Goal: Browse casually: Explore the website without a specific task or goal

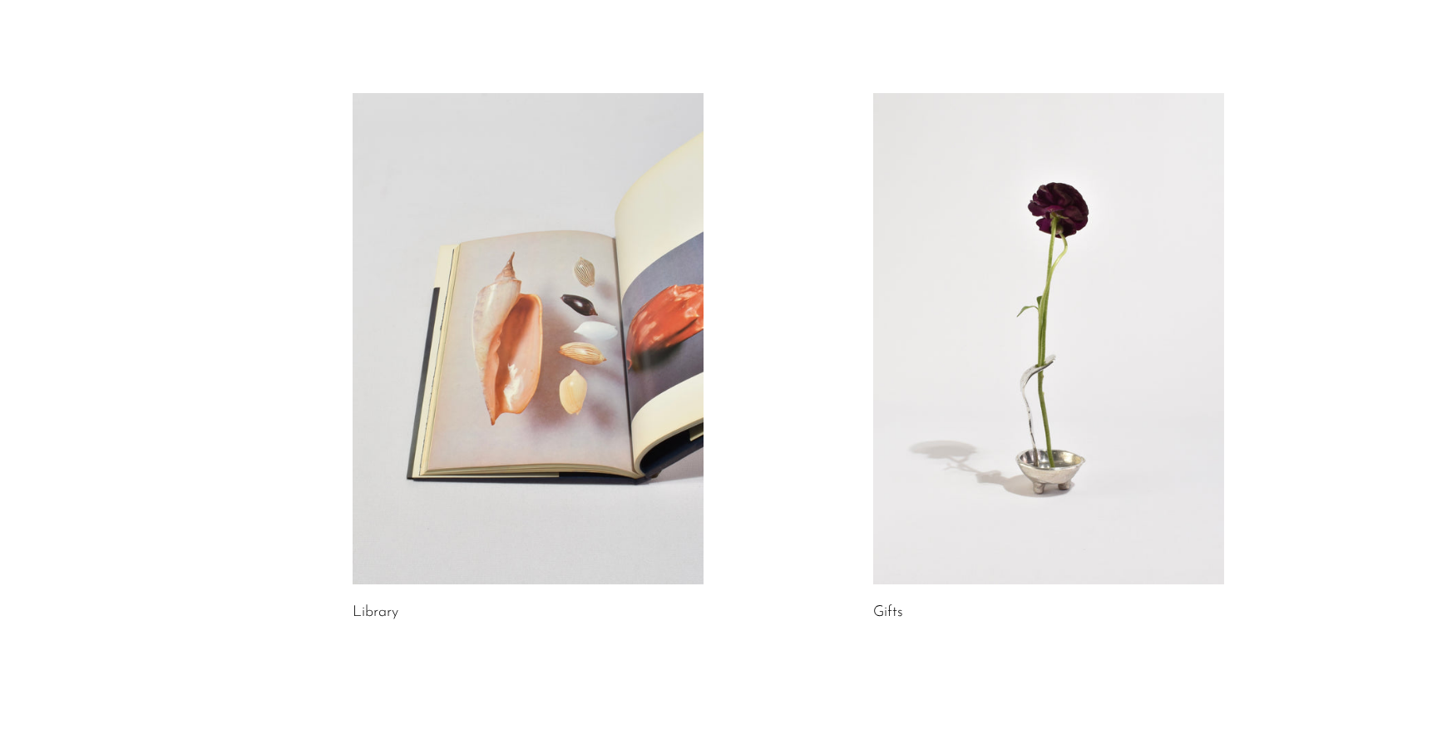
scroll to position [887, 0]
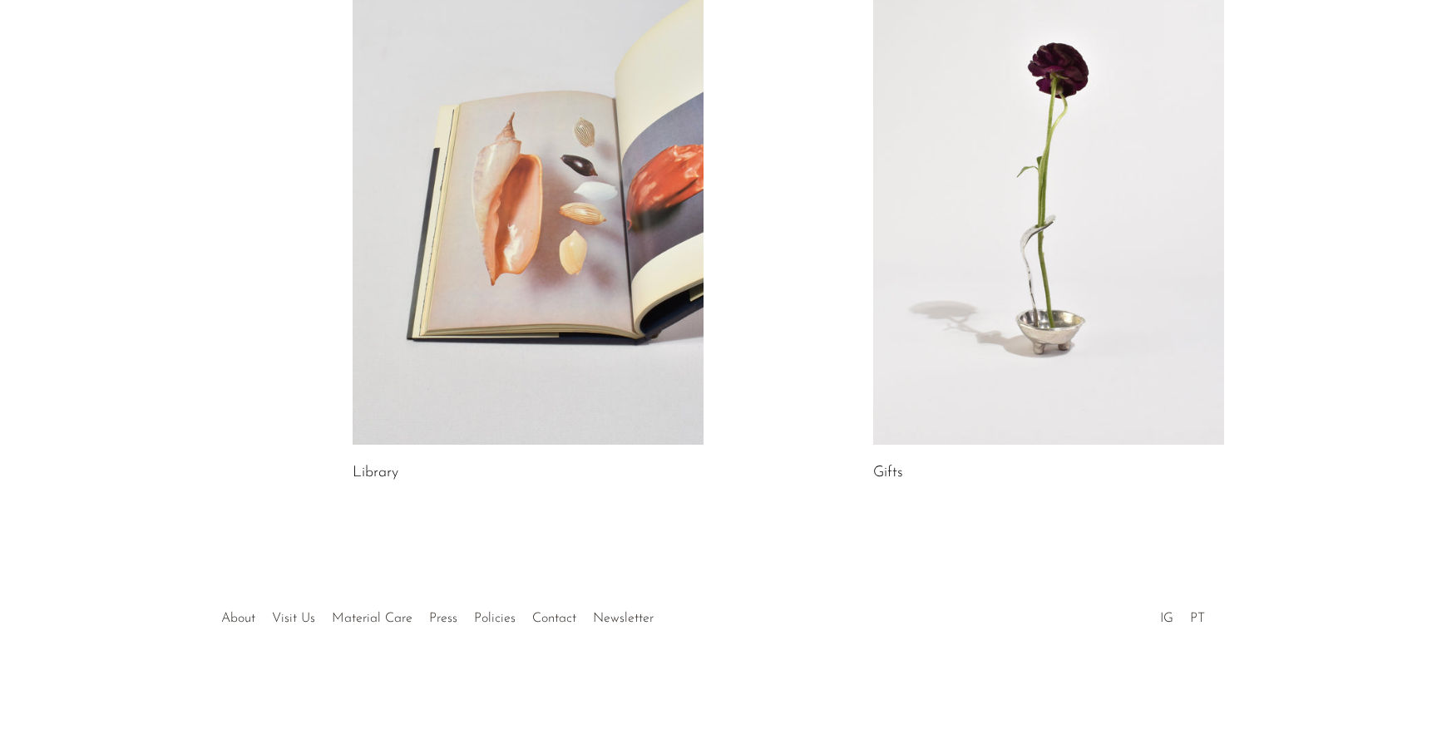
click at [1015, 261] on link at bounding box center [1048, 198] width 351 height 491
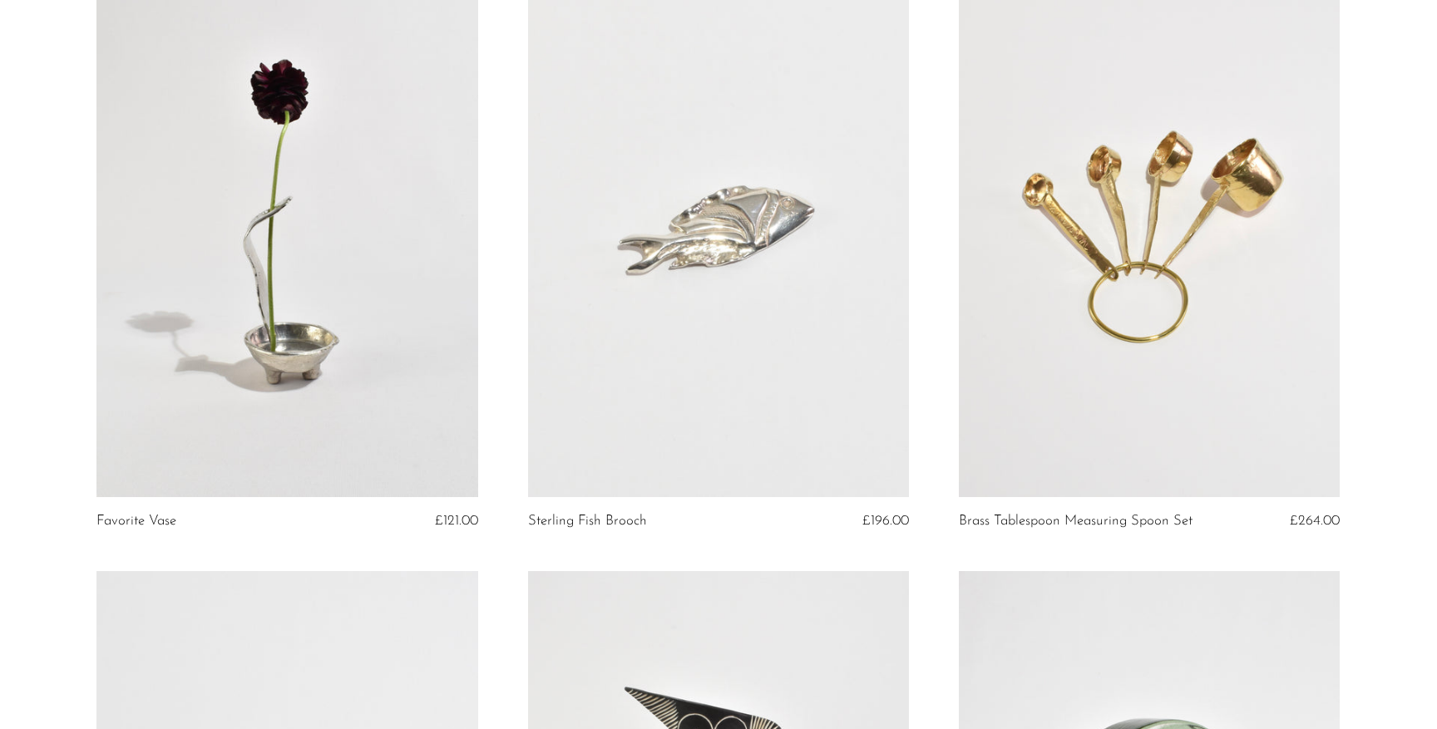
scroll to position [182, 0]
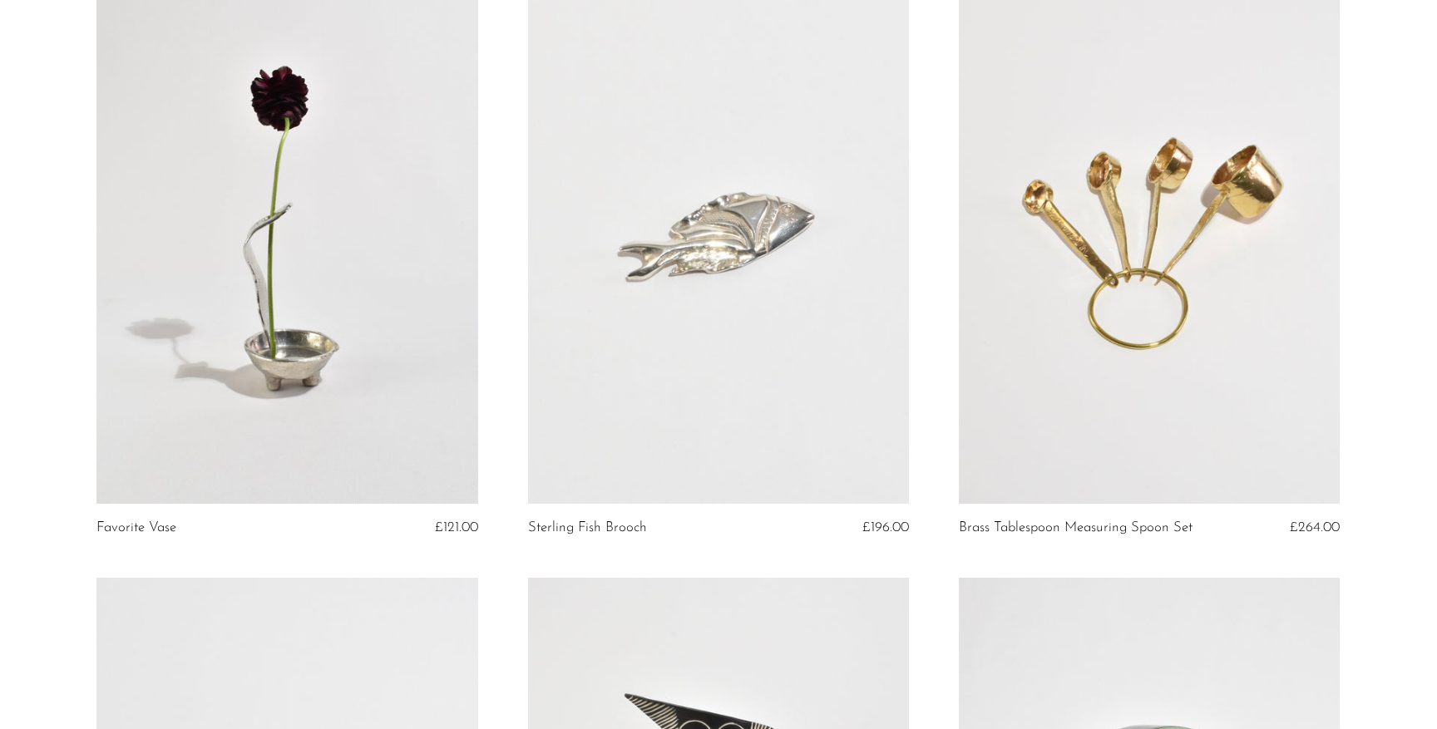
click at [412, 324] on link at bounding box center [286, 238] width 381 height 534
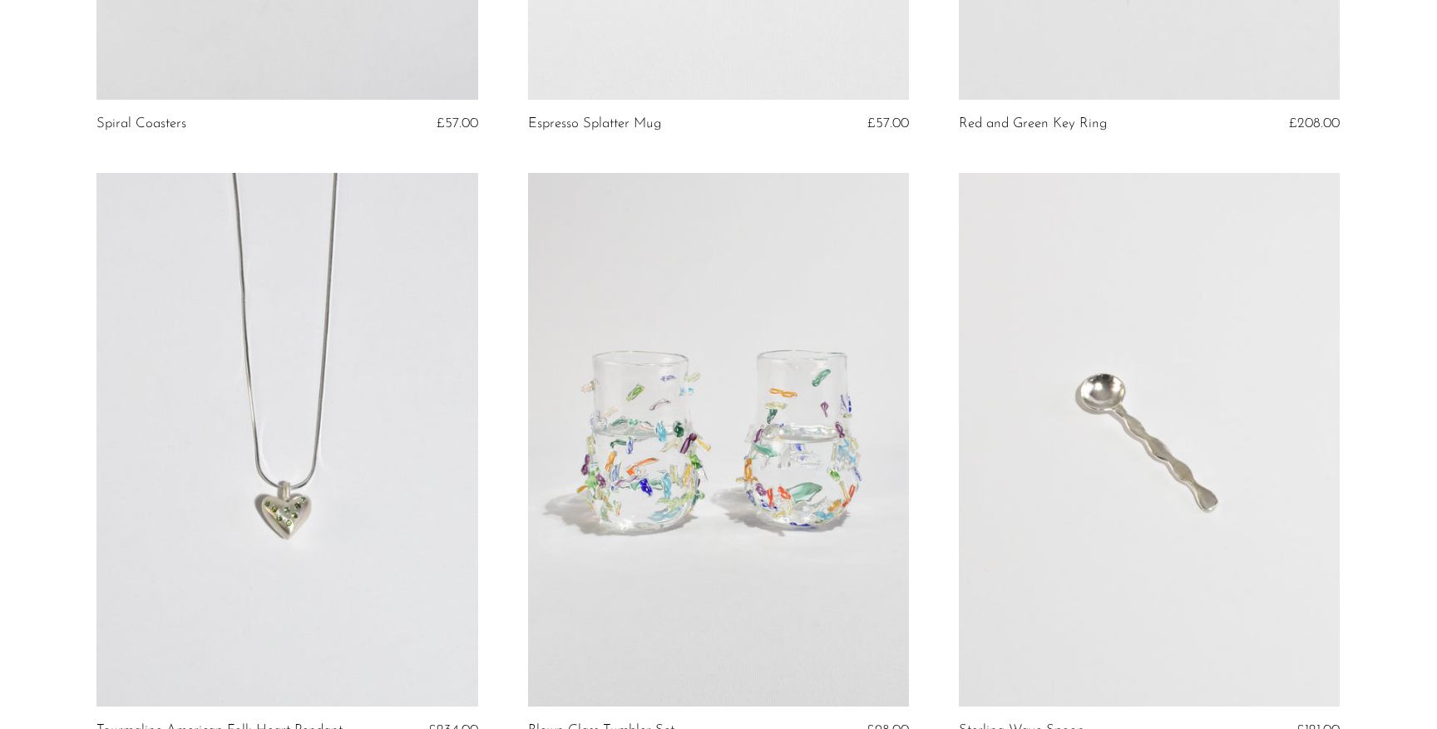
scroll to position [2539, 0]
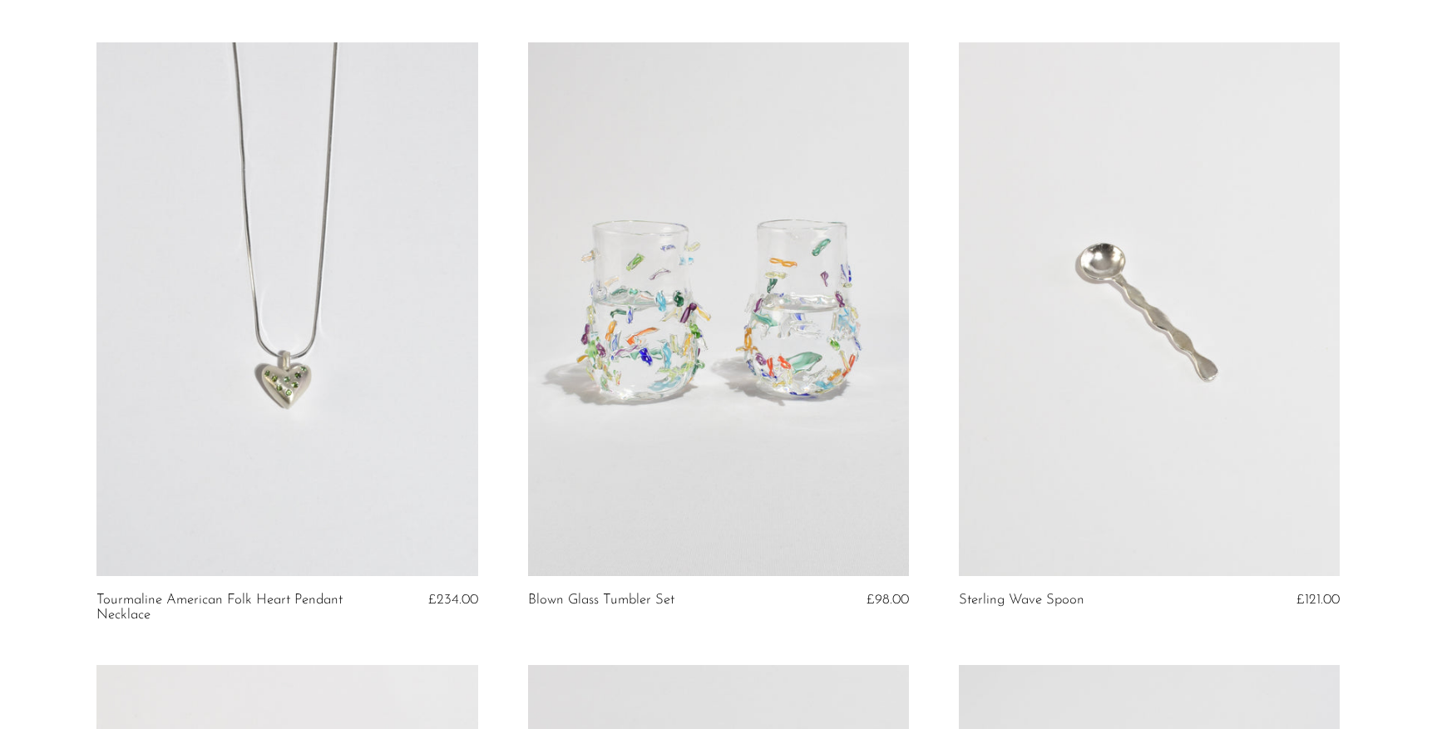
click at [689, 444] on link at bounding box center [718, 309] width 381 height 534
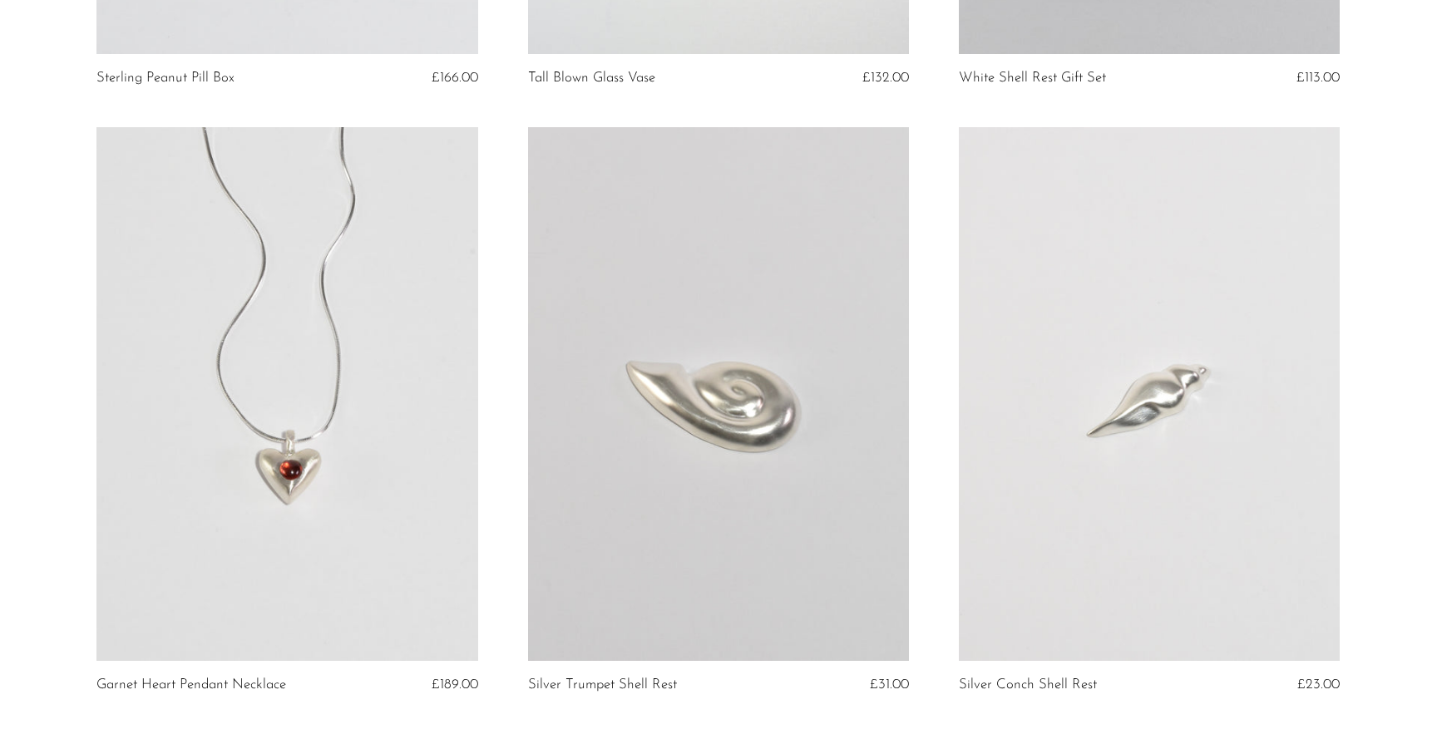
scroll to position [7009, 0]
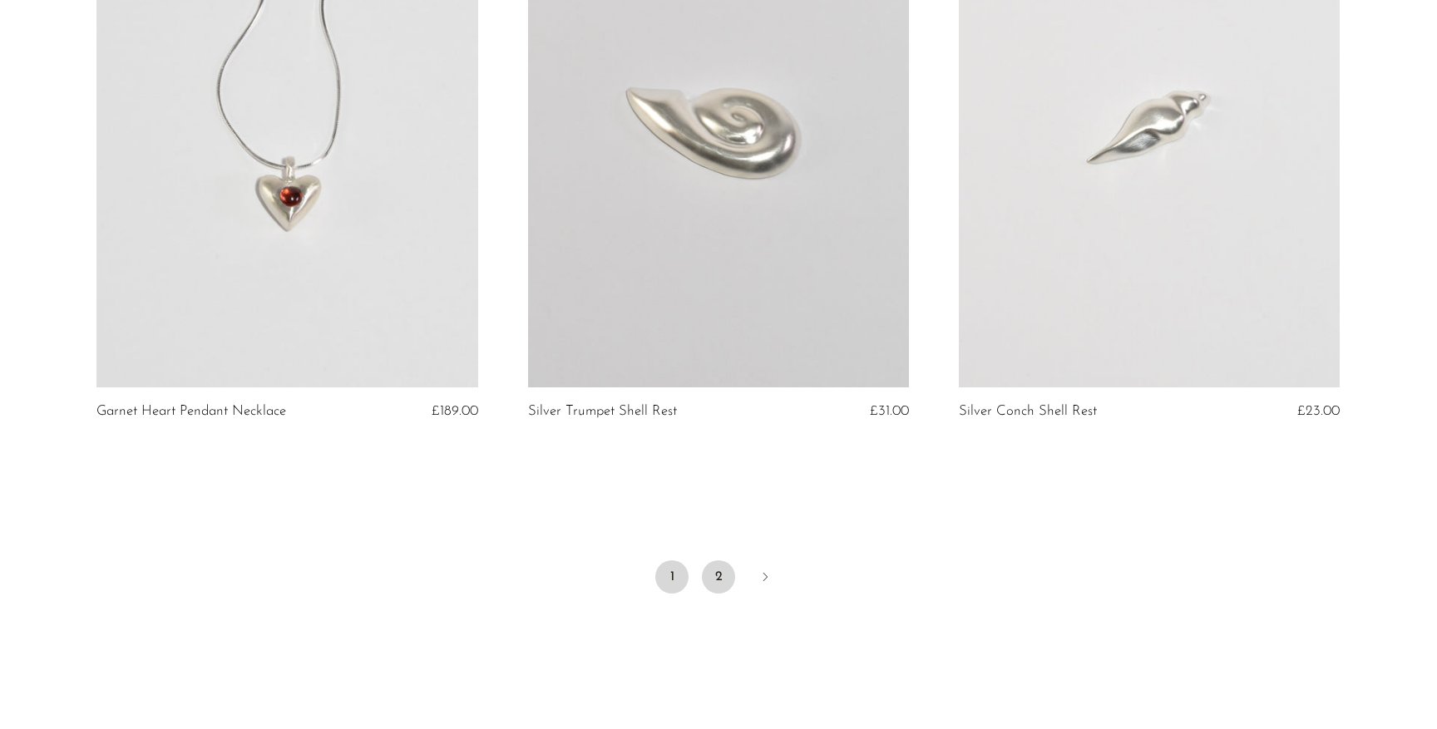
click at [716, 560] on link "2" at bounding box center [718, 576] width 33 height 33
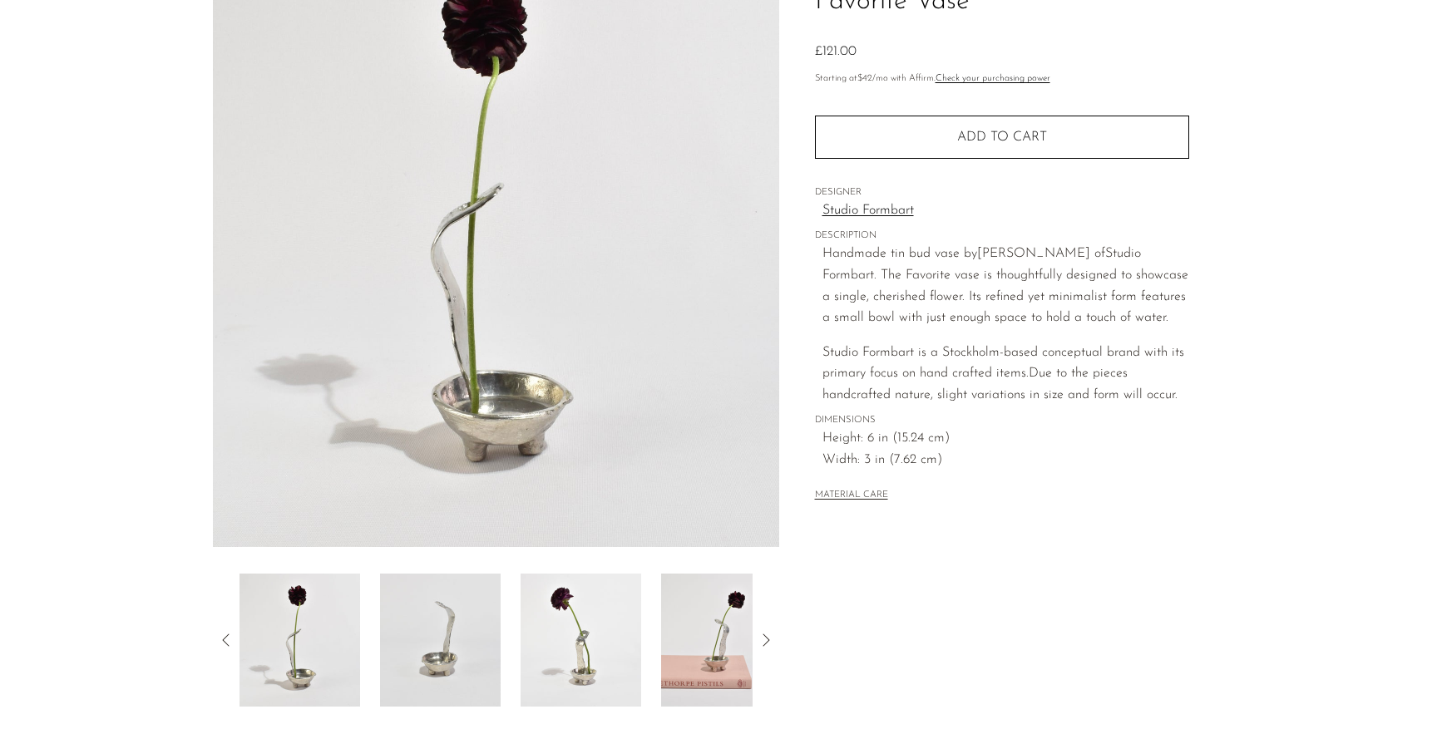
scroll to position [353, 0]
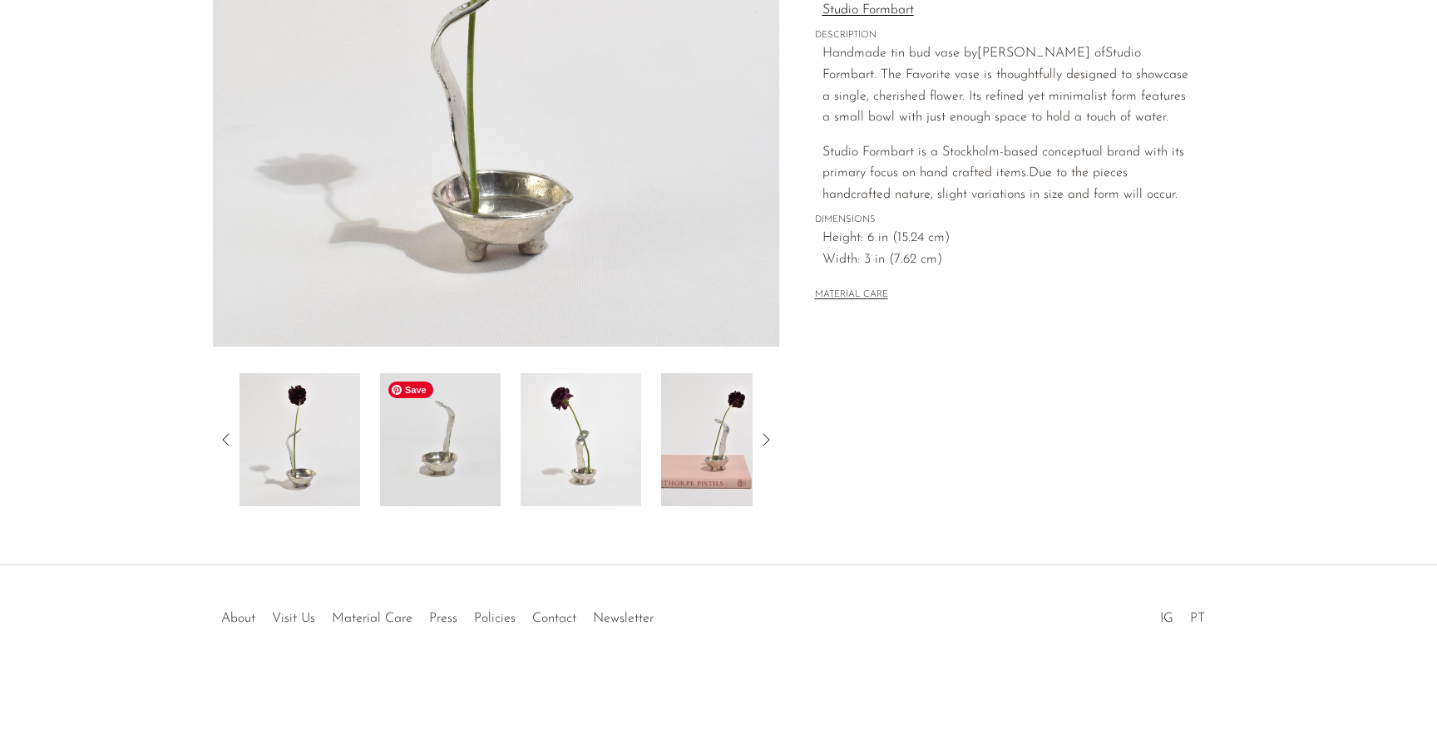
click at [471, 440] on img at bounding box center [440, 439] width 121 height 133
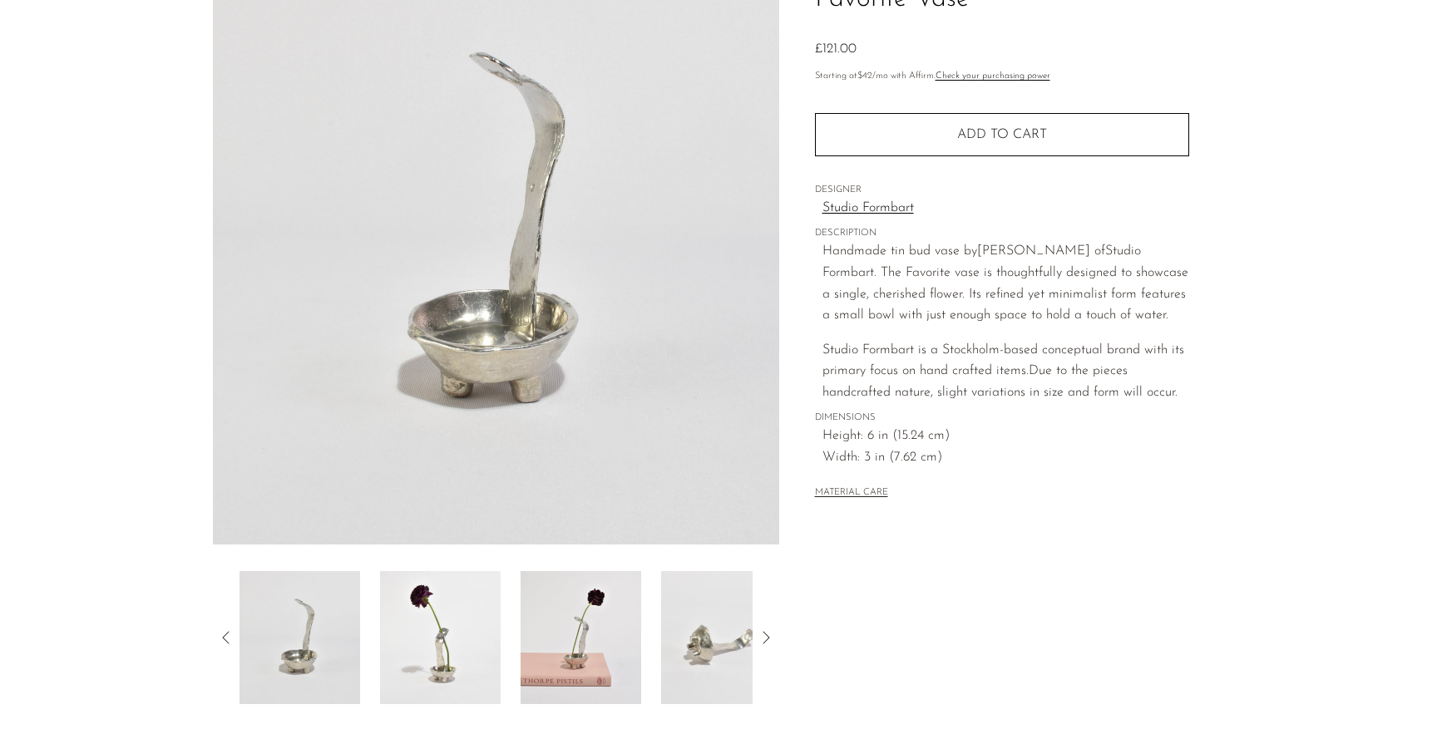
scroll to position [170, 0]
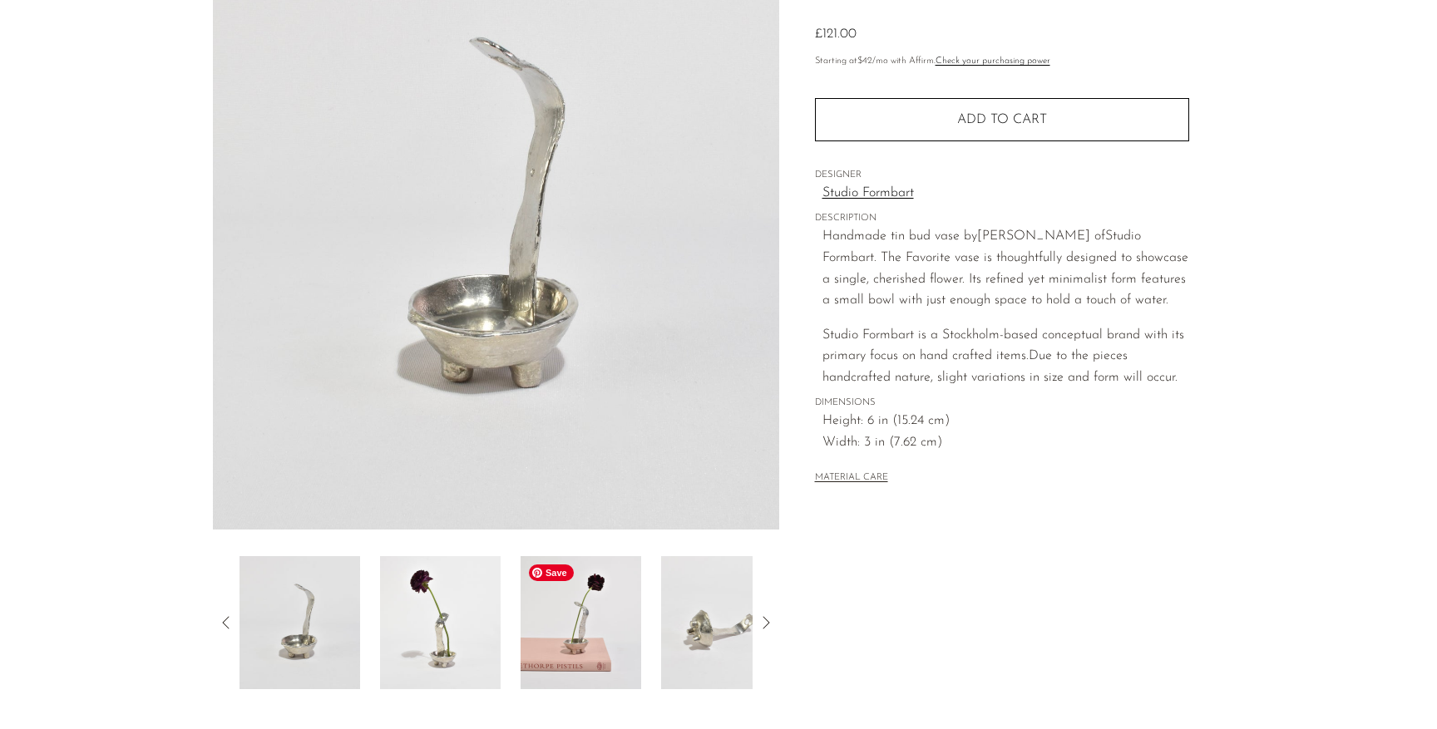
click at [574, 640] on img at bounding box center [581, 622] width 121 height 133
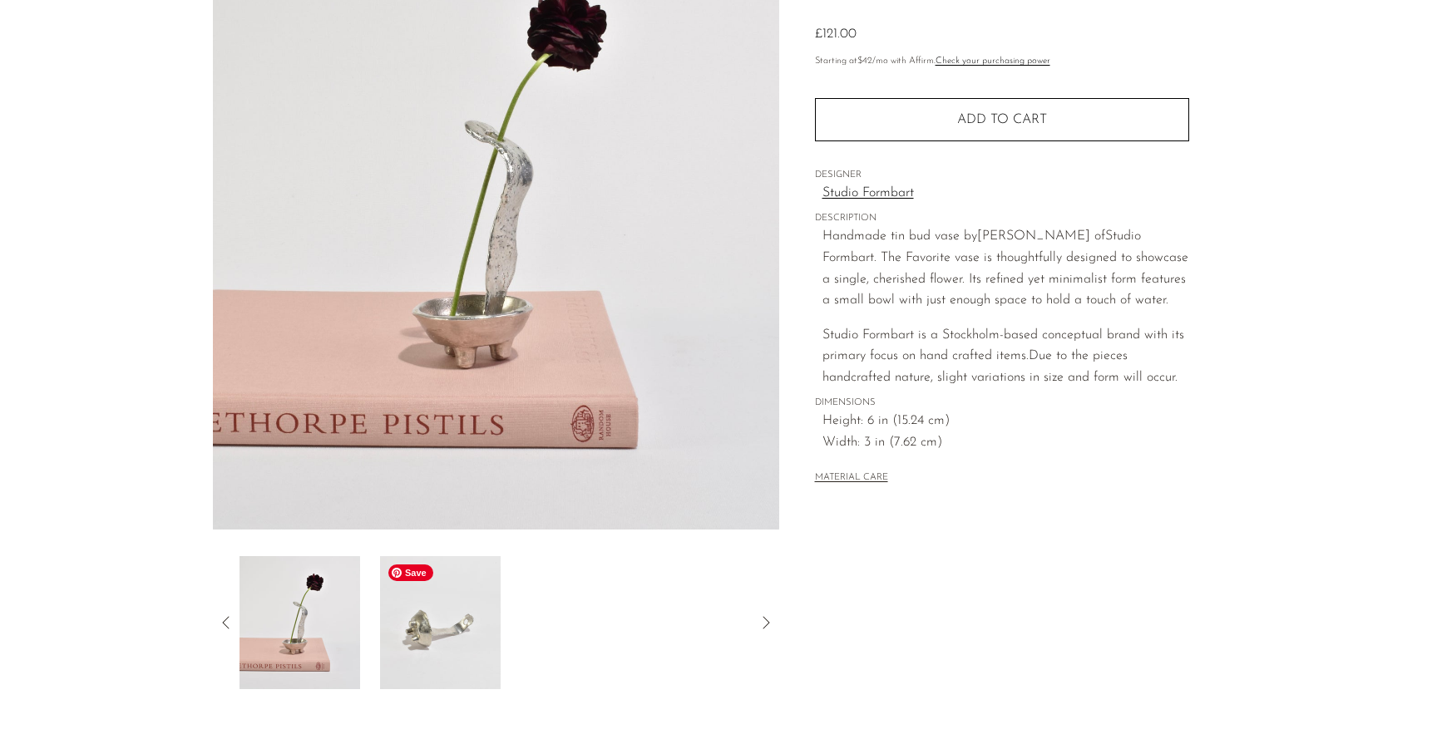
click at [473, 652] on img at bounding box center [440, 622] width 121 height 133
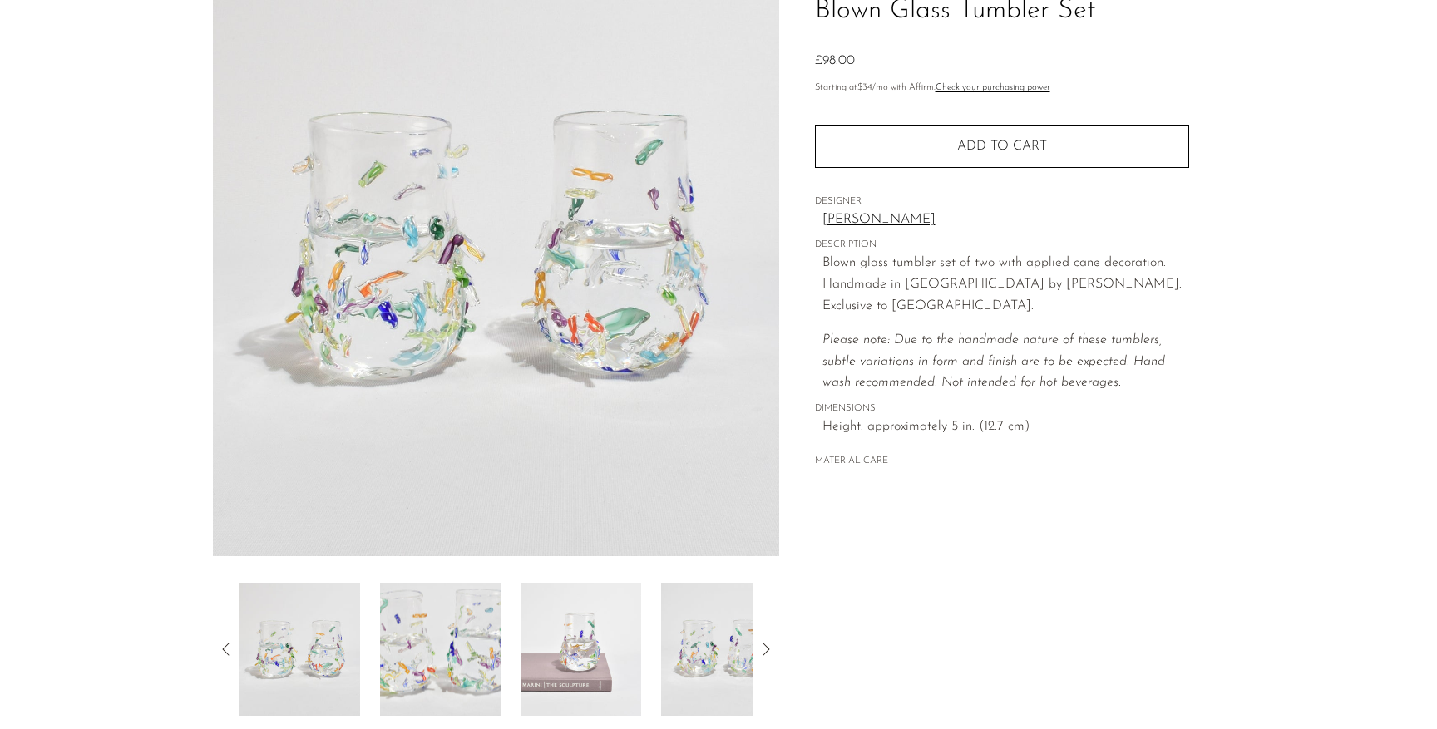
scroll to position [353, 0]
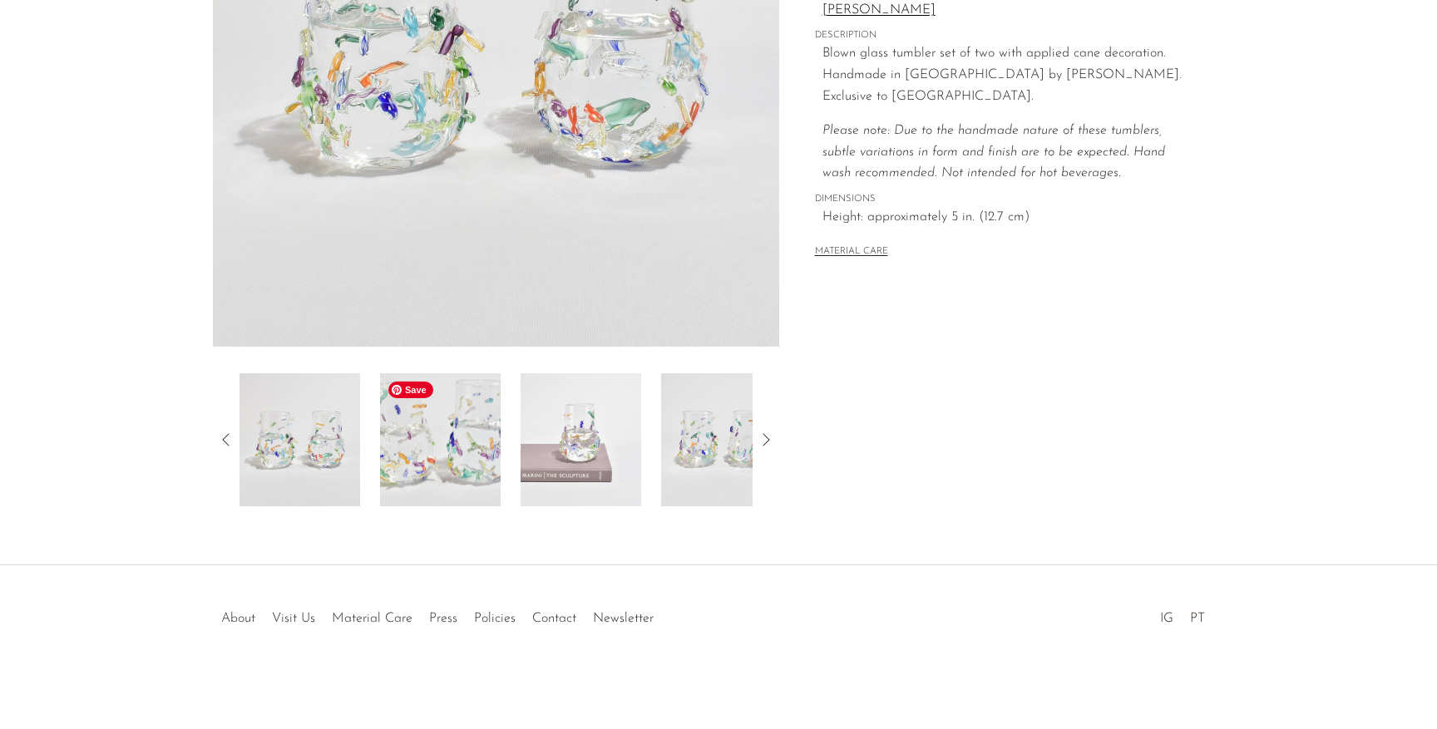
click at [468, 437] on img at bounding box center [440, 439] width 121 height 133
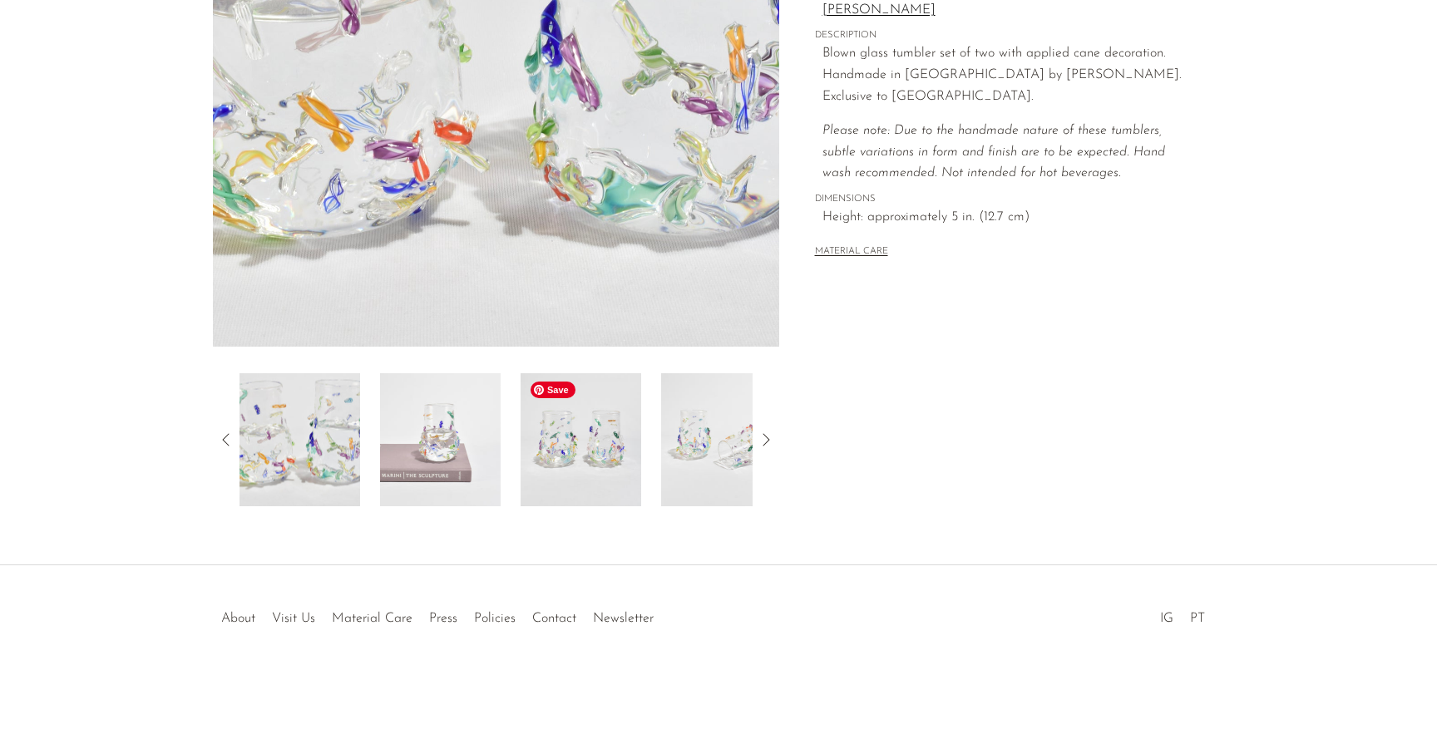
click at [539, 451] on img at bounding box center [581, 439] width 121 height 133
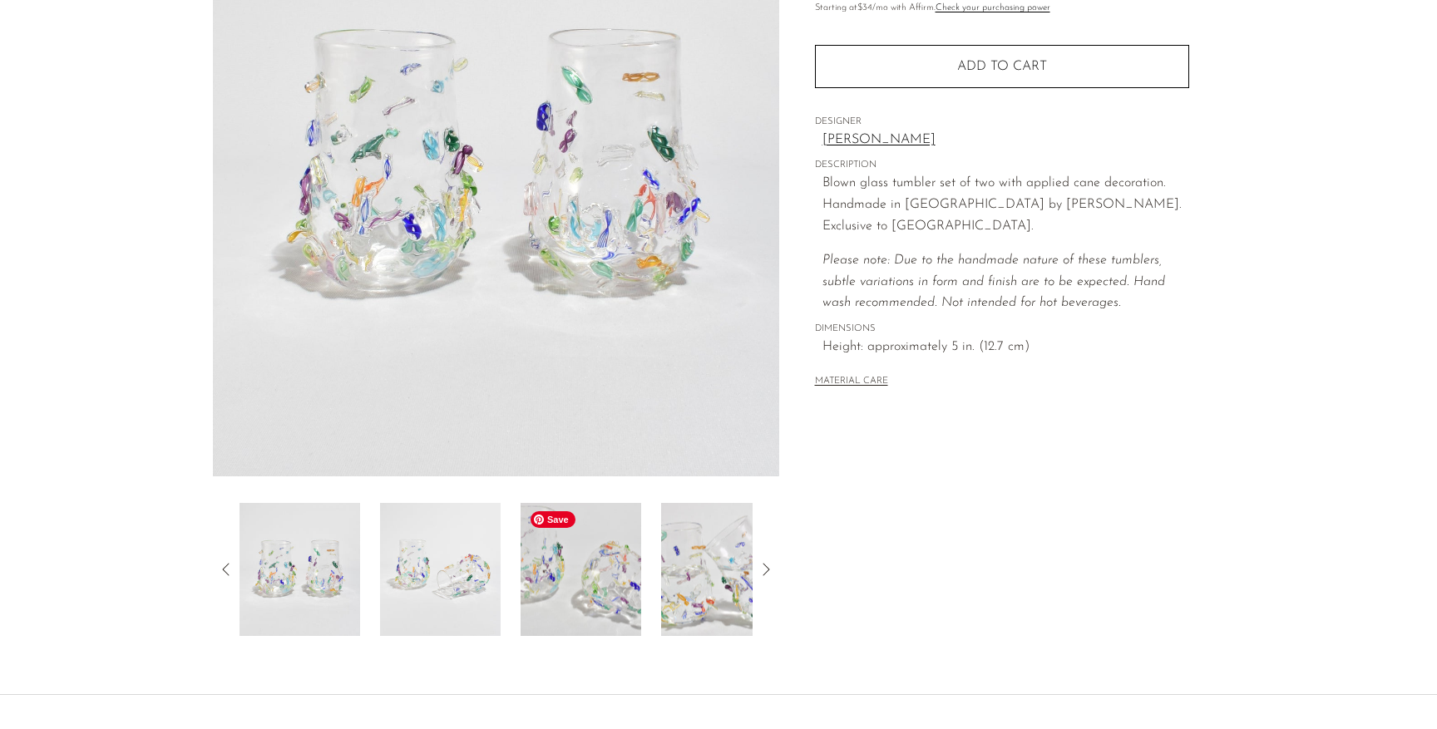
scroll to position [218, 0]
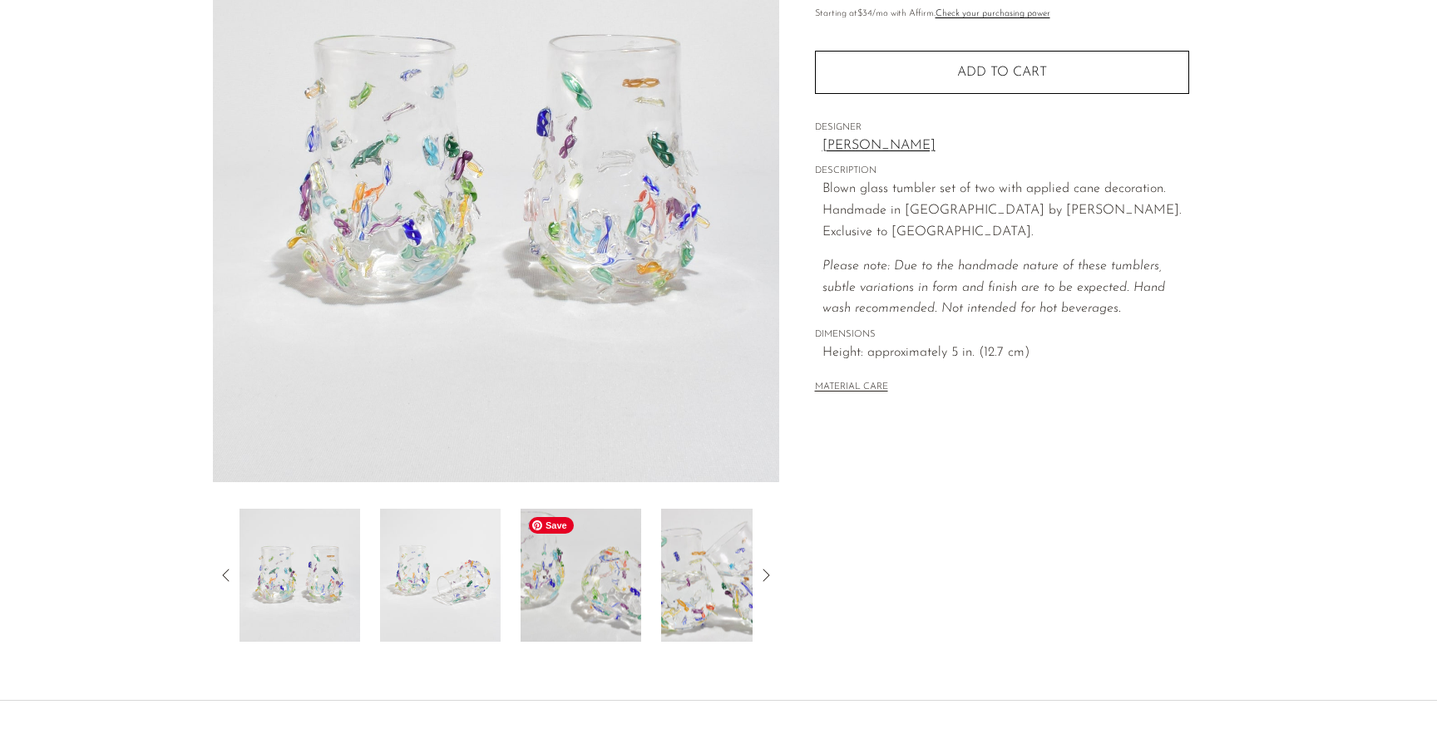
click at [556, 610] on img at bounding box center [581, 575] width 121 height 133
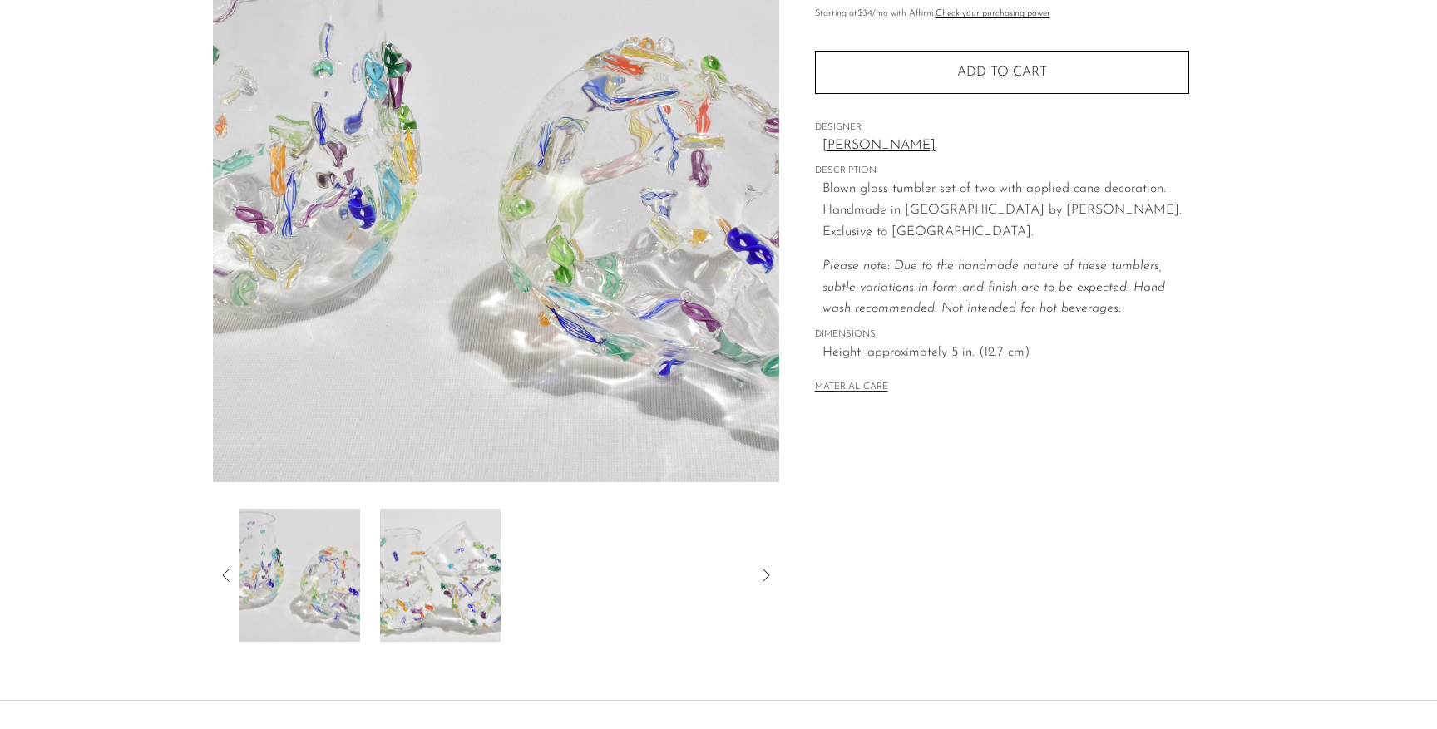
click at [656, 610] on div at bounding box center [495, 575] width 513 height 133
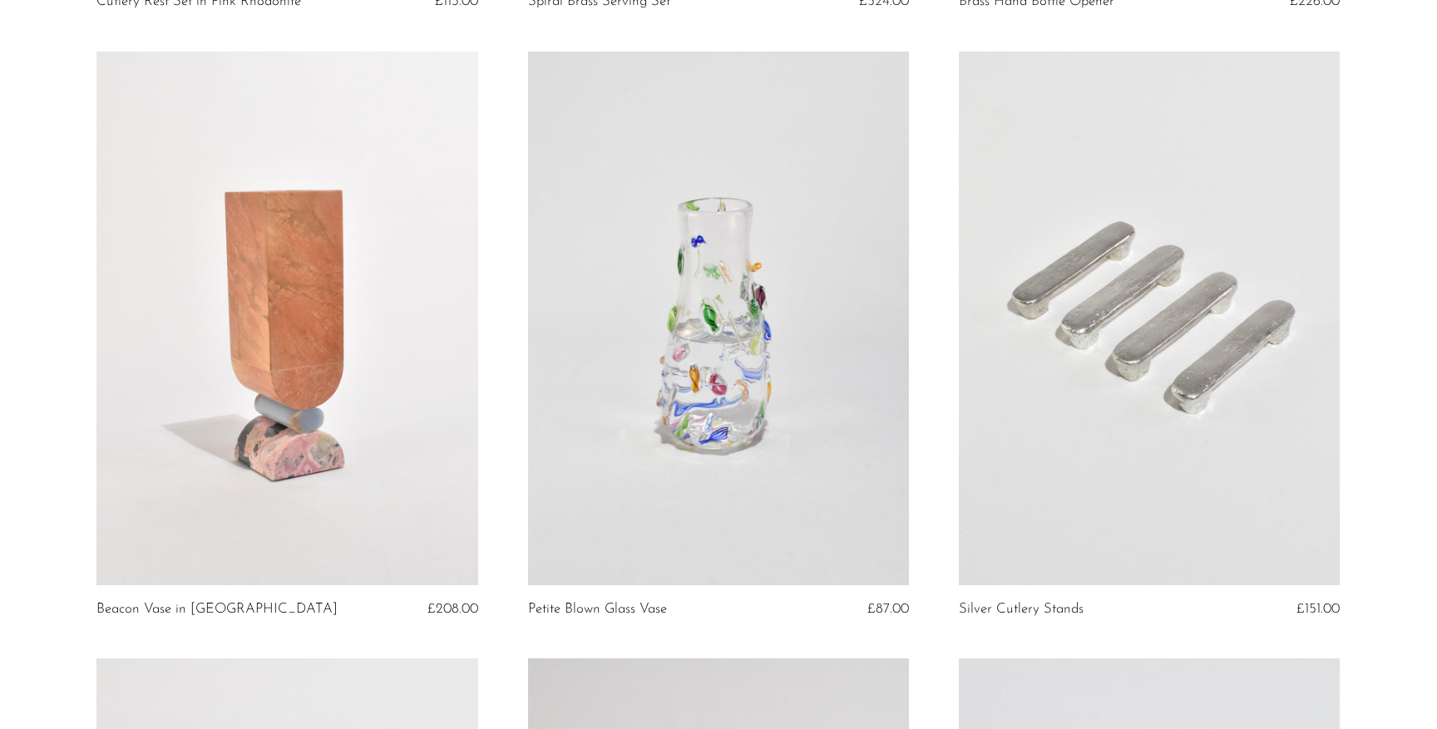
scroll to position [712, 0]
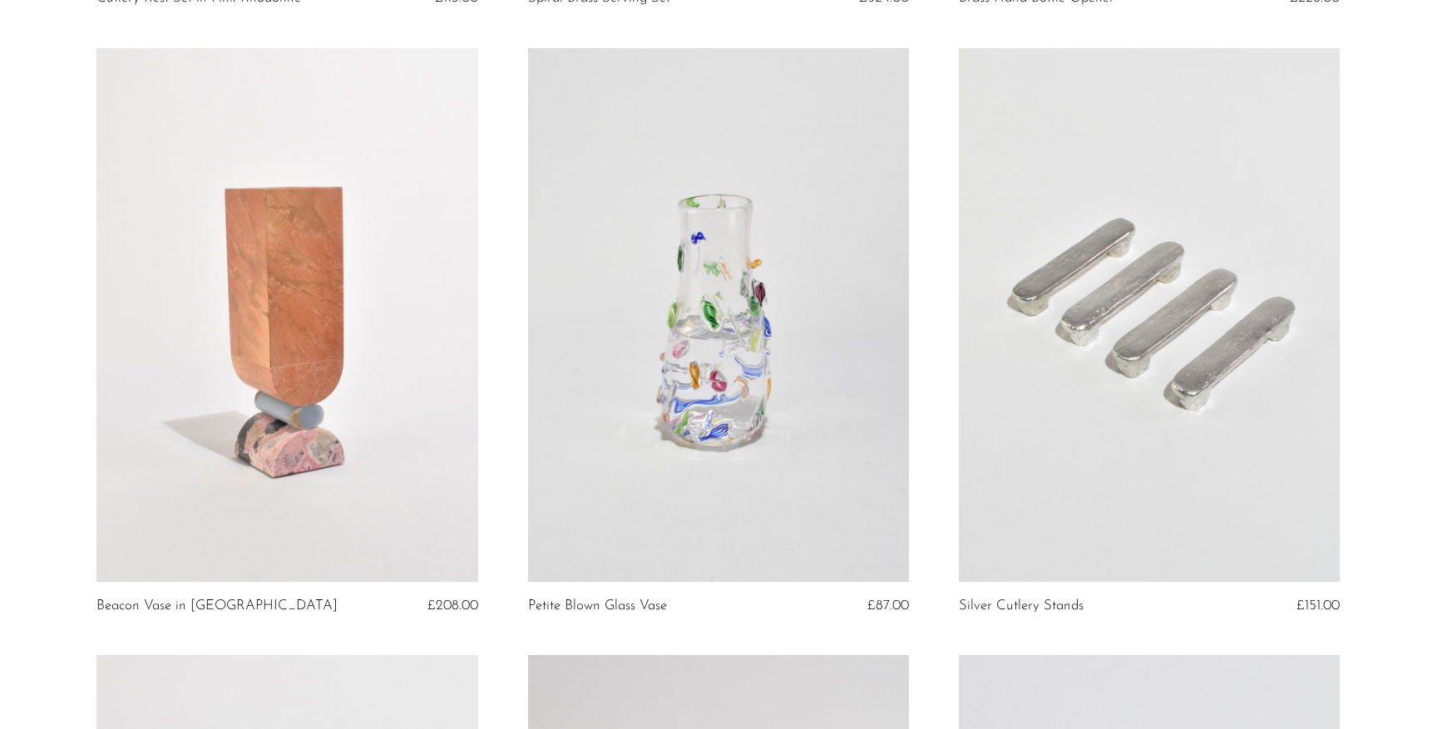
click at [1072, 468] on link at bounding box center [1149, 315] width 381 height 534
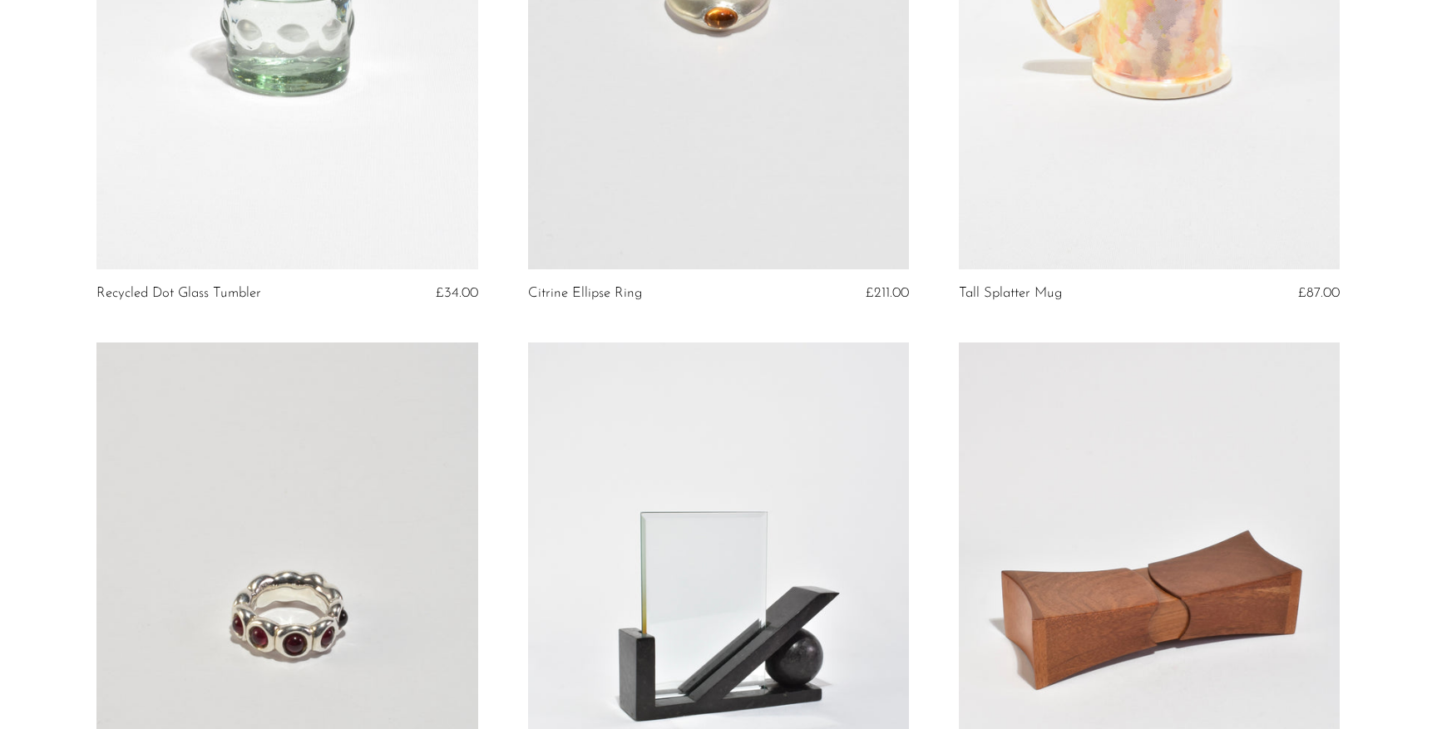
scroll to position [2661, 0]
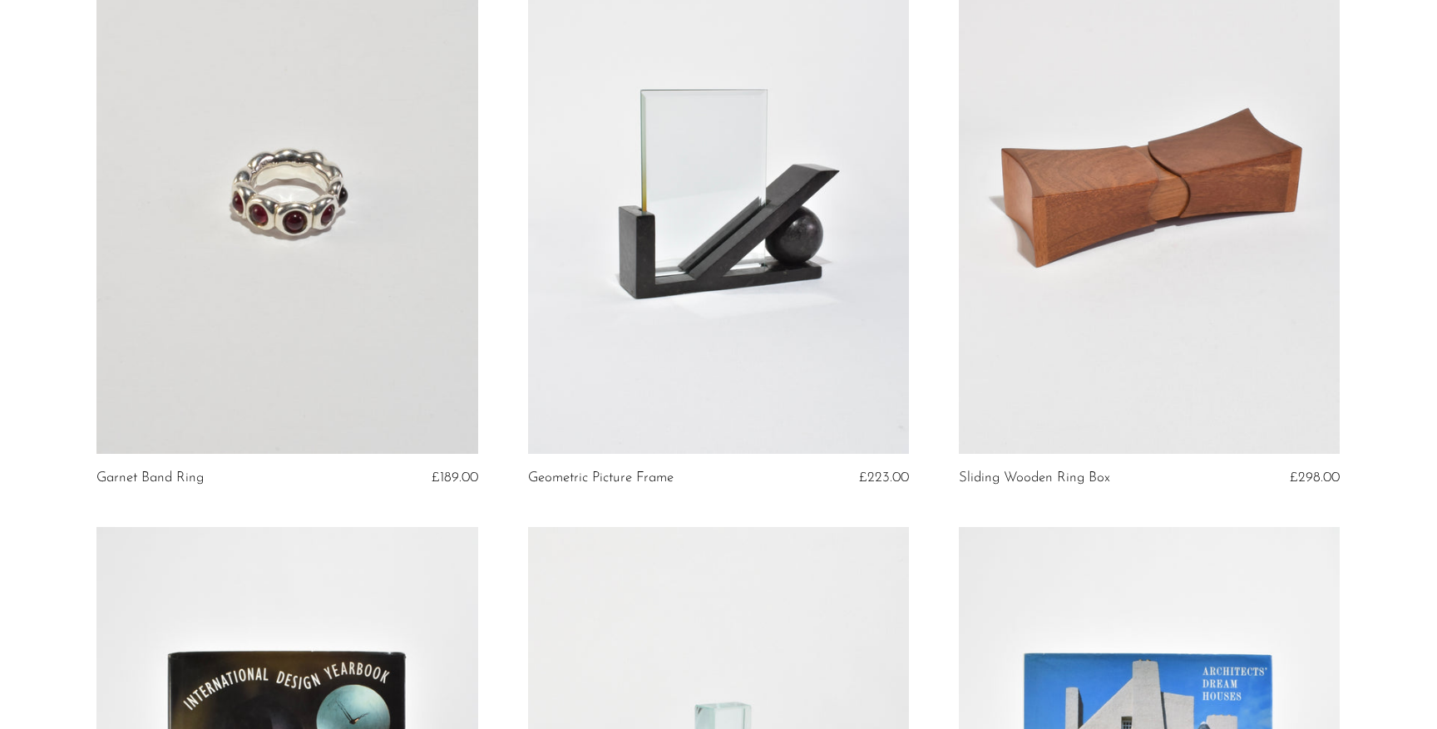
click at [388, 357] on link at bounding box center [286, 187] width 381 height 534
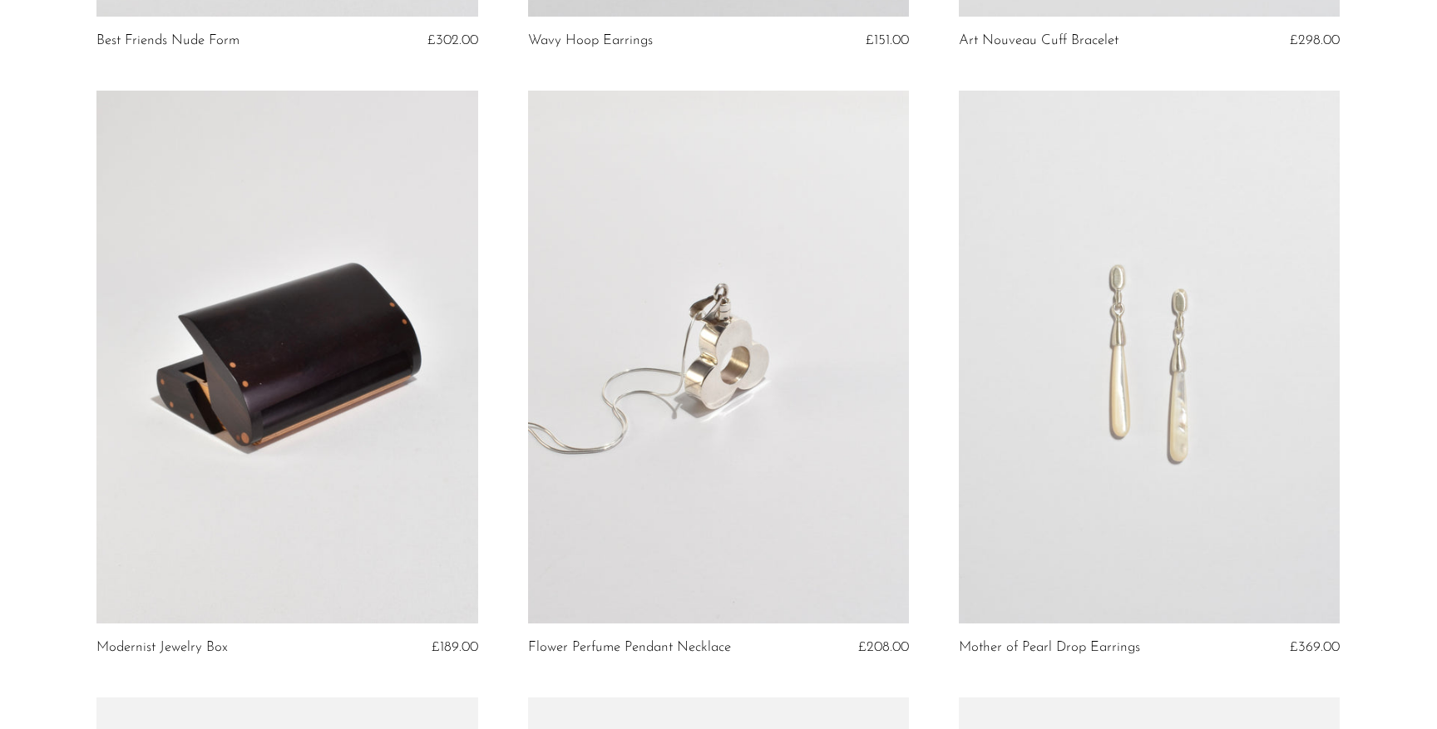
scroll to position [4338, 0]
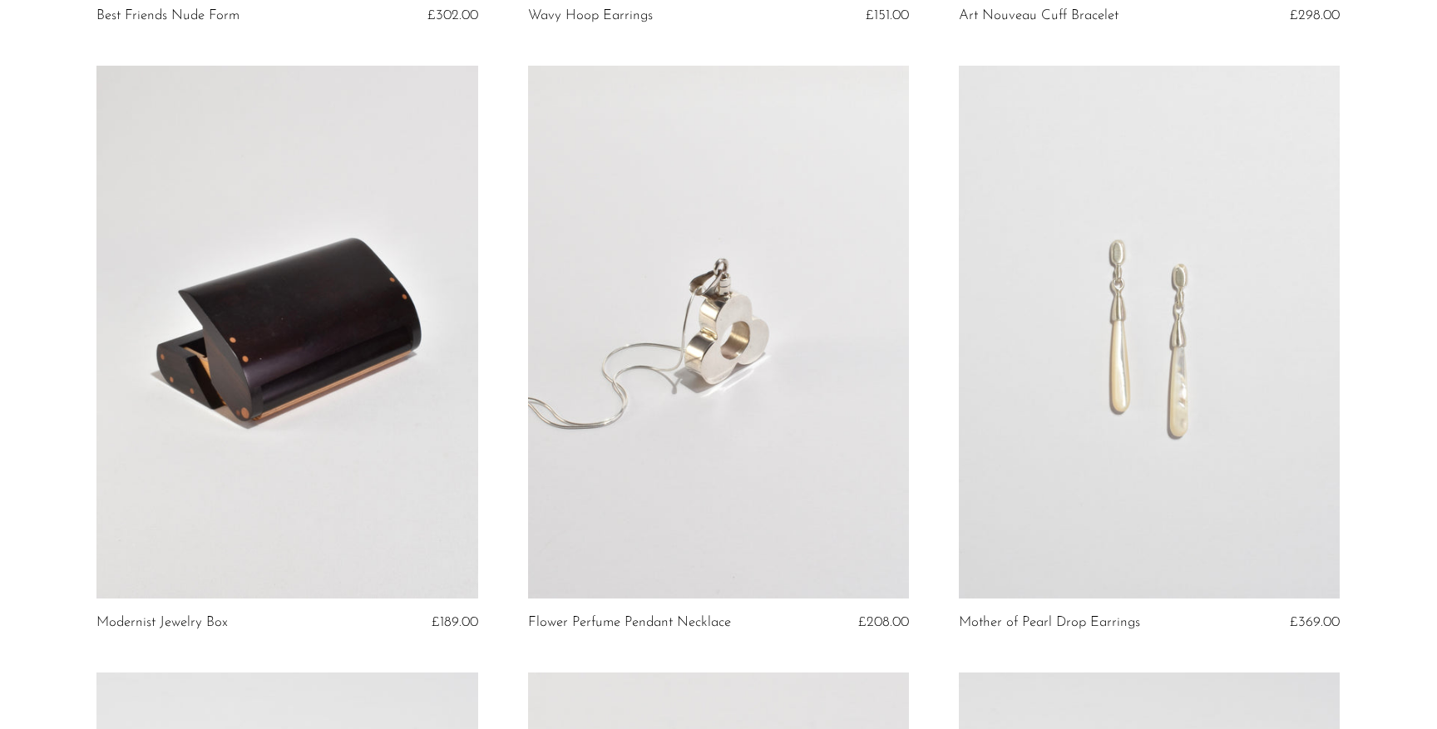
click at [346, 449] on link at bounding box center [286, 333] width 381 height 534
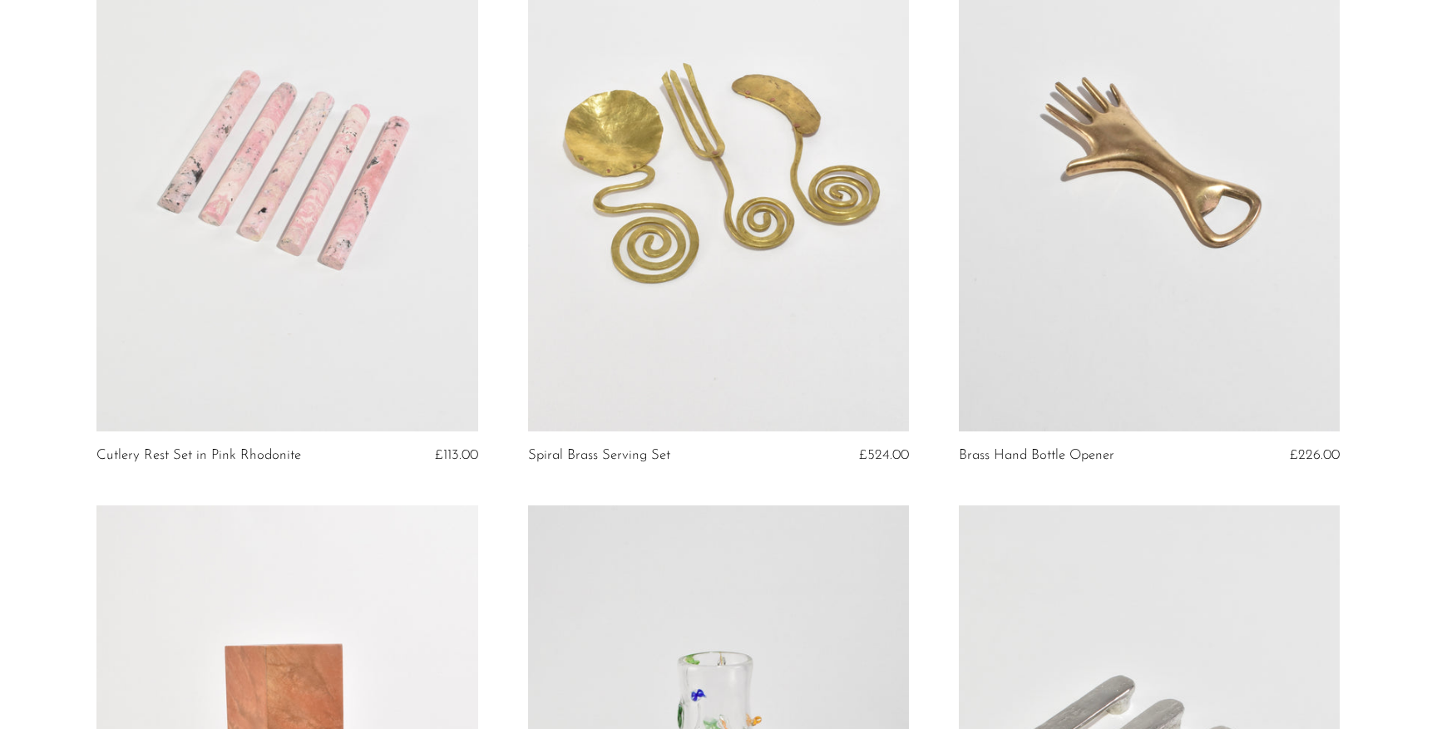
scroll to position [0, 0]
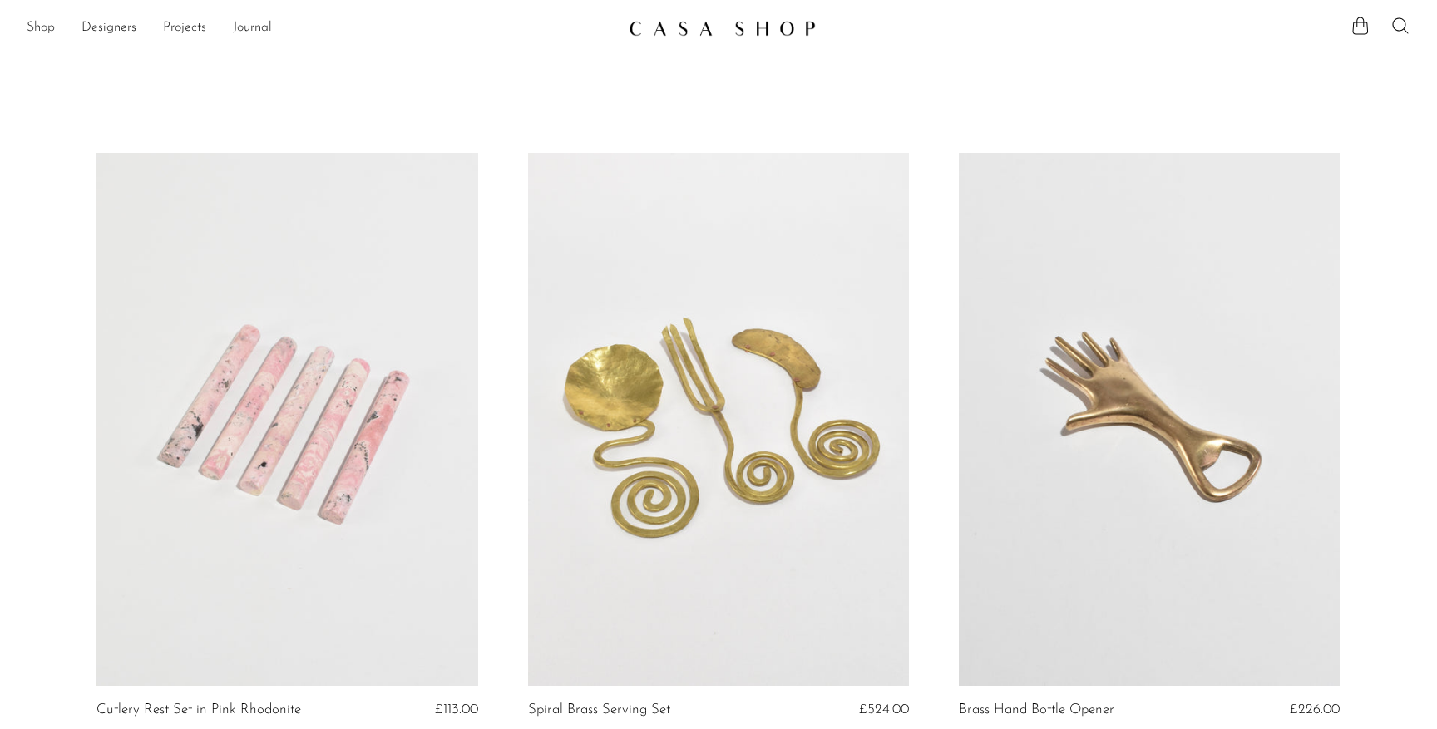
click at [46, 26] on link "Shop" at bounding box center [41, 28] width 28 height 22
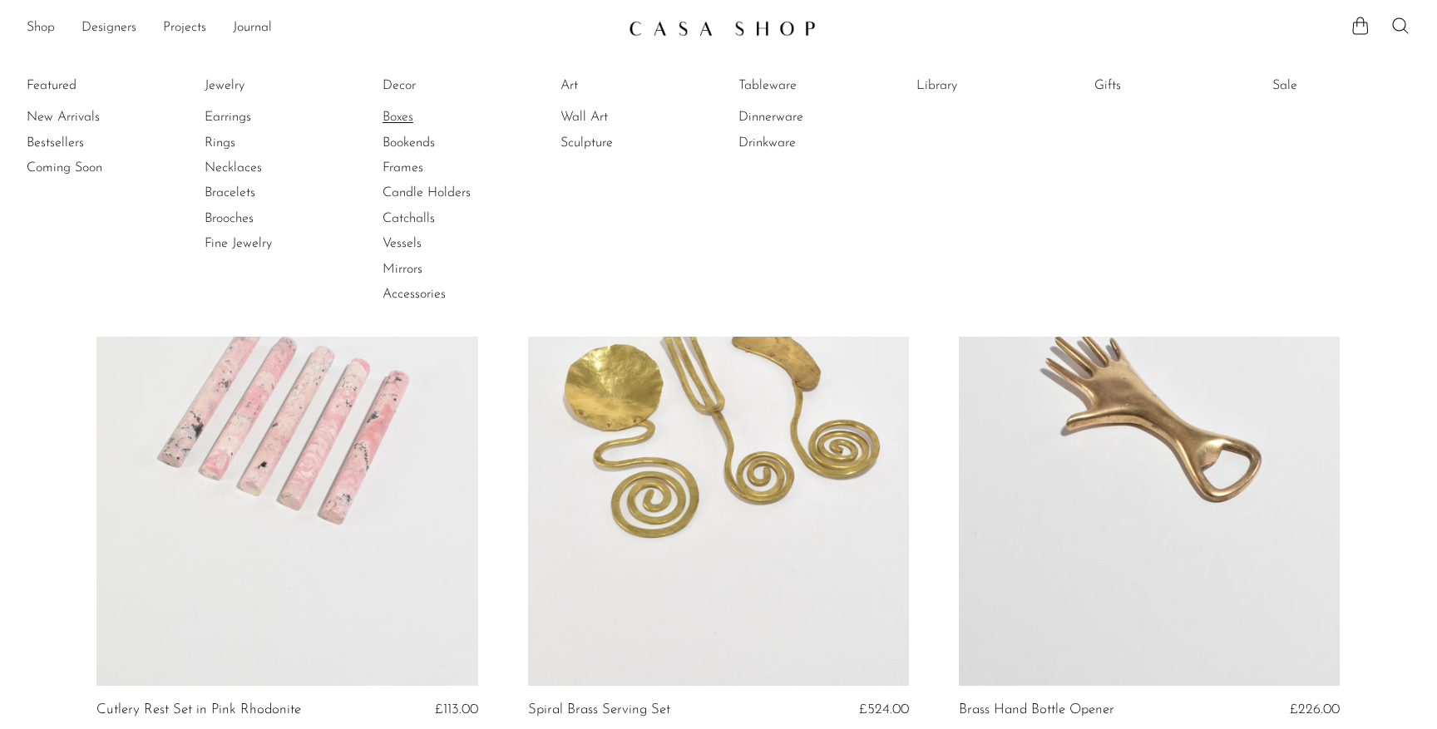
click at [418, 120] on link "Boxes" at bounding box center [445, 117] width 125 height 18
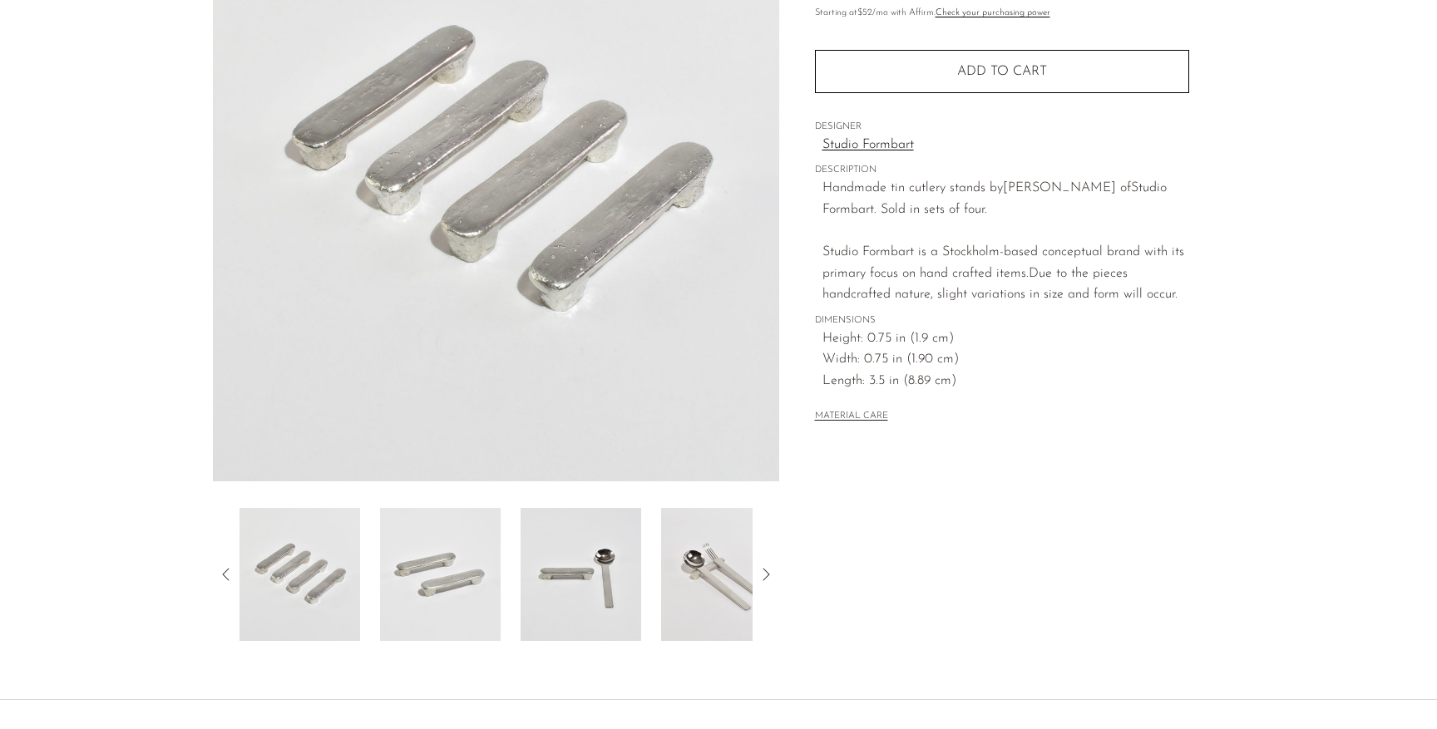
scroll to position [181, 0]
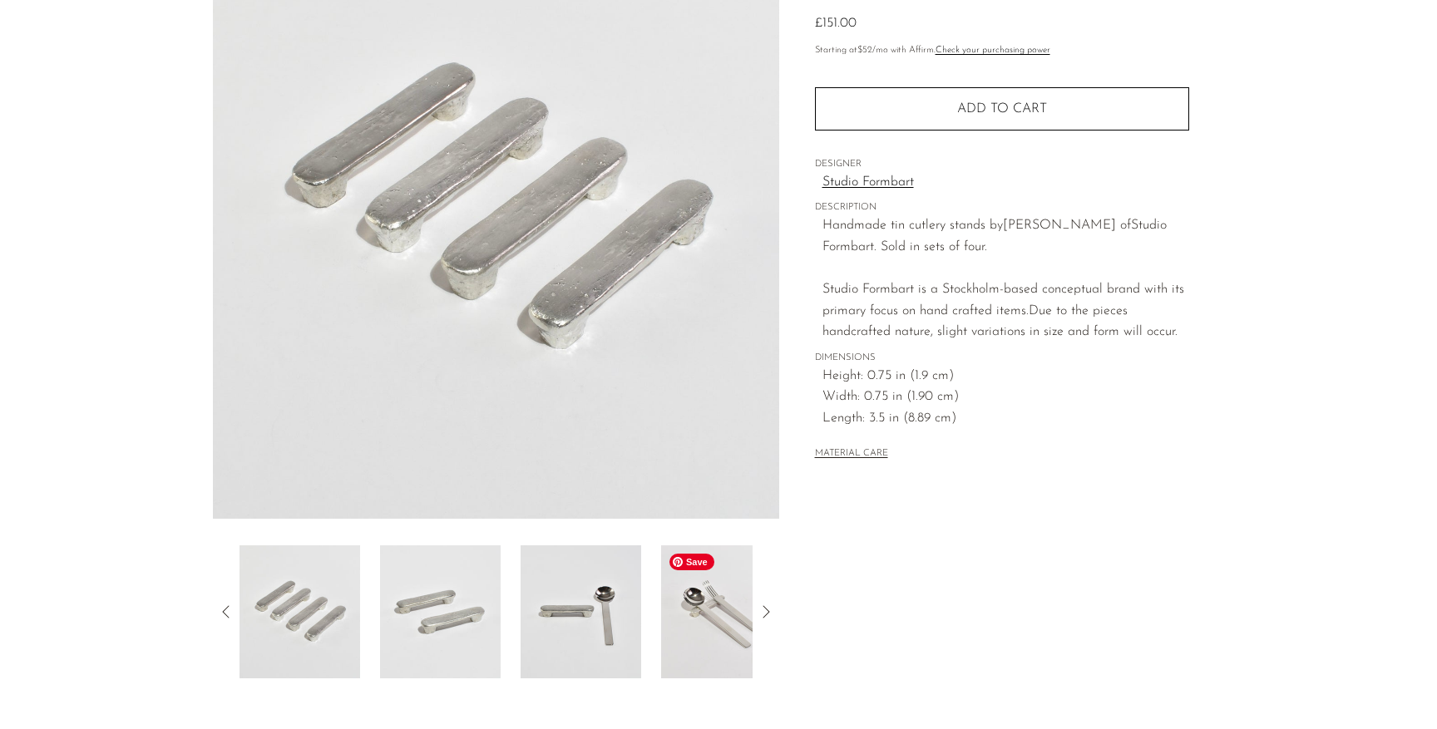
click at [699, 605] on img at bounding box center [721, 612] width 121 height 133
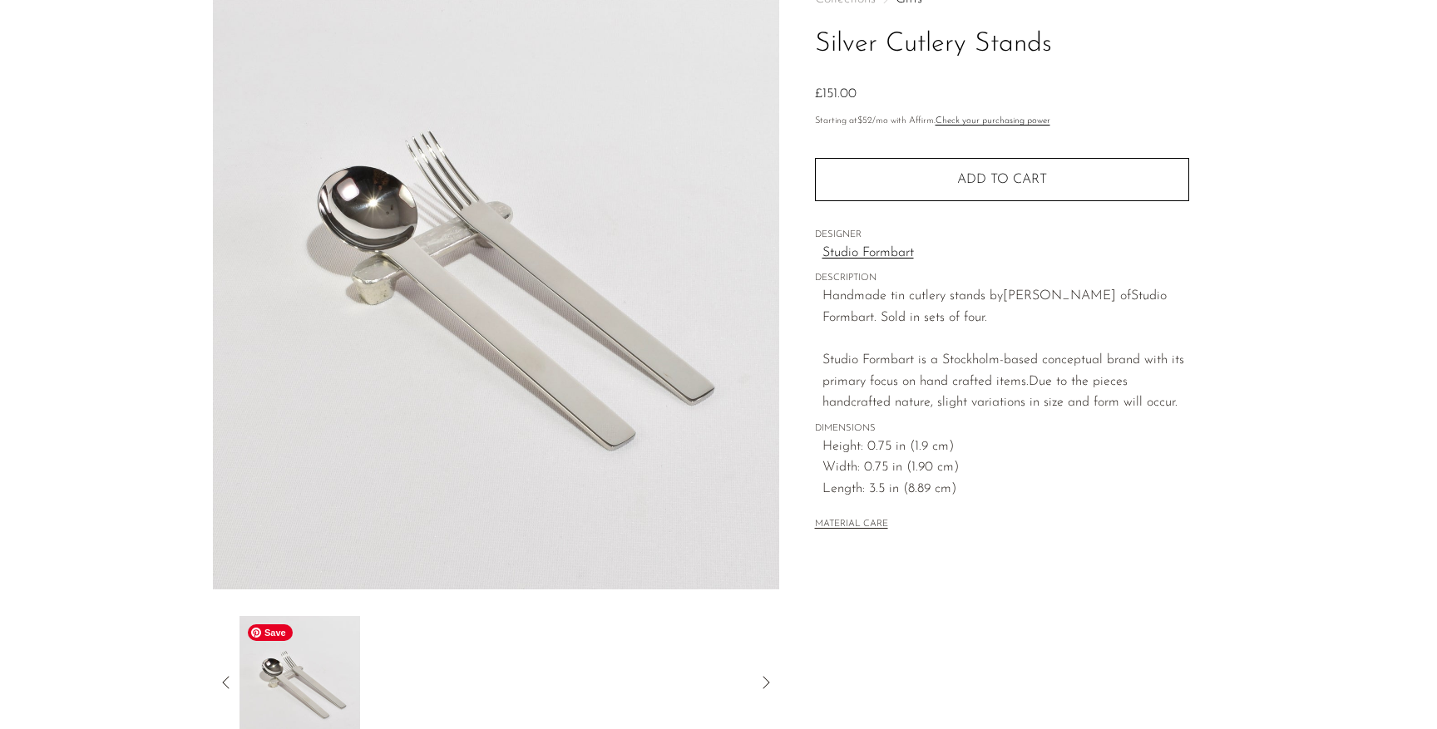
scroll to position [0, 0]
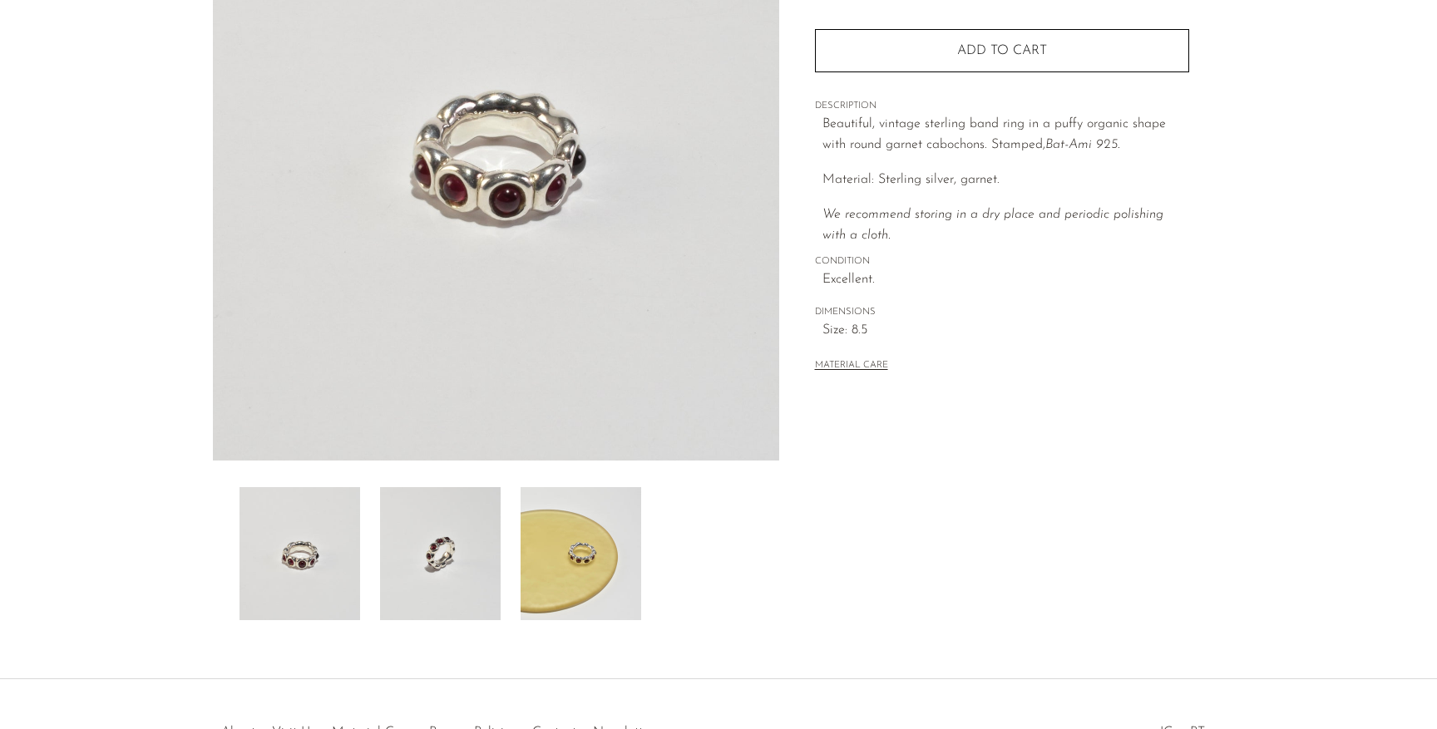
scroll to position [353, 0]
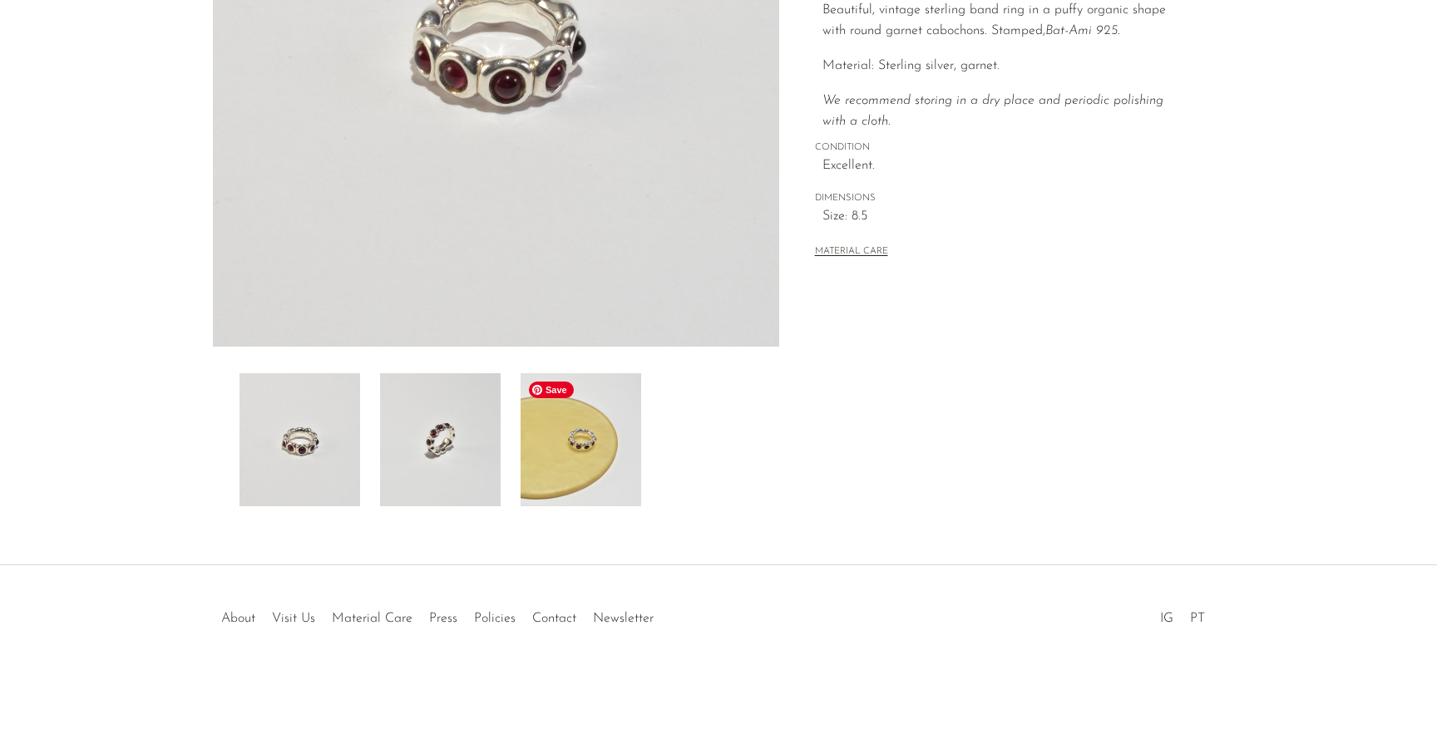
click at [580, 424] on img at bounding box center [581, 439] width 121 height 133
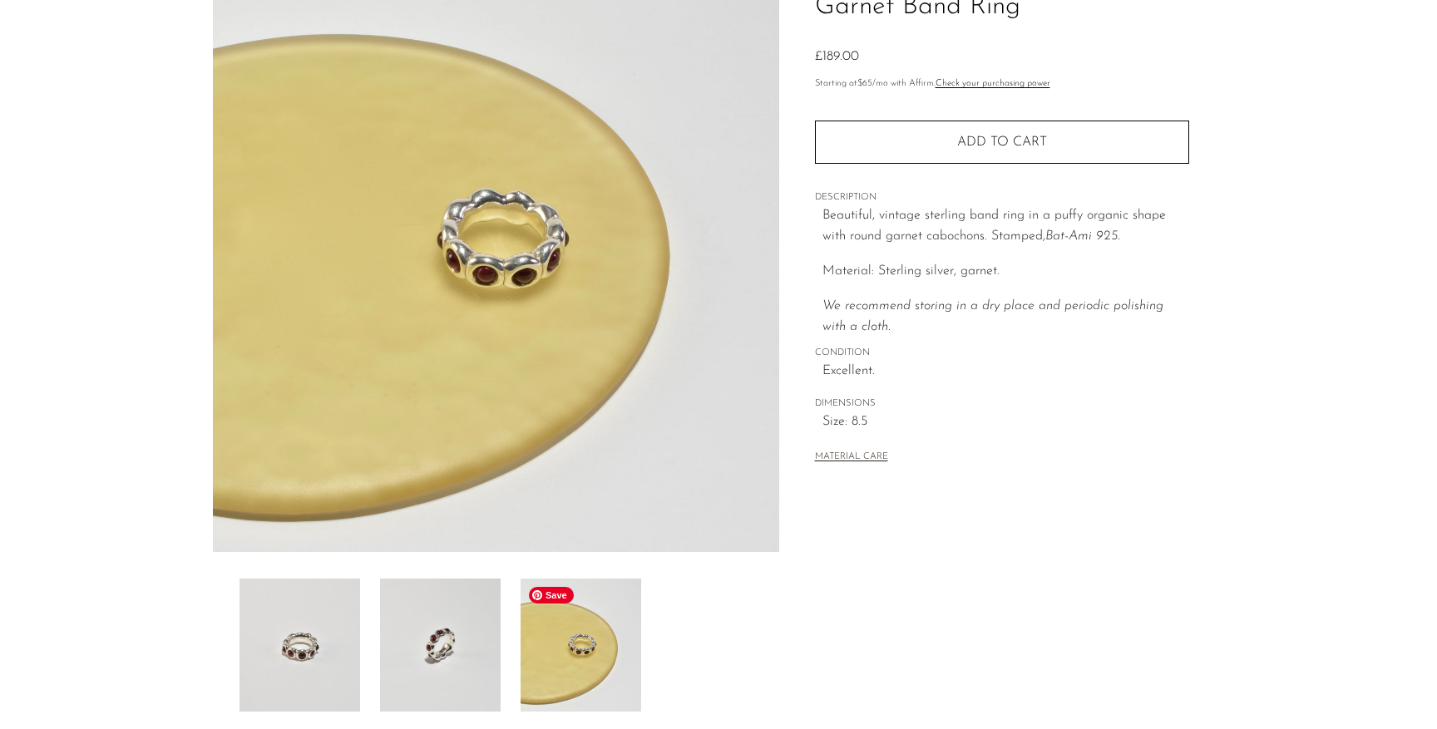
scroll to position [142, 0]
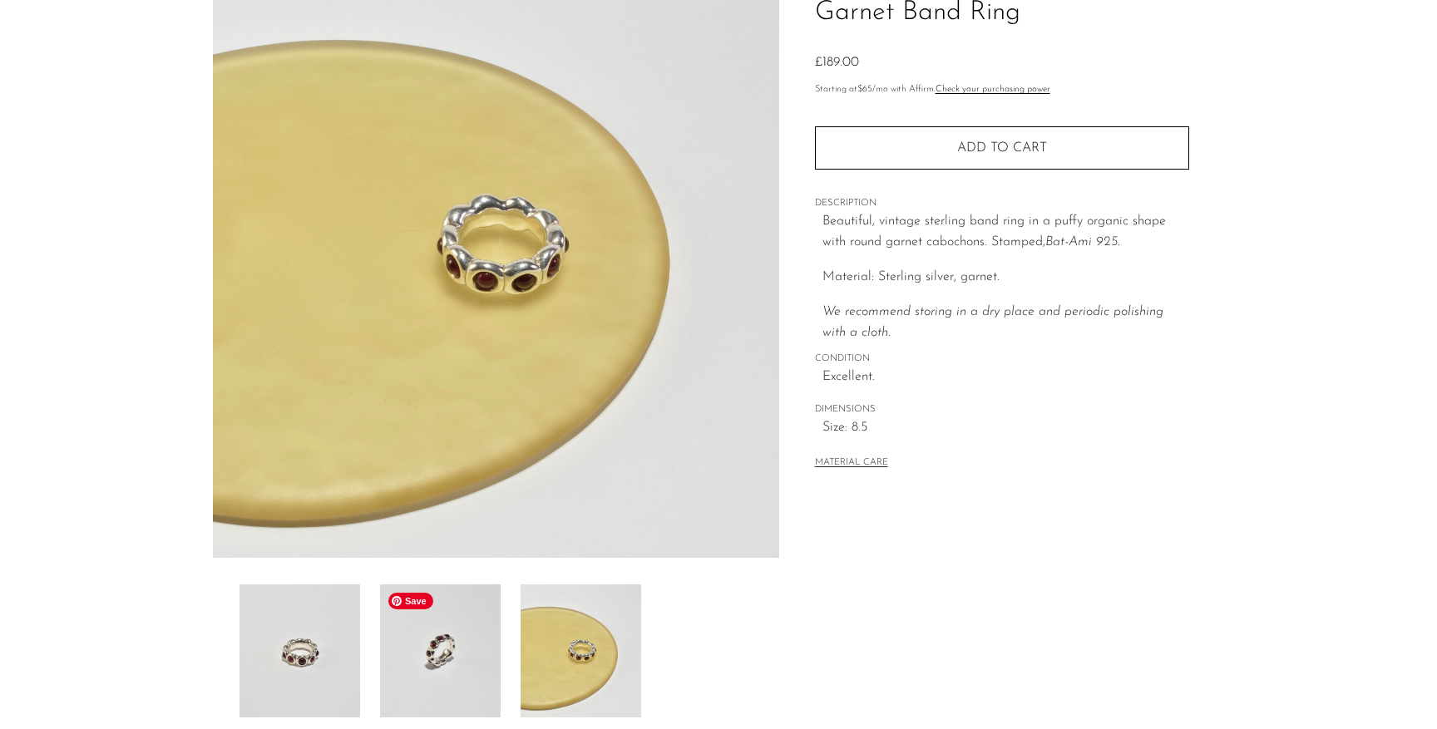
click at [471, 633] on img at bounding box center [440, 651] width 121 height 133
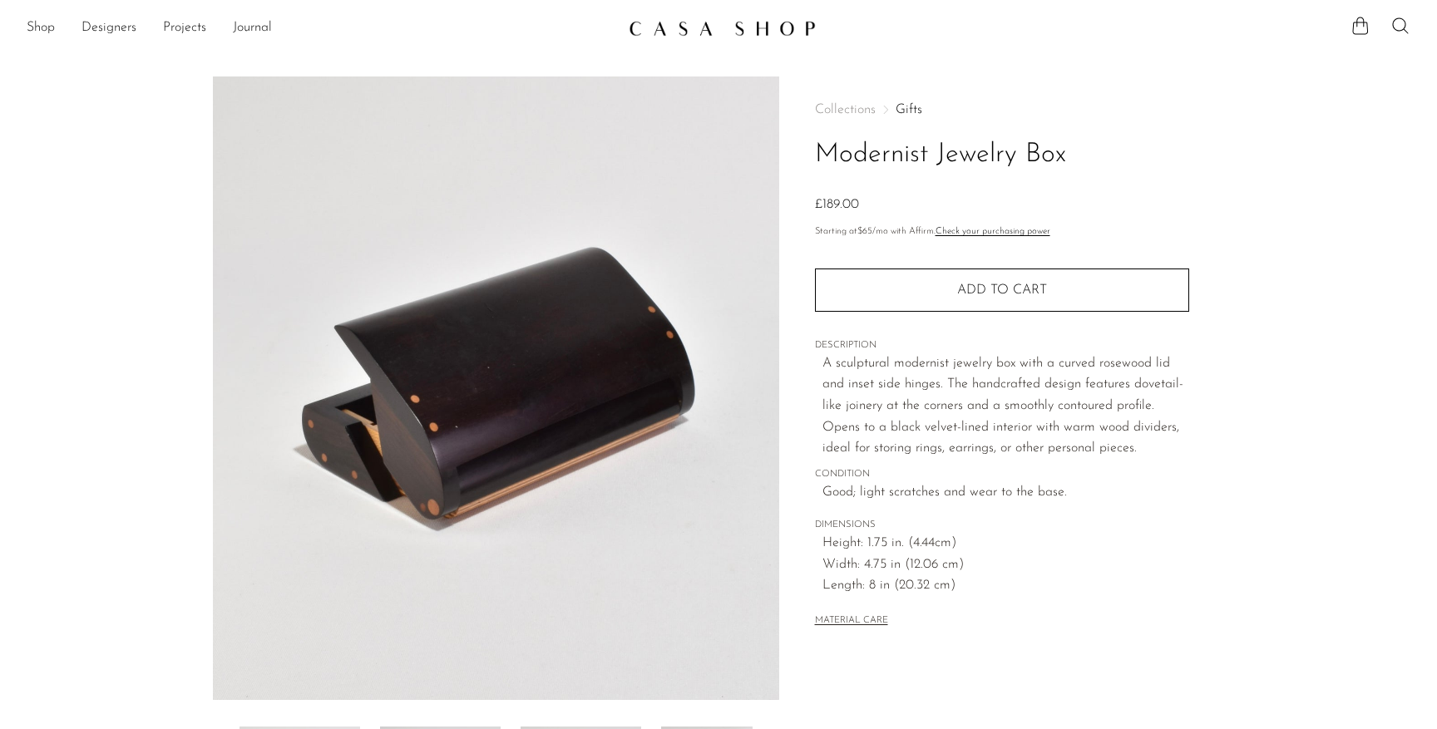
scroll to position [353, 0]
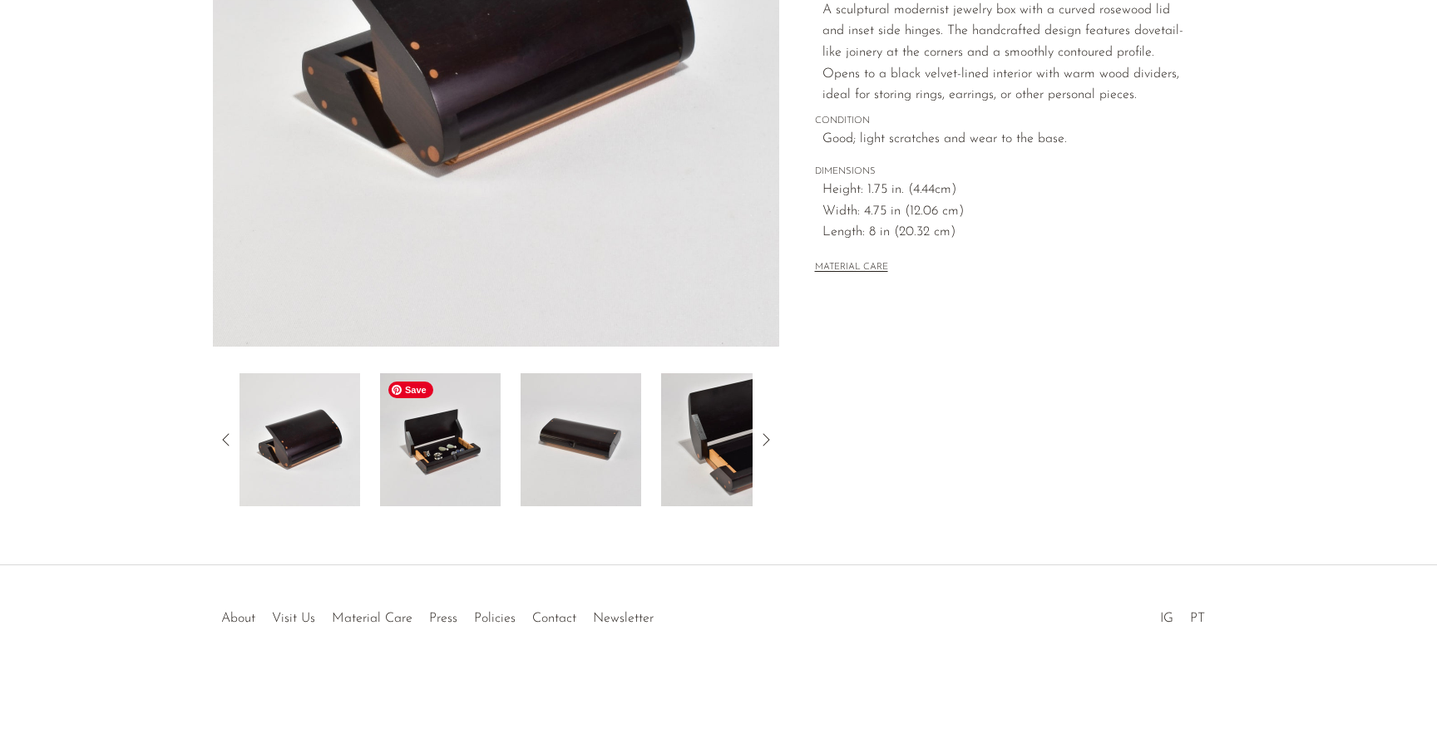
click at [454, 470] on img at bounding box center [440, 439] width 121 height 133
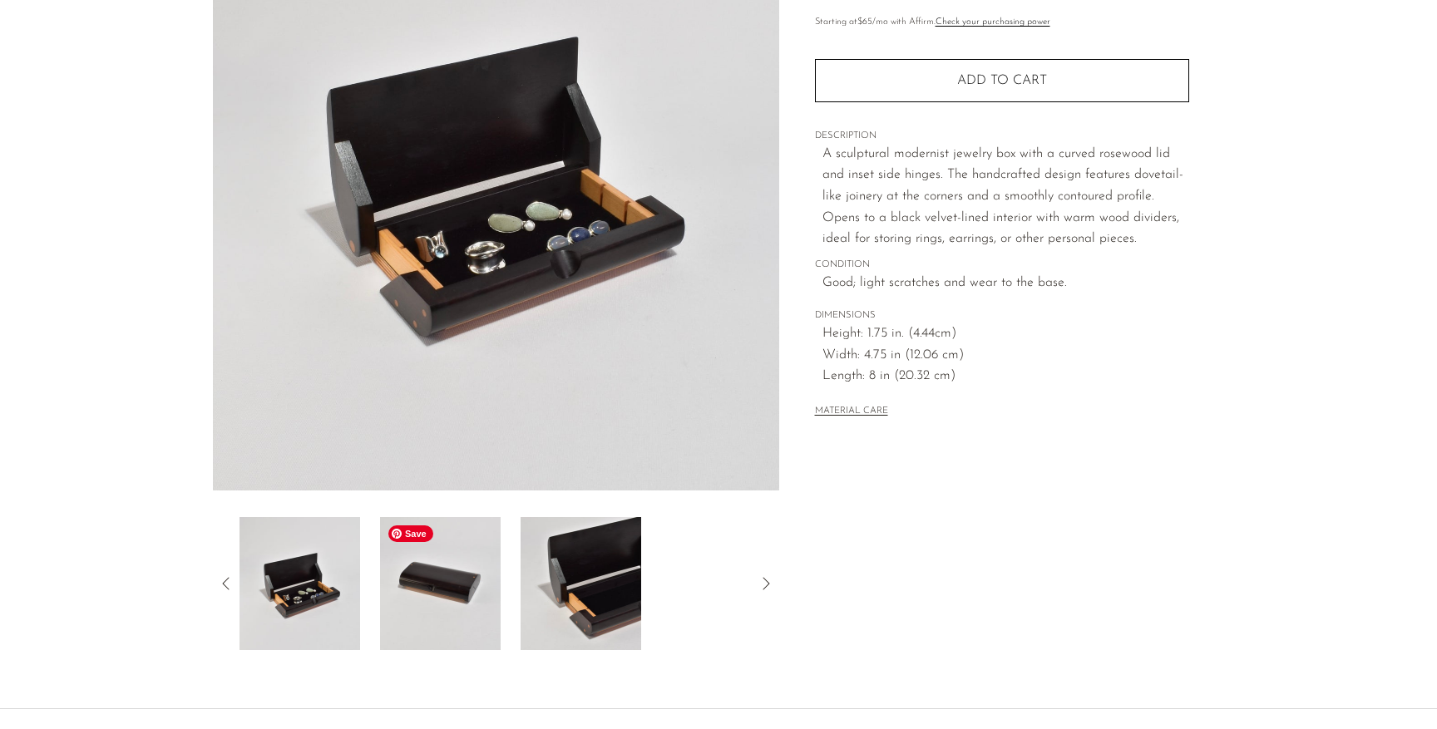
scroll to position [207, 0]
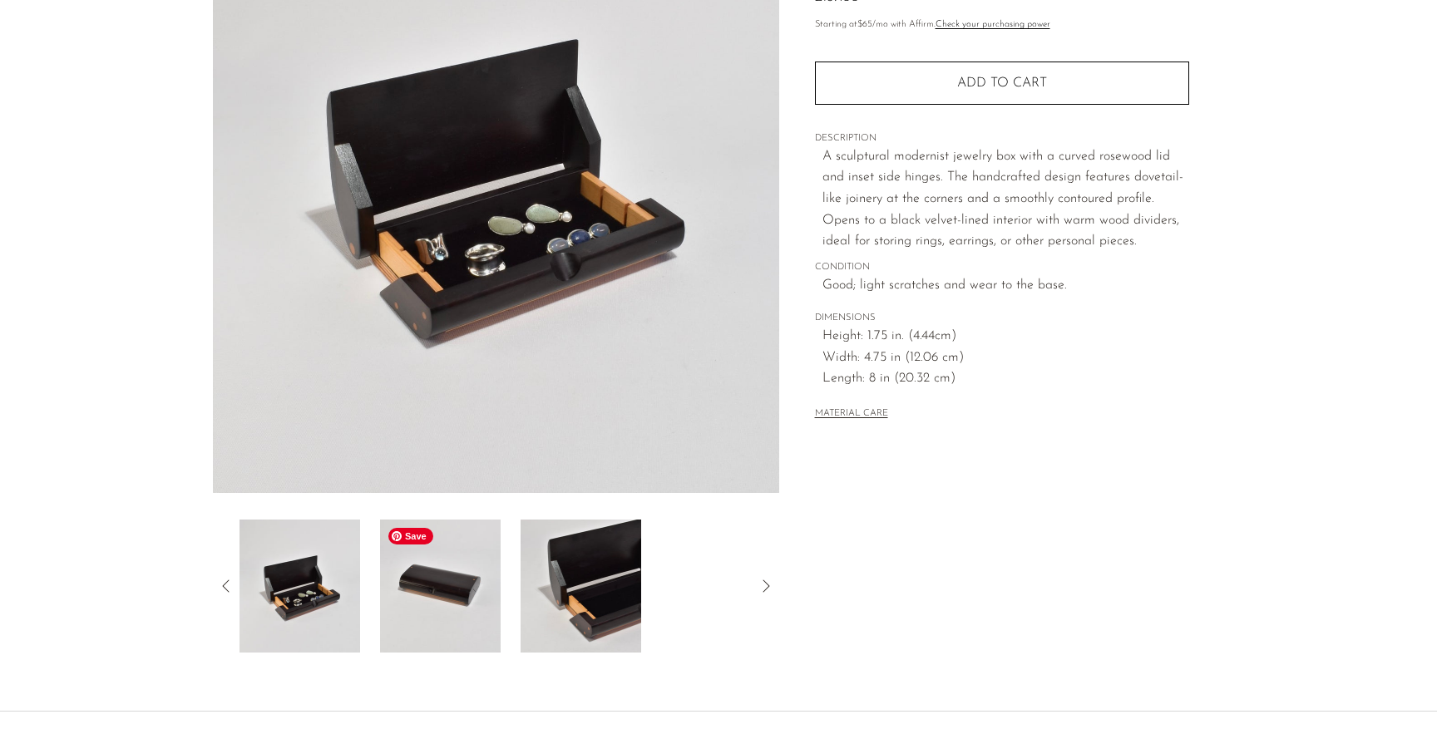
click at [489, 619] on img at bounding box center [440, 586] width 121 height 133
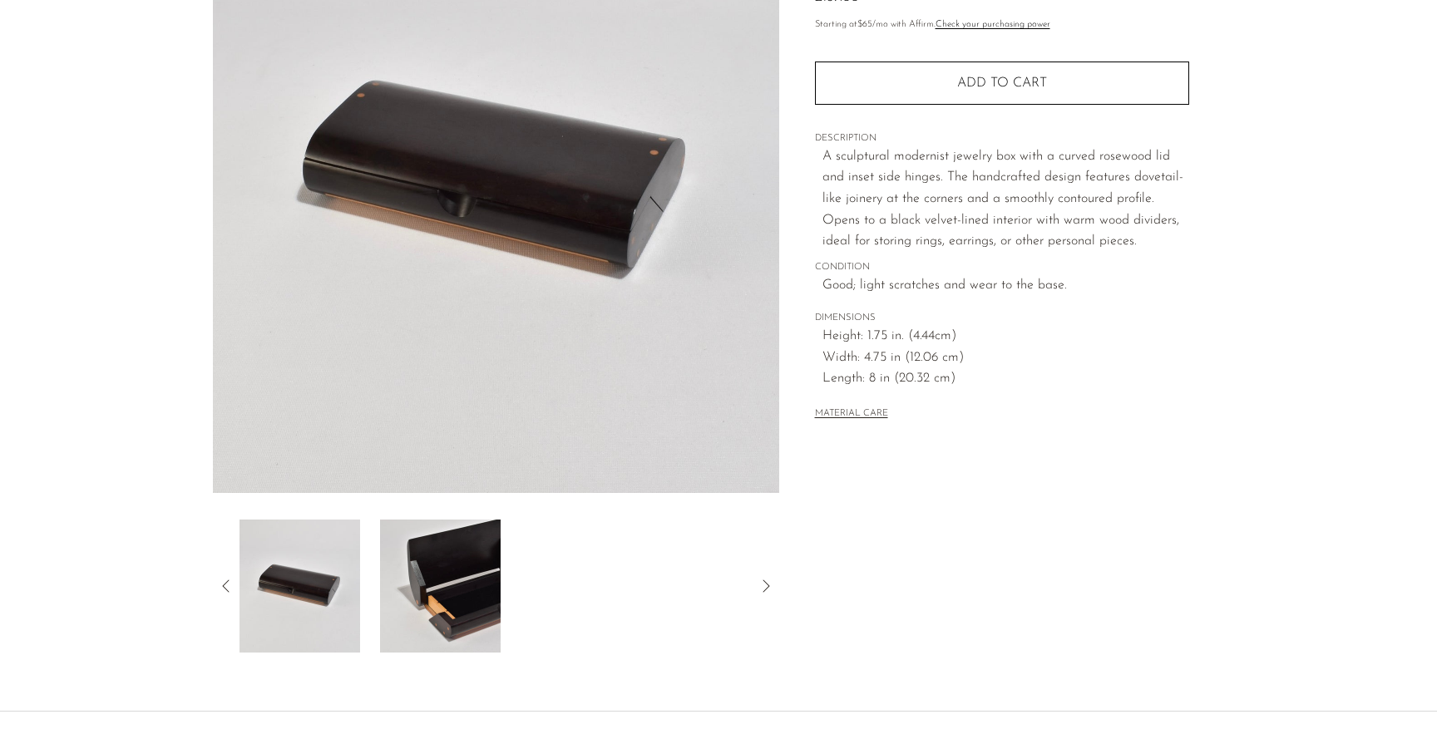
click at [502, 614] on div at bounding box center [495, 586] width 513 height 133
click at [453, 613] on img at bounding box center [440, 586] width 121 height 133
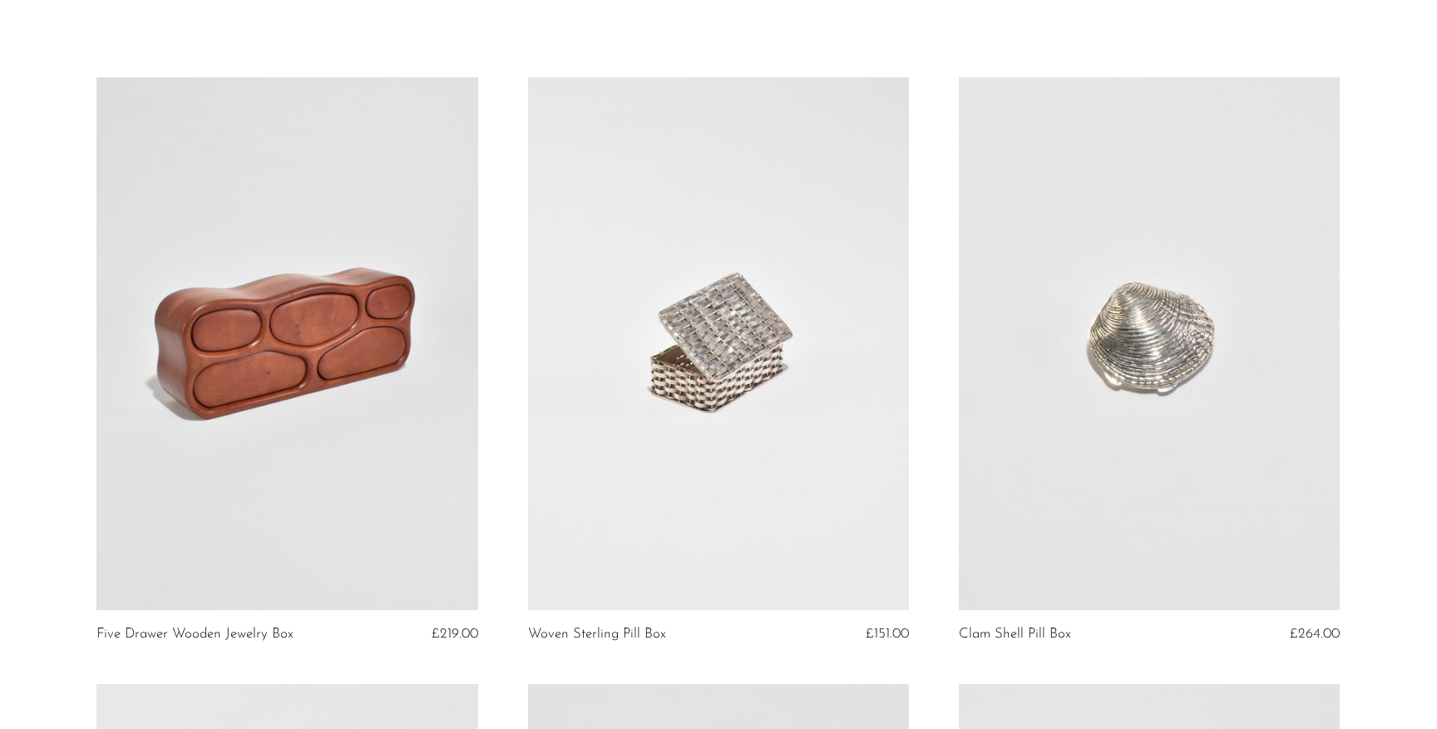
scroll to position [193, 0]
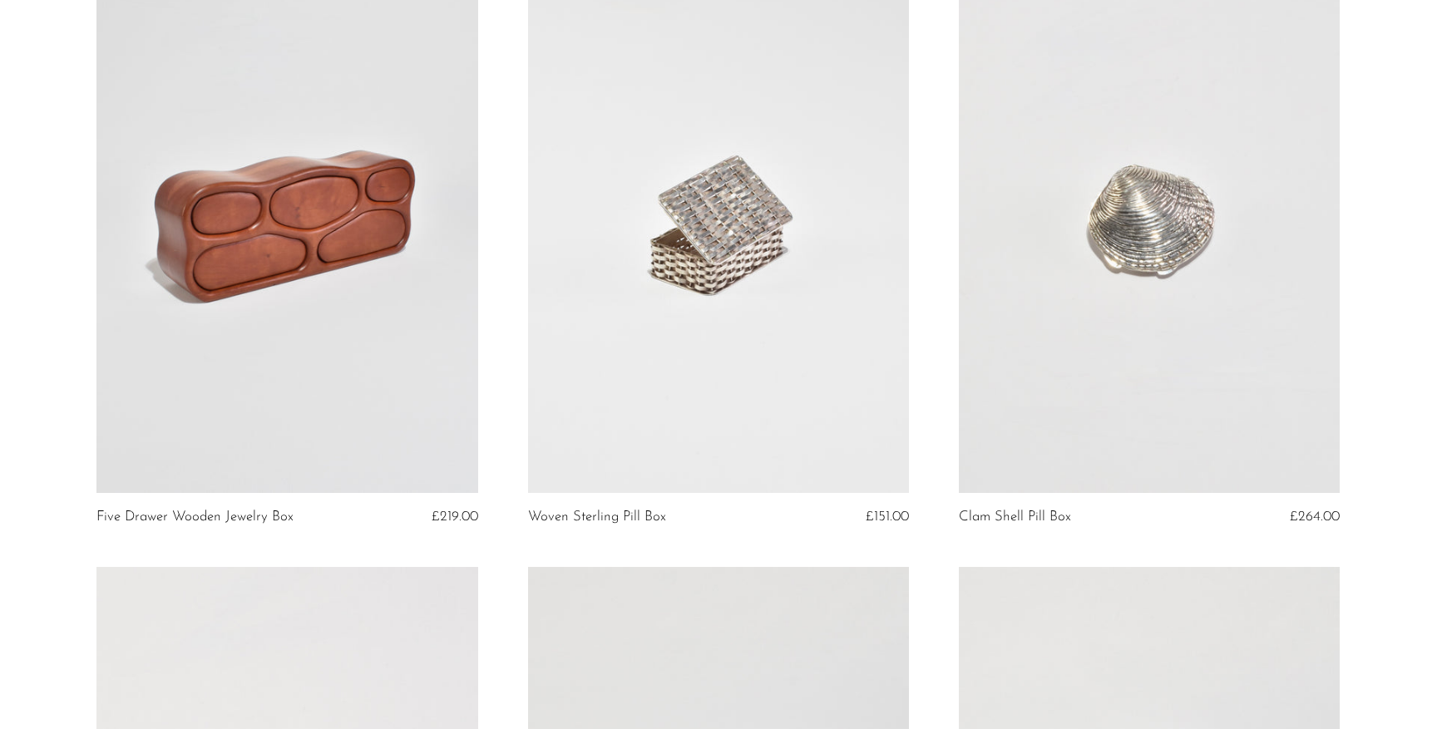
click at [404, 311] on link at bounding box center [286, 227] width 381 height 534
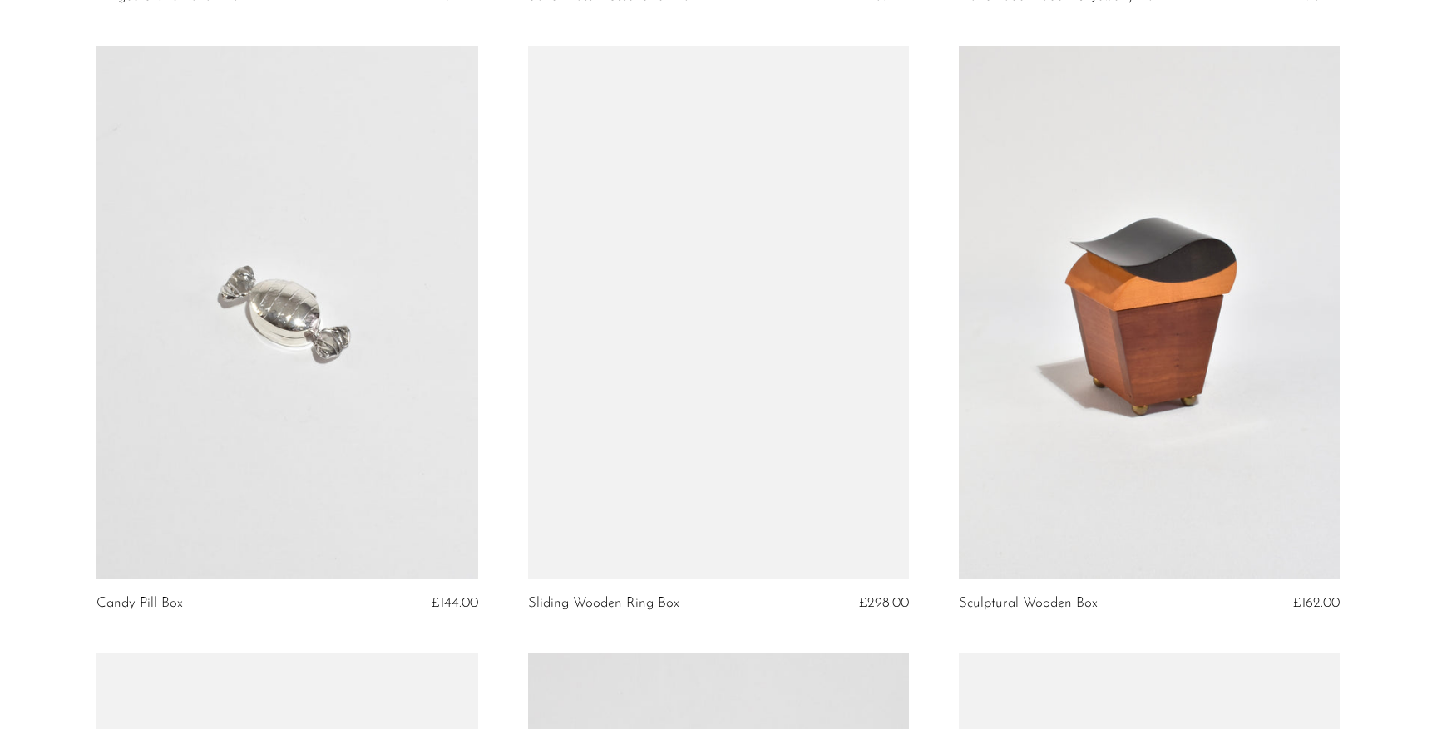
scroll to position [2052, 0]
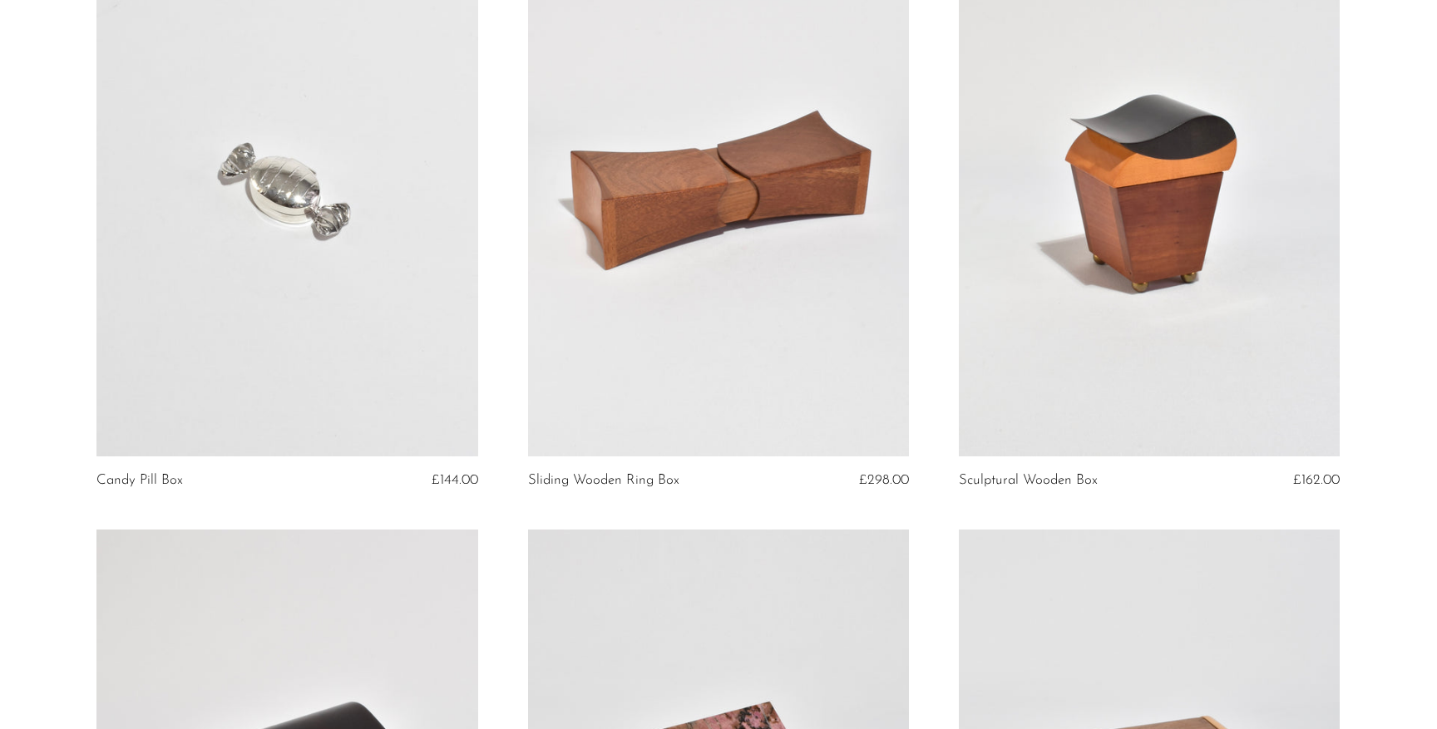
click at [366, 265] on link at bounding box center [286, 190] width 381 height 534
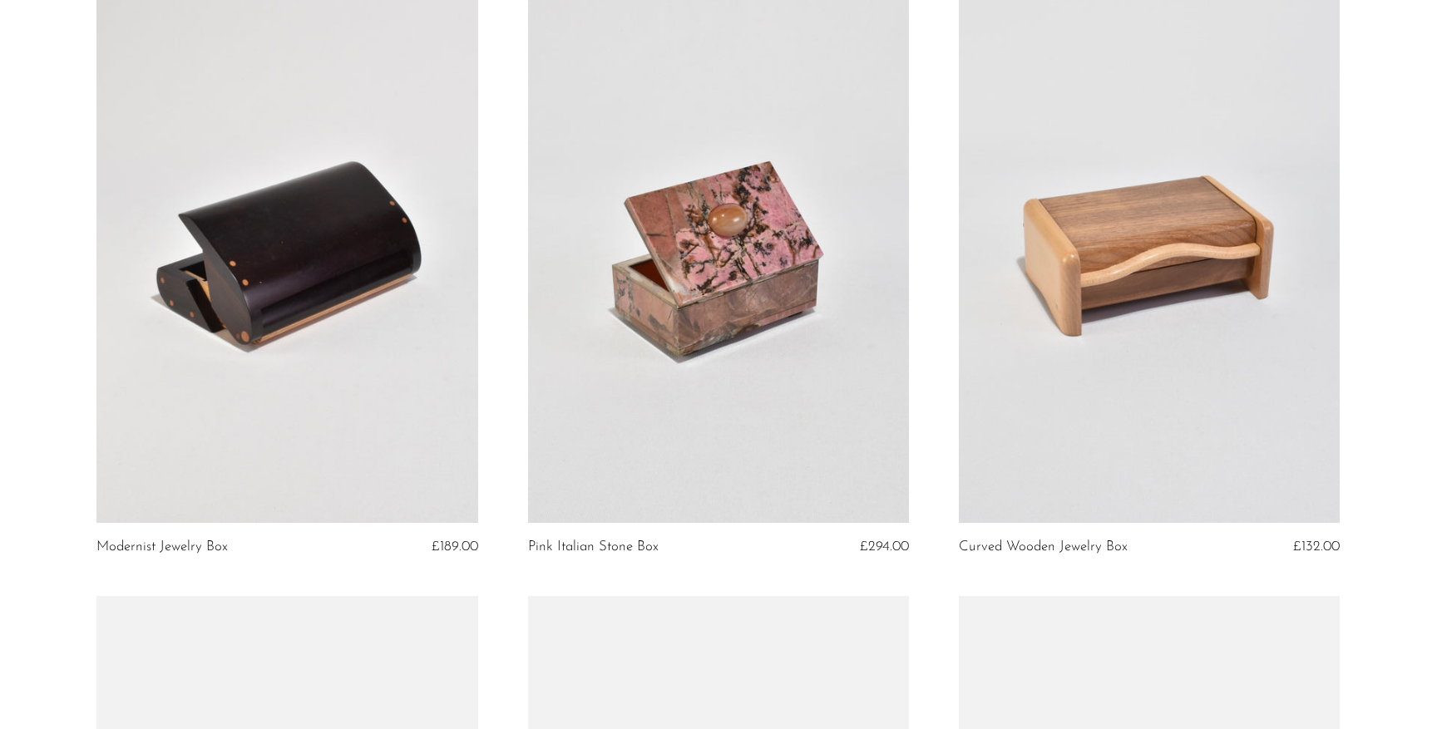
scroll to position [2616, 0]
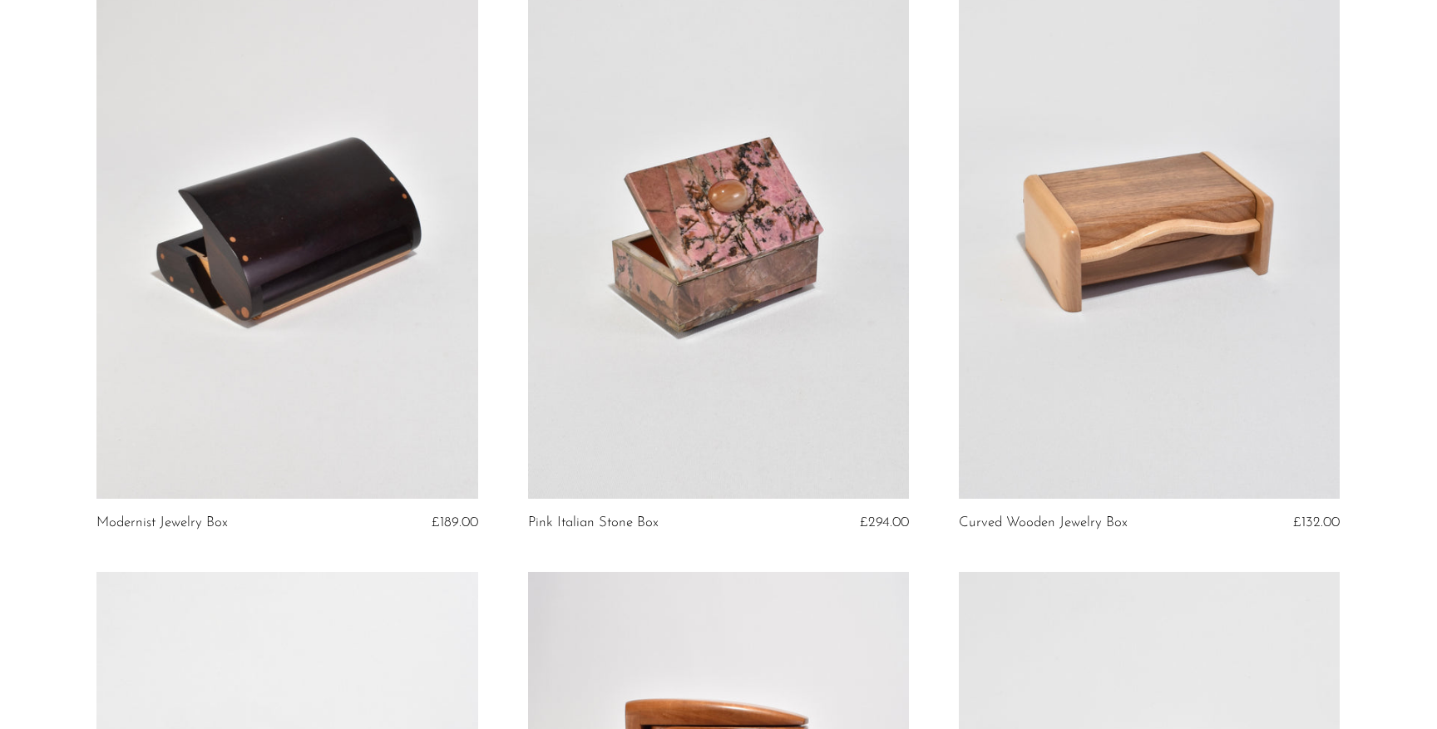
click at [1086, 367] on link at bounding box center [1149, 232] width 381 height 534
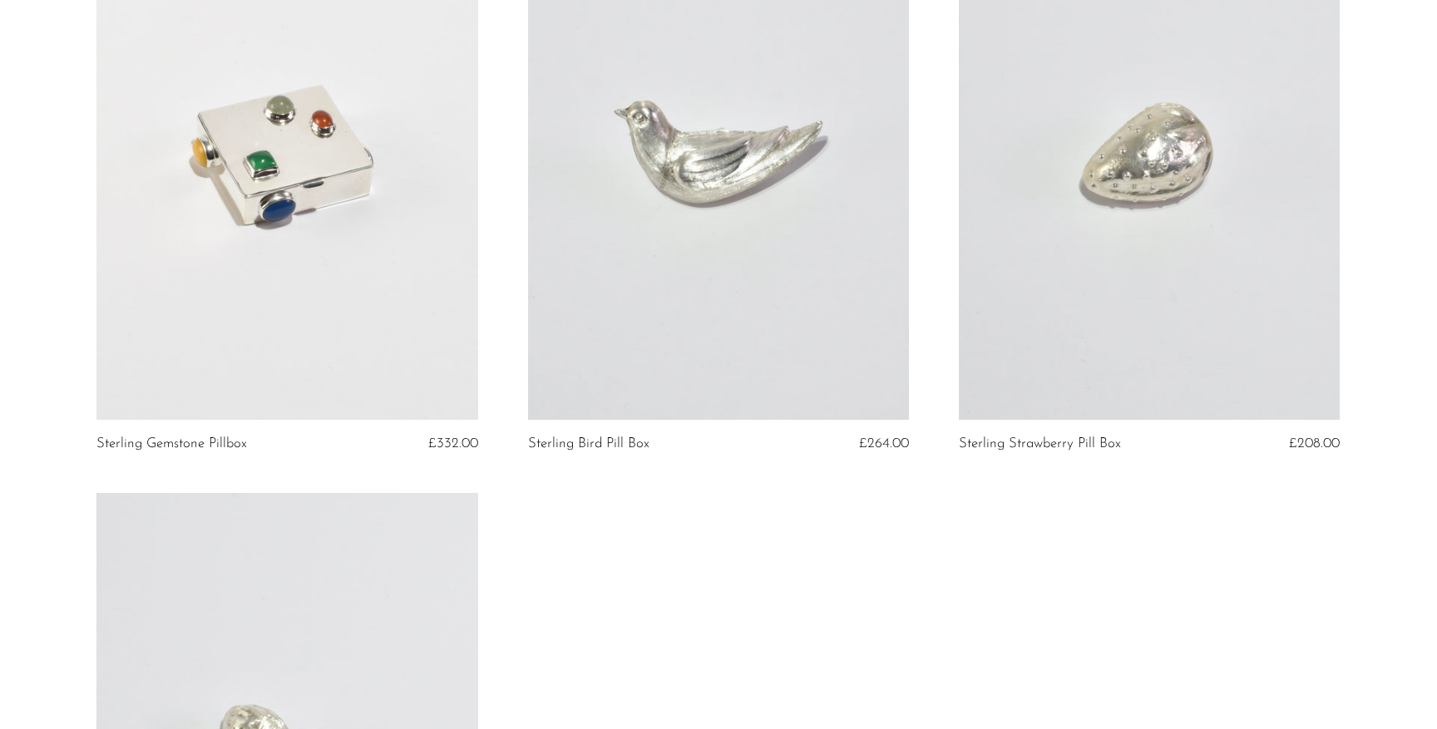
scroll to position [5167, 0]
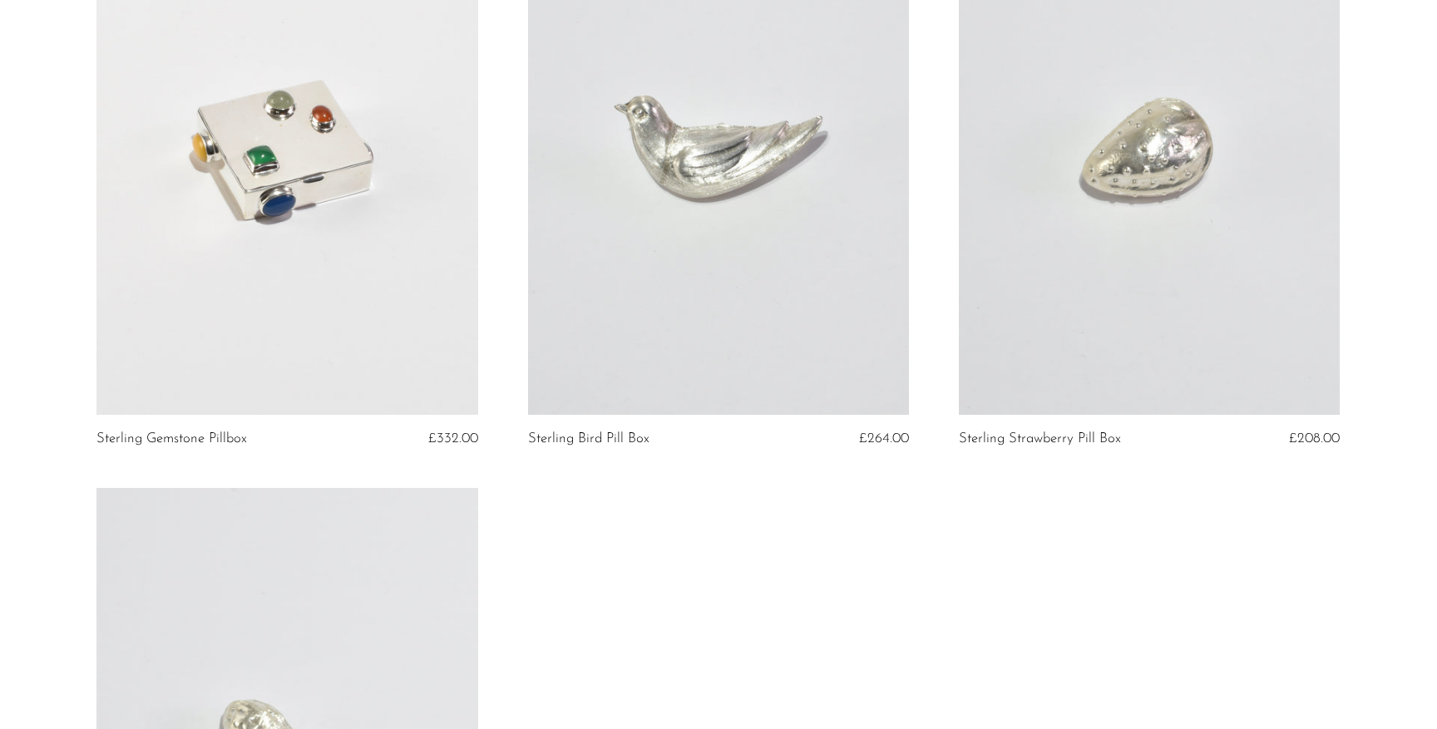
click at [384, 299] on link at bounding box center [286, 148] width 381 height 534
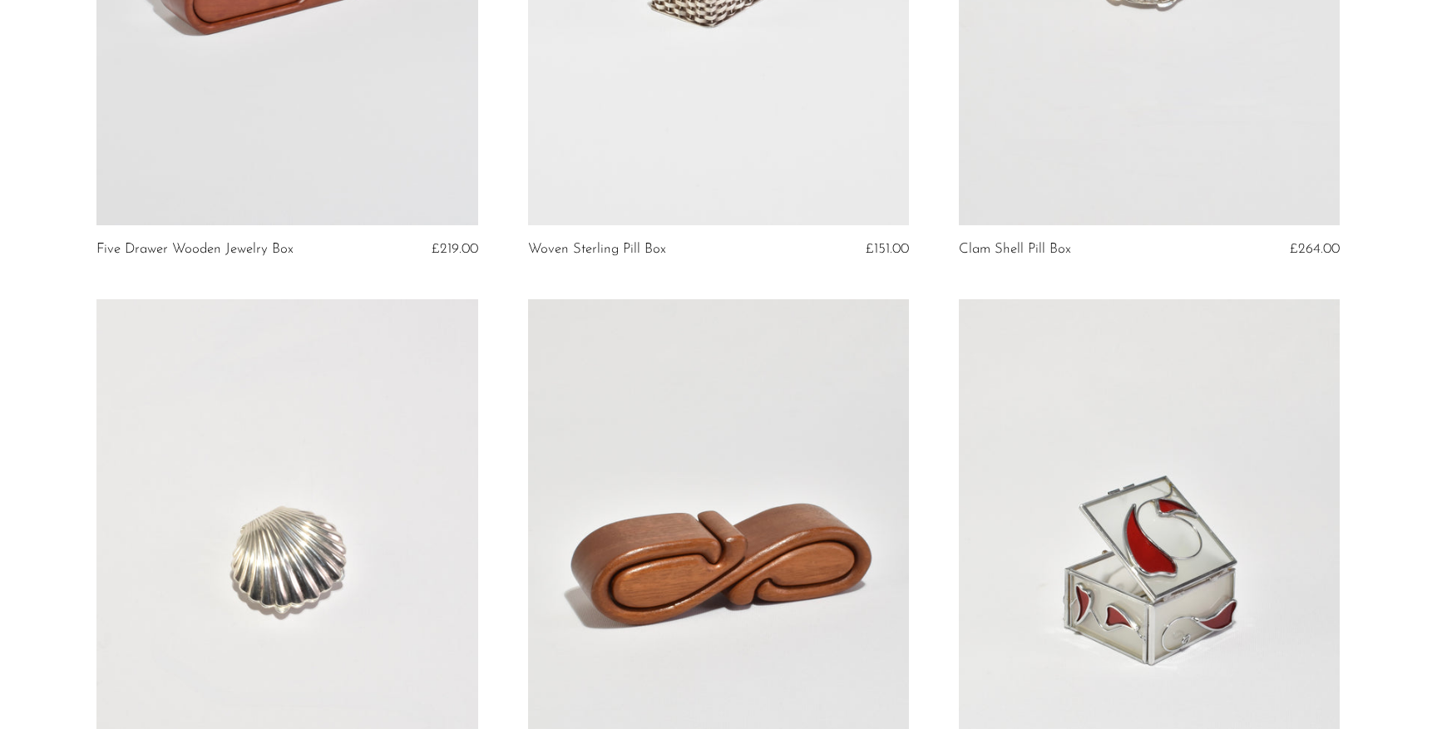
scroll to position [0, 0]
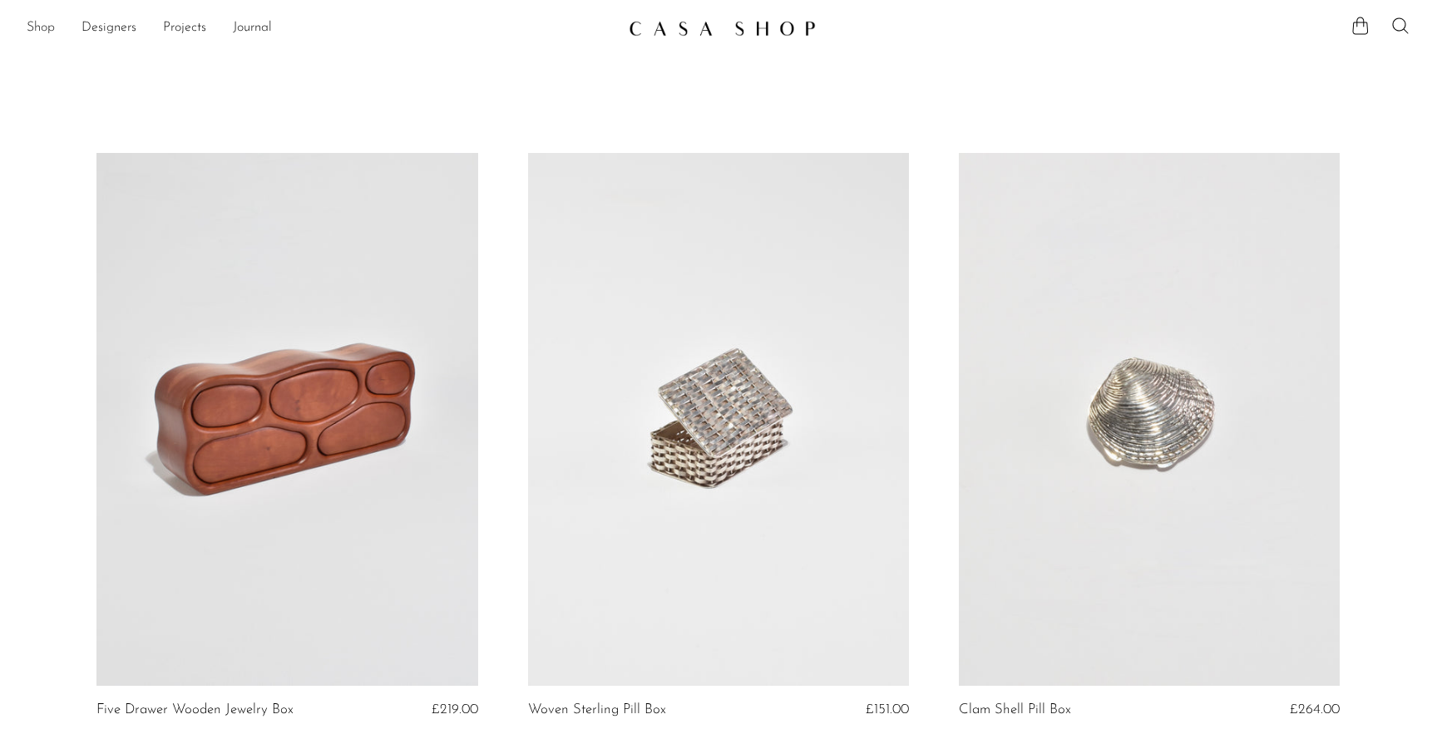
click at [52, 32] on link "Shop" at bounding box center [41, 28] width 28 height 22
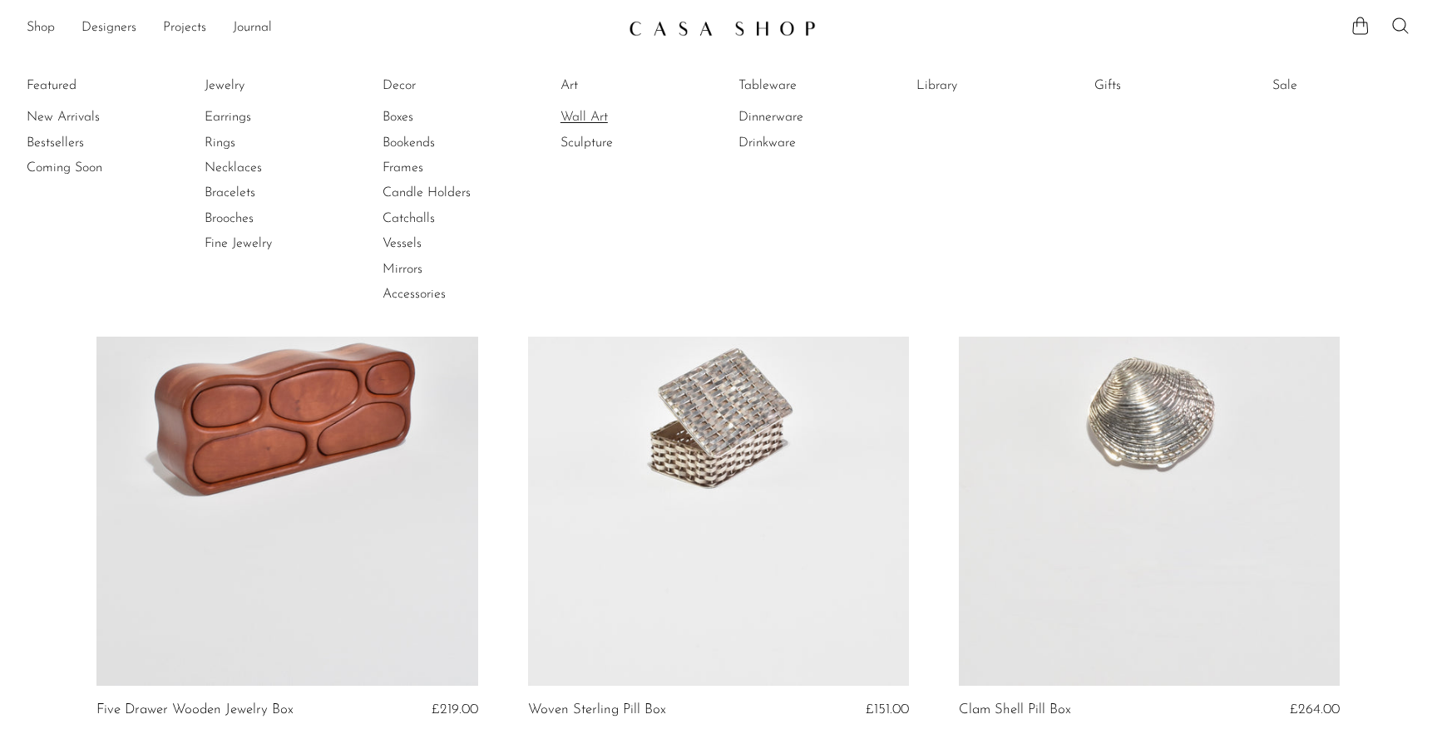
click at [596, 122] on link "Wall Art" at bounding box center [622, 117] width 125 height 18
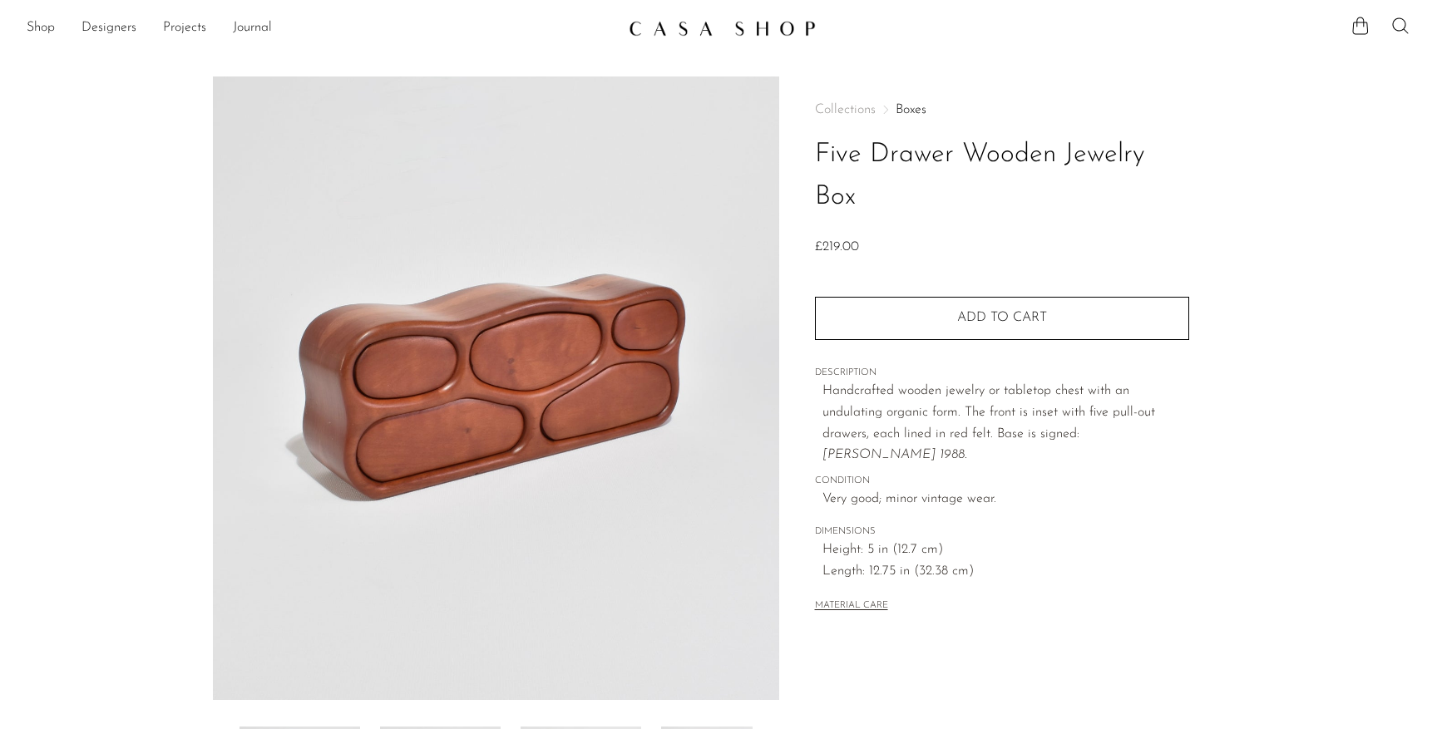
scroll to position [353, 0]
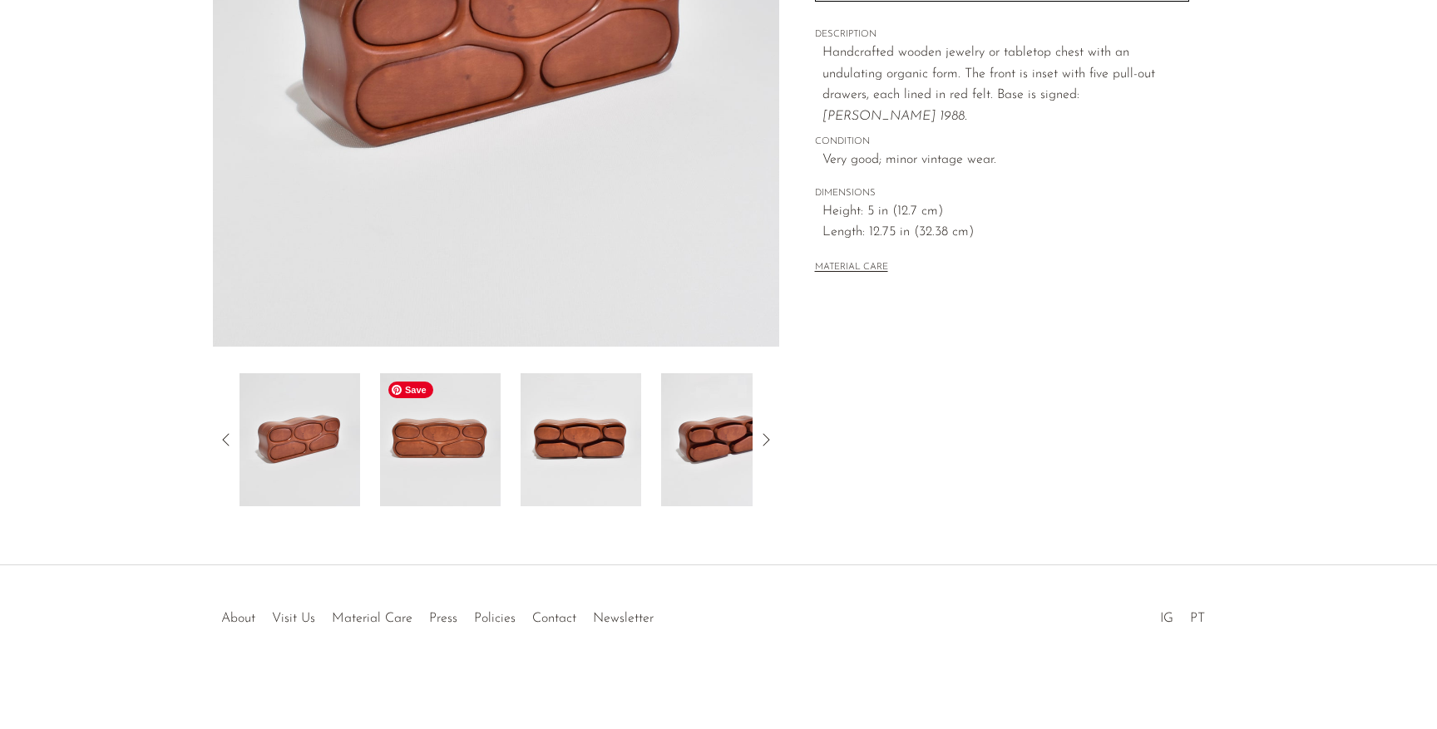
click at [424, 488] on img at bounding box center [440, 439] width 121 height 133
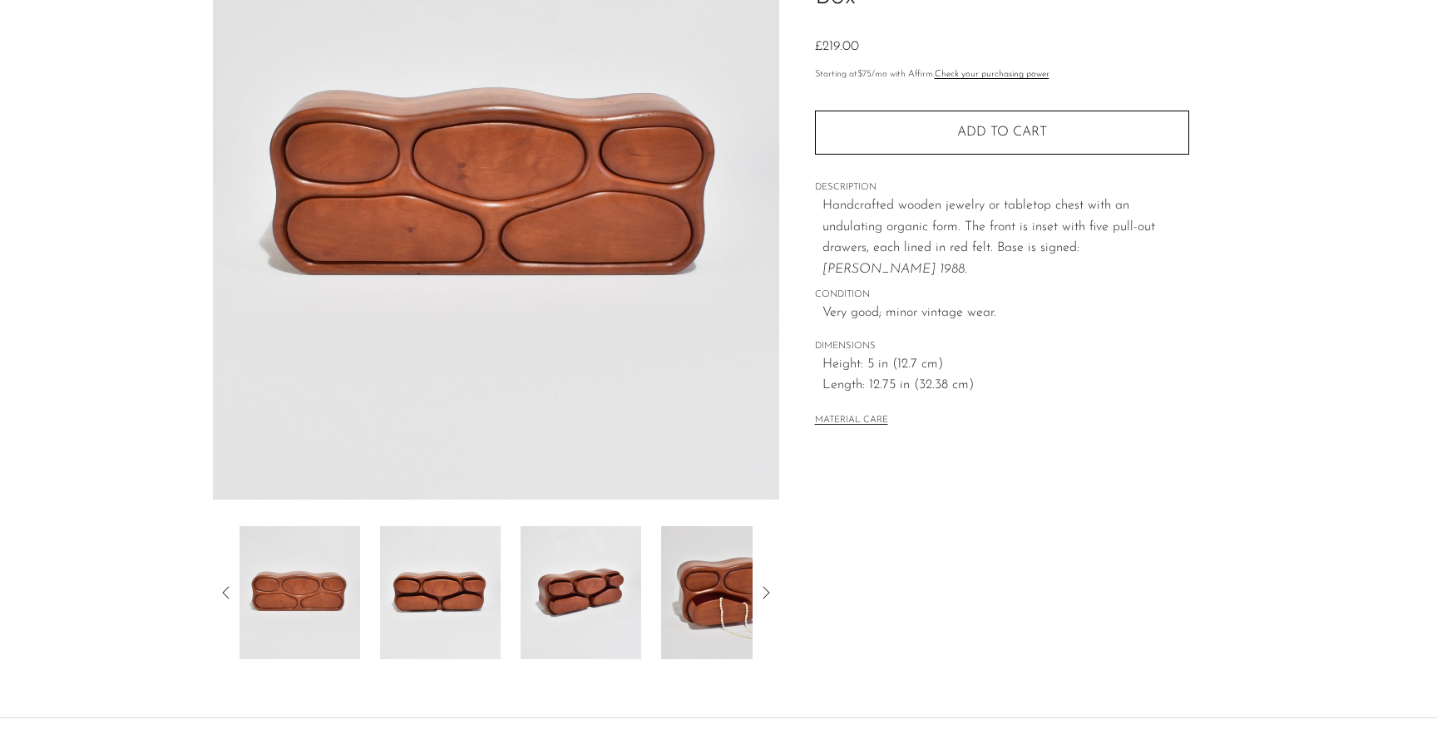
scroll to position [201, 0]
click at [445, 625] on img at bounding box center [440, 592] width 121 height 133
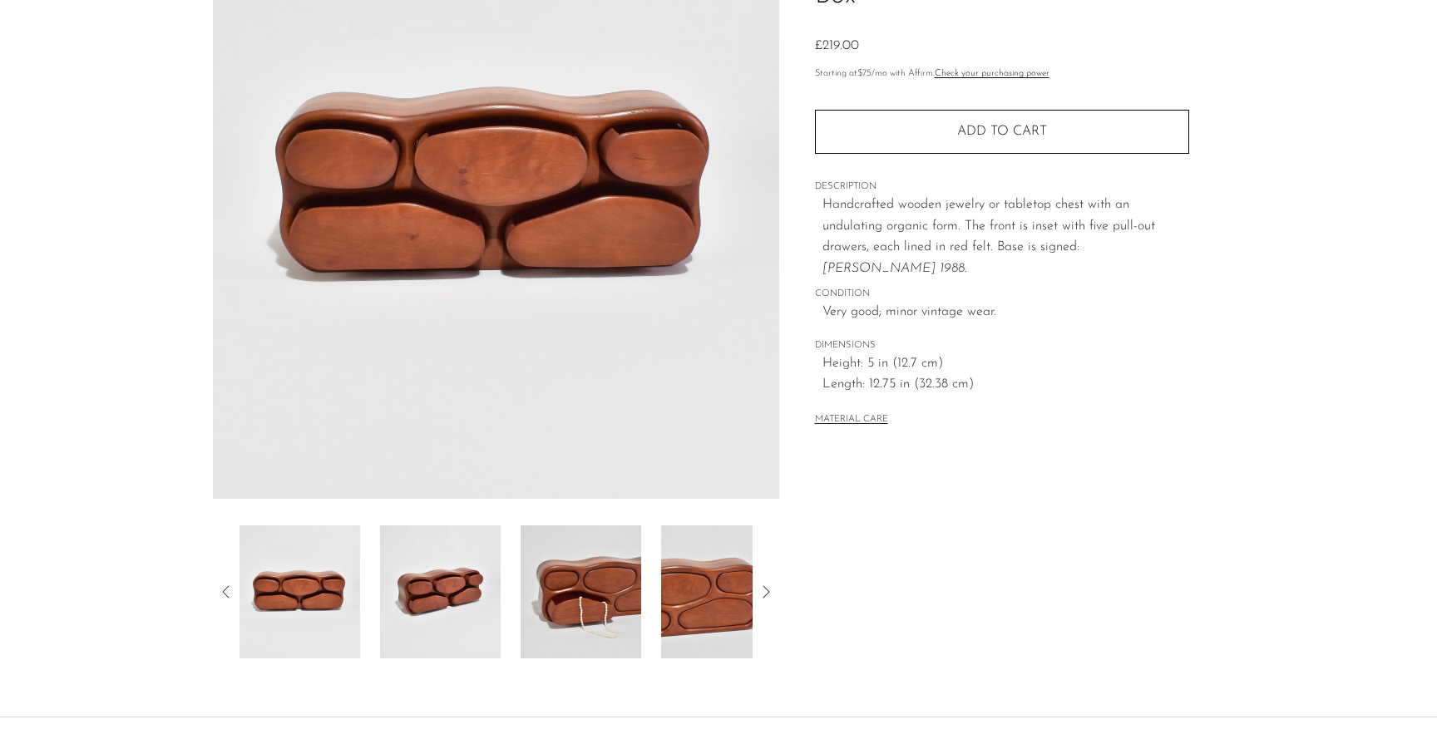
click at [510, 620] on div at bounding box center [495, 592] width 513 height 133
click at [646, 633] on div at bounding box center [495, 592] width 513 height 133
click at [601, 631] on img at bounding box center [581, 592] width 121 height 133
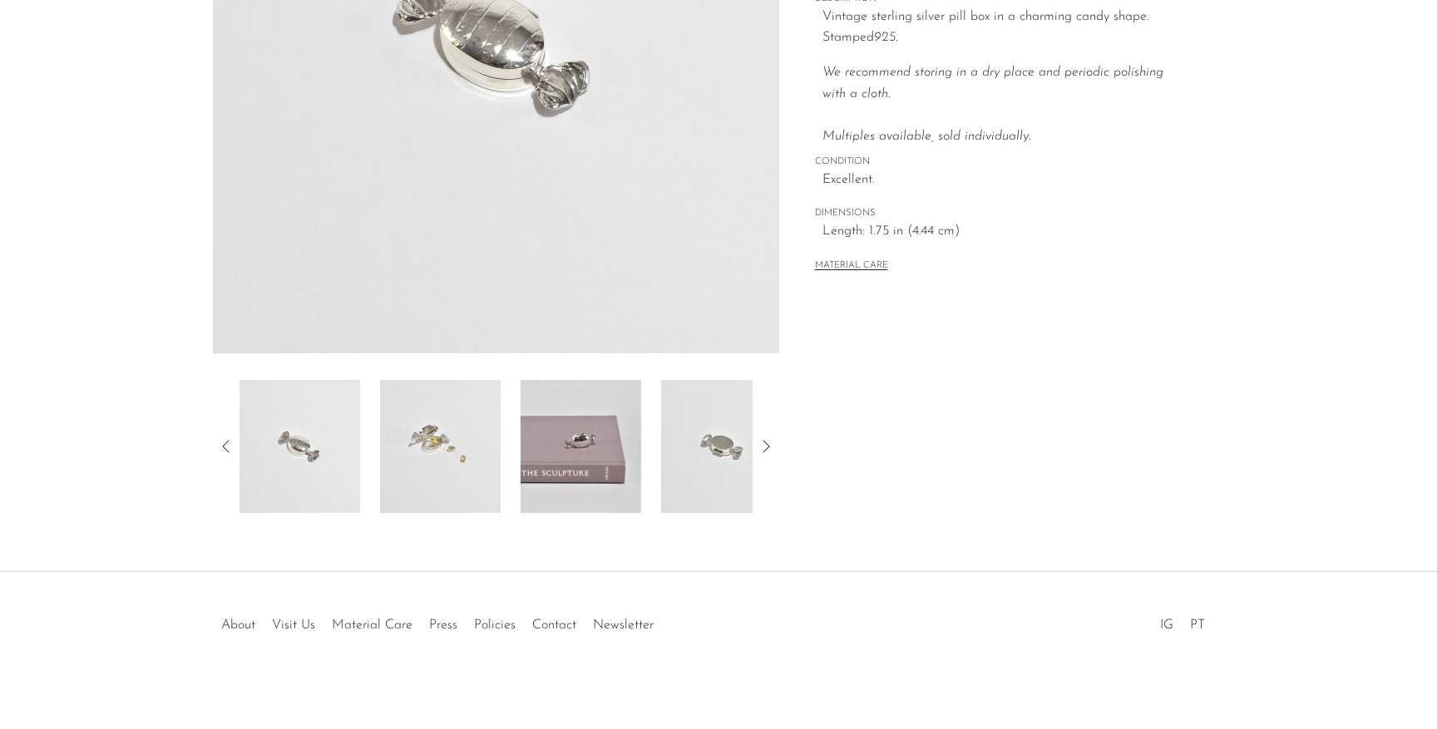
scroll to position [353, 0]
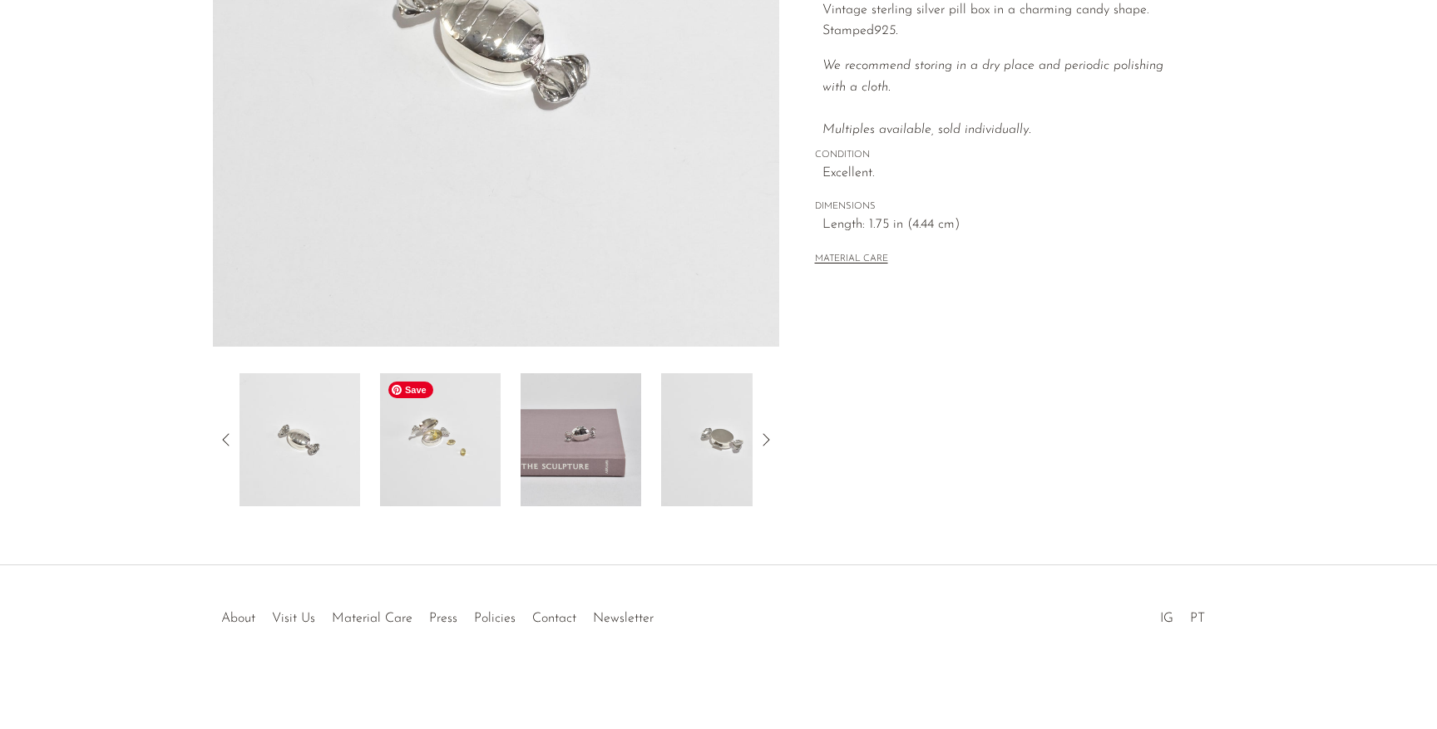
click at [461, 451] on img at bounding box center [440, 439] width 121 height 133
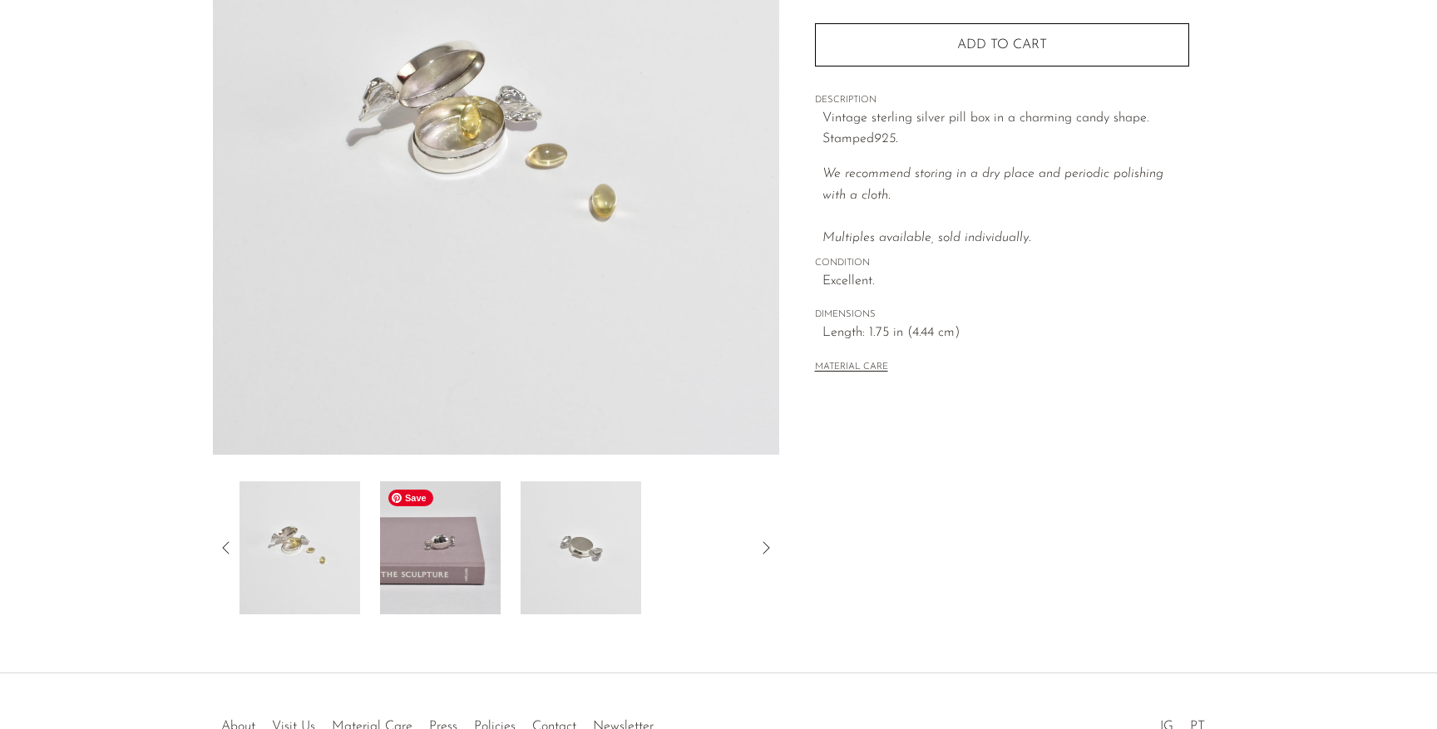
scroll to position [233, 0]
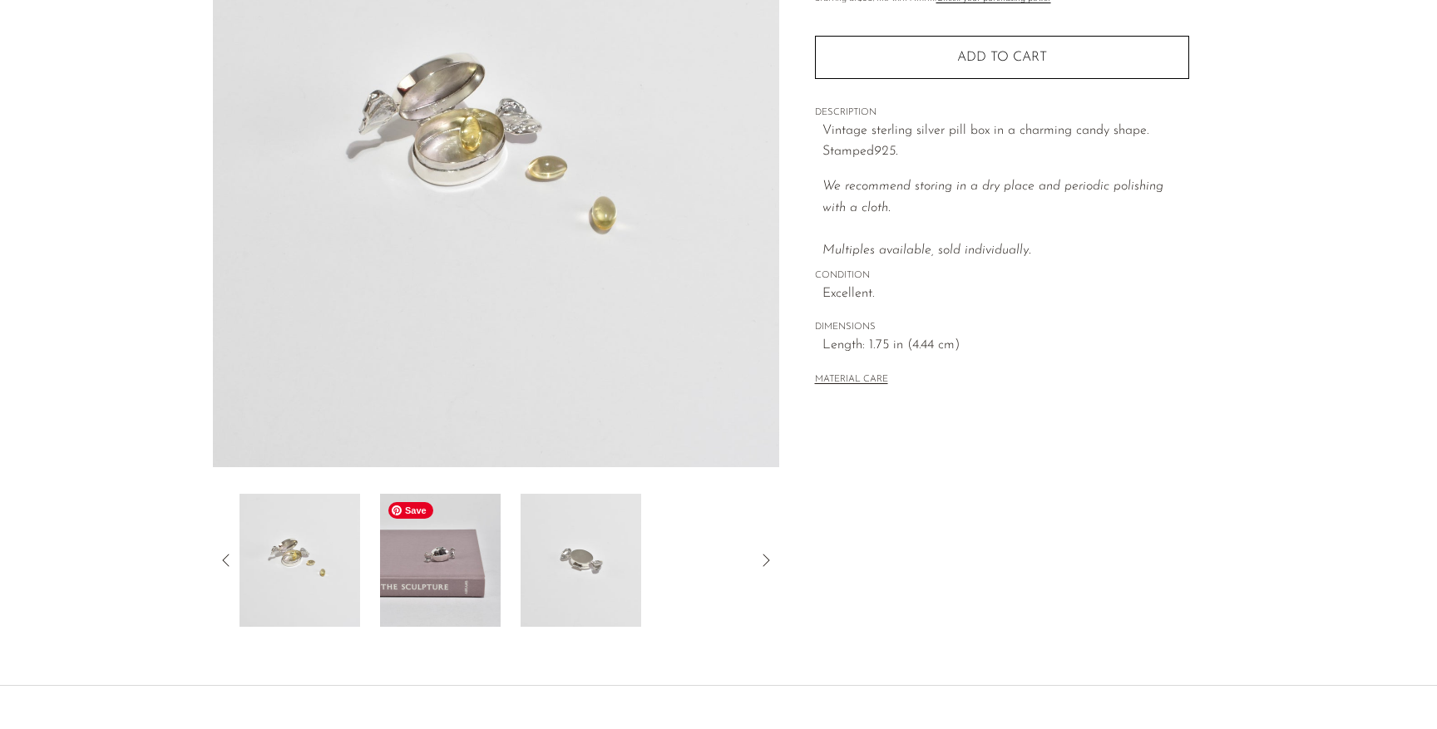
click at [453, 612] on img at bounding box center [440, 560] width 121 height 133
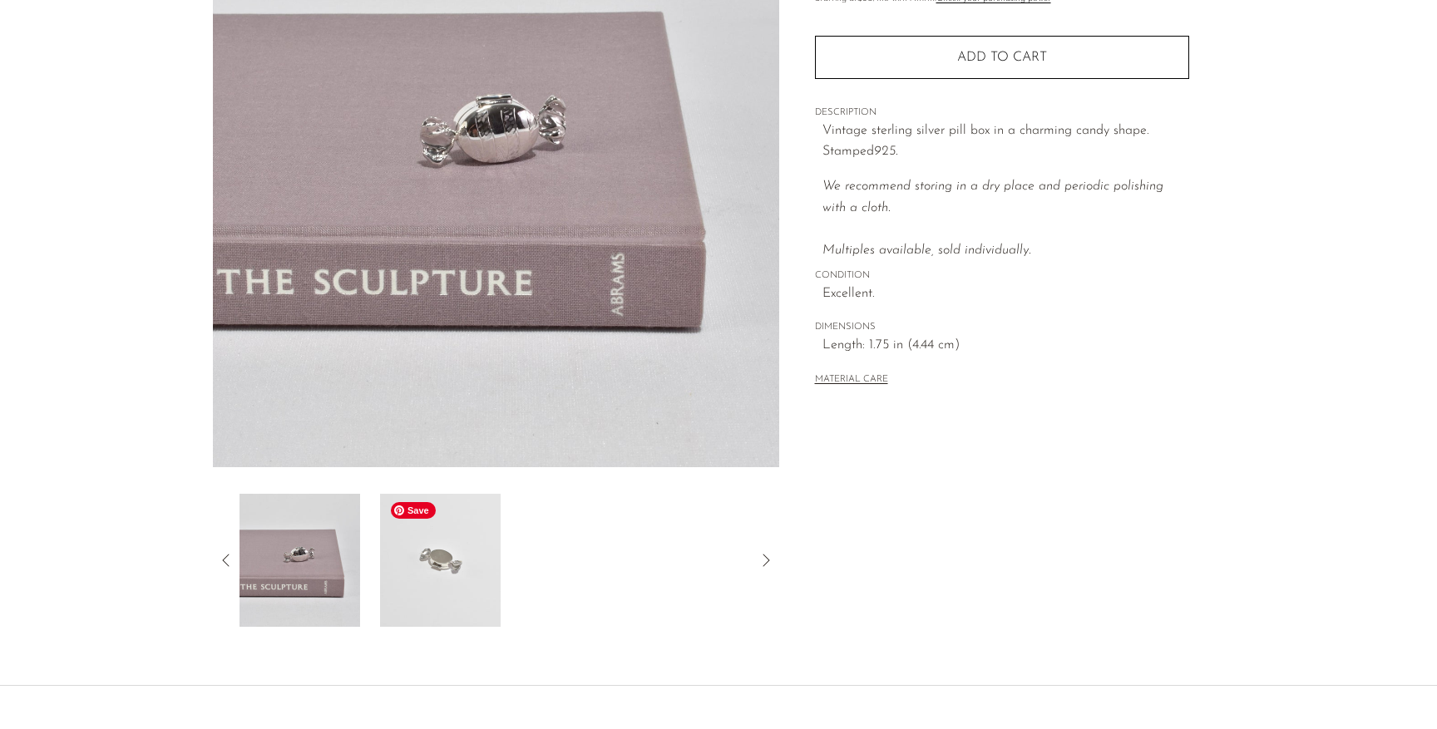
click at [477, 586] on img at bounding box center [440, 560] width 121 height 133
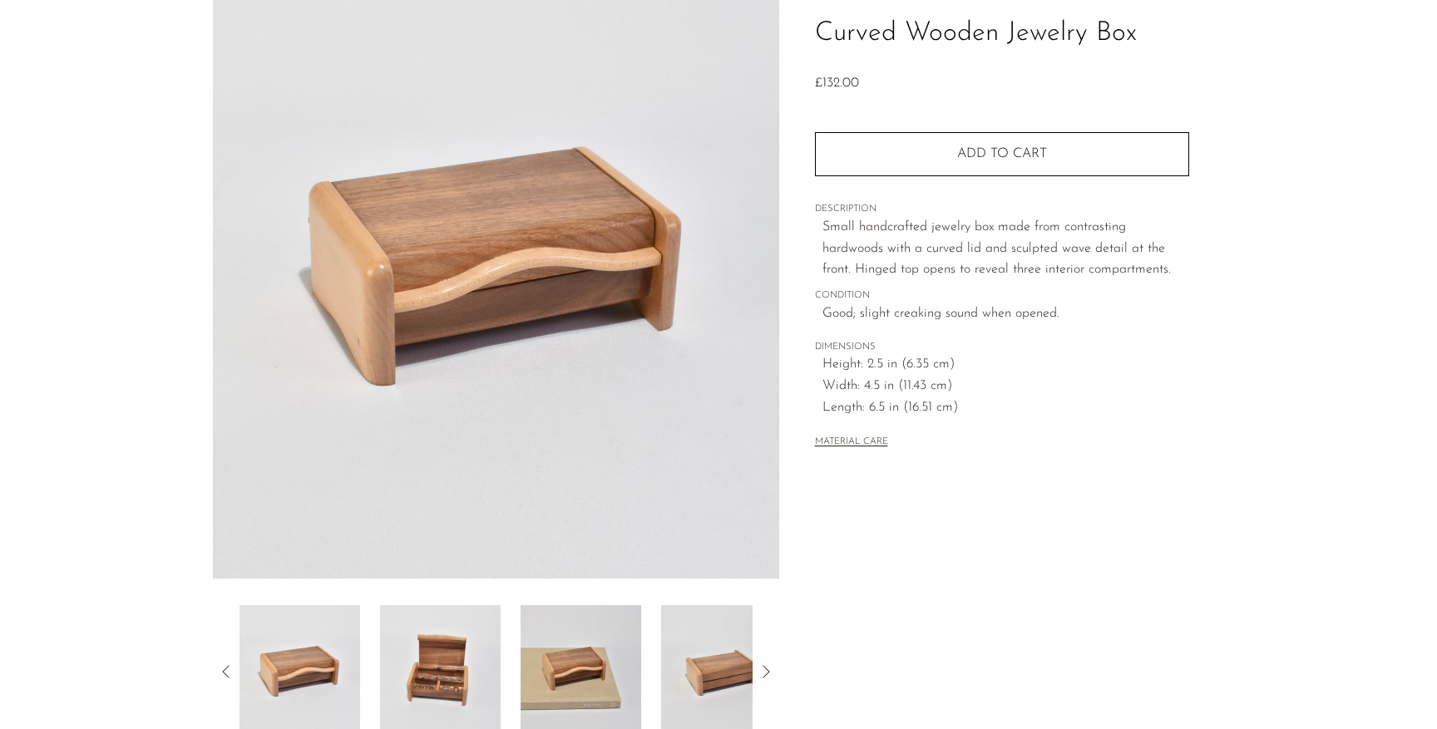
scroll to position [353, 0]
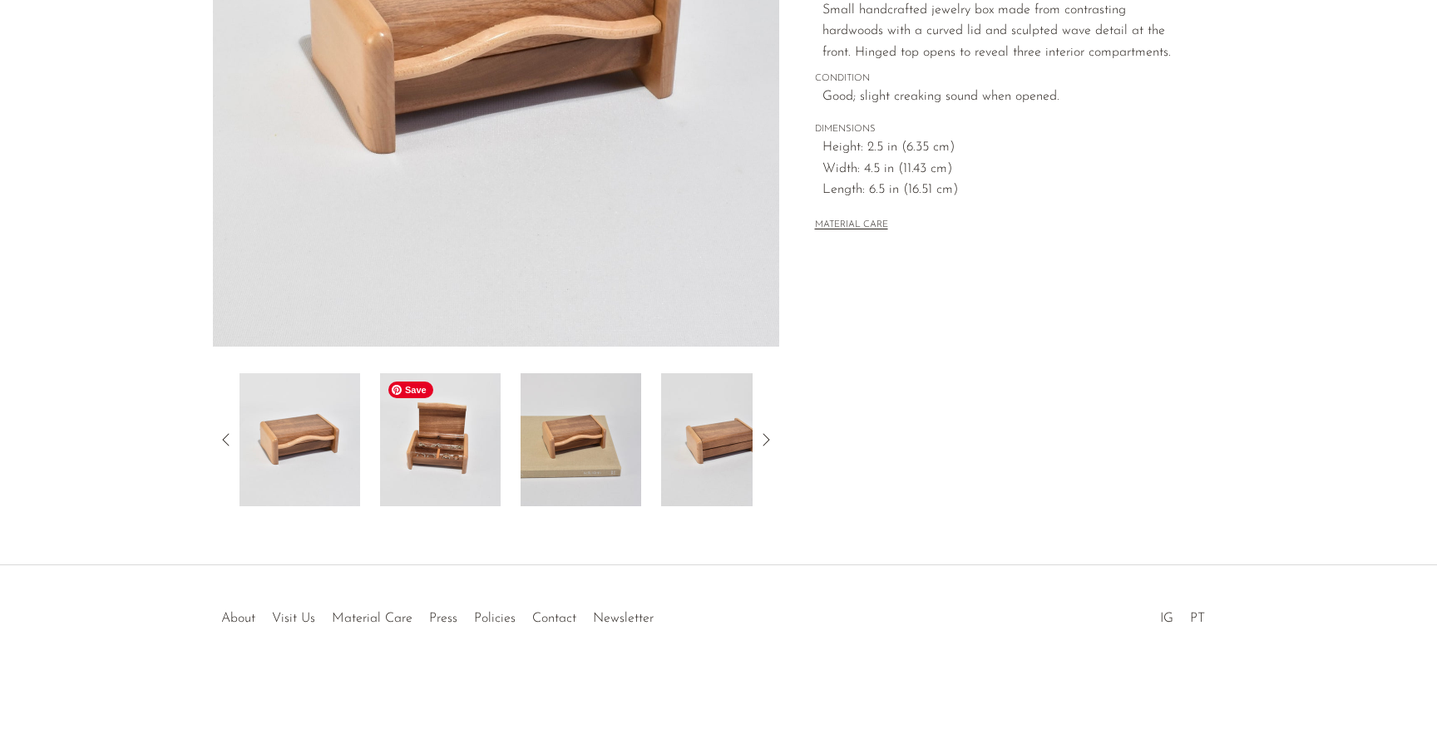
click at [476, 472] on img at bounding box center [440, 439] width 121 height 133
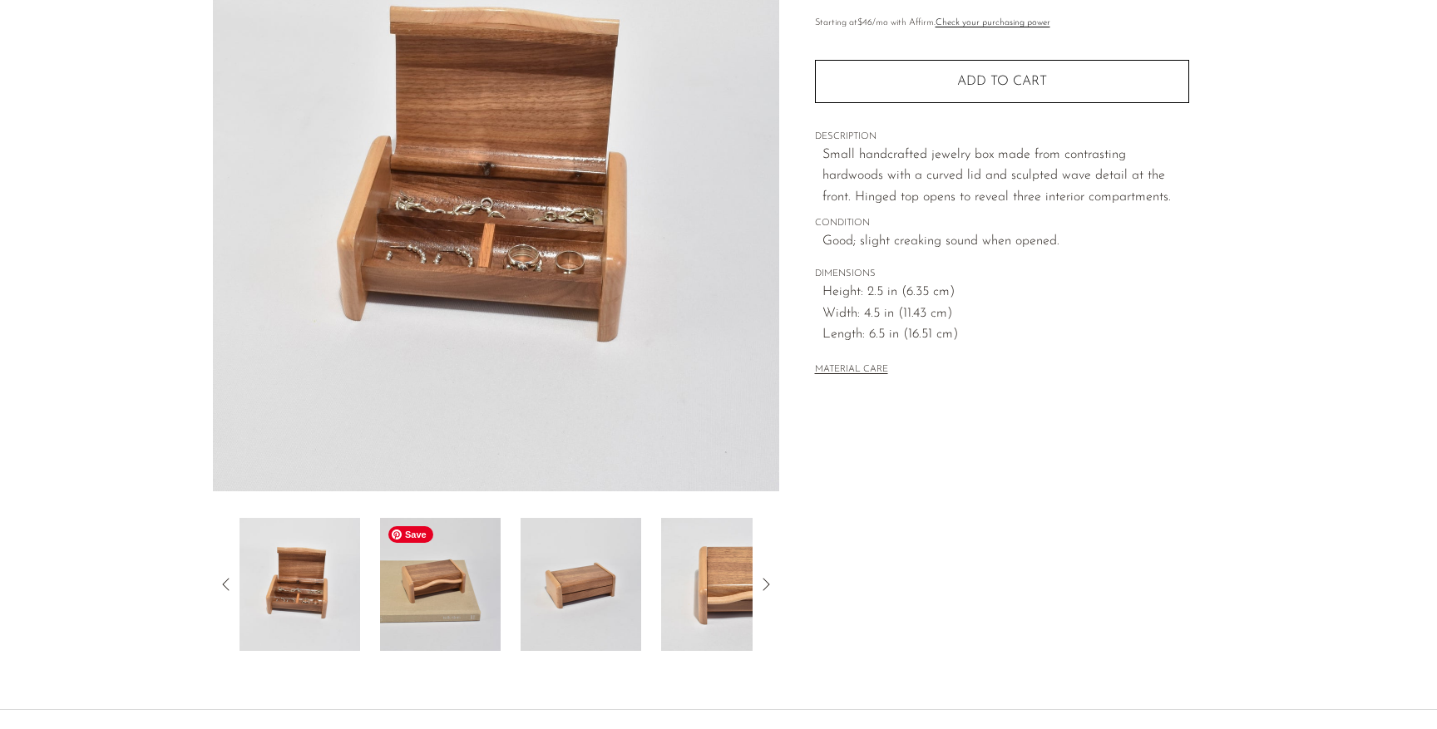
scroll to position [191, 0]
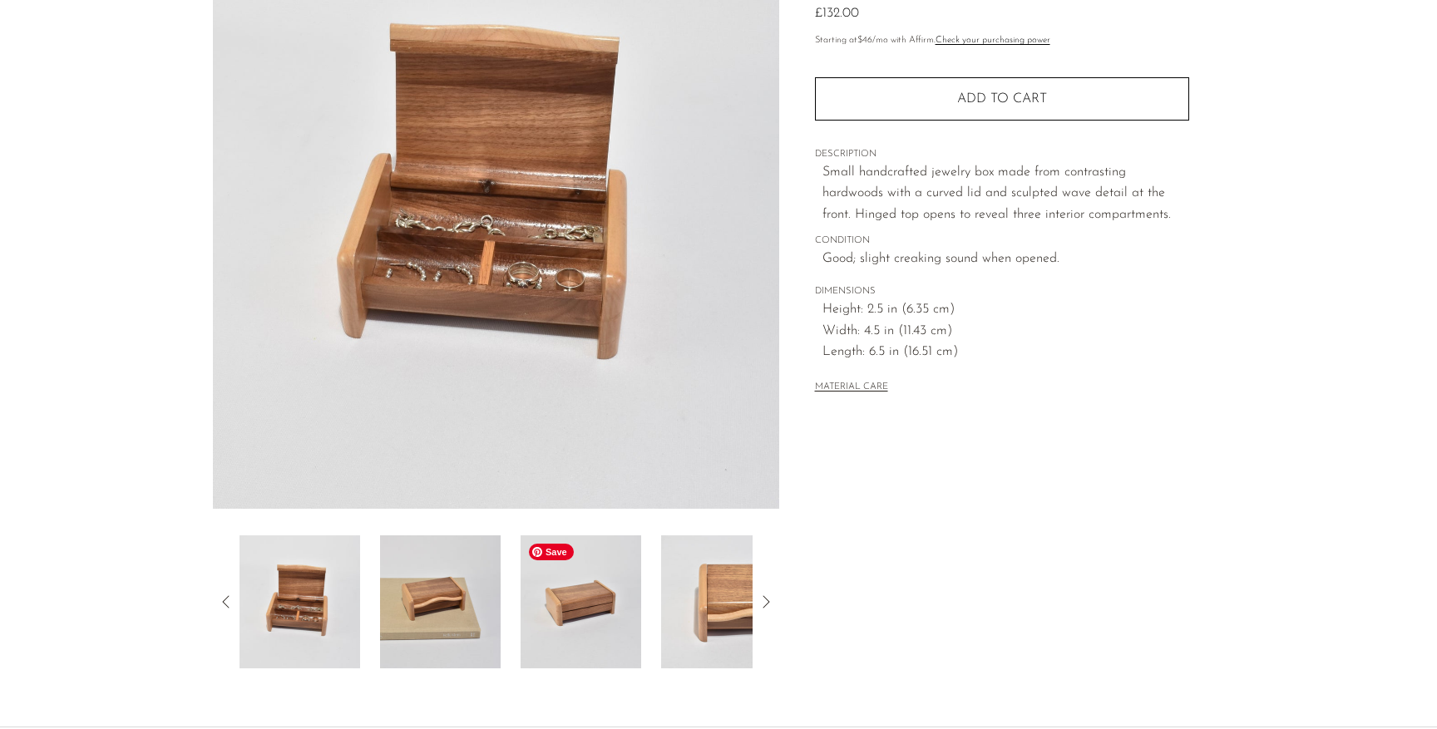
click at [525, 635] on img at bounding box center [581, 602] width 121 height 133
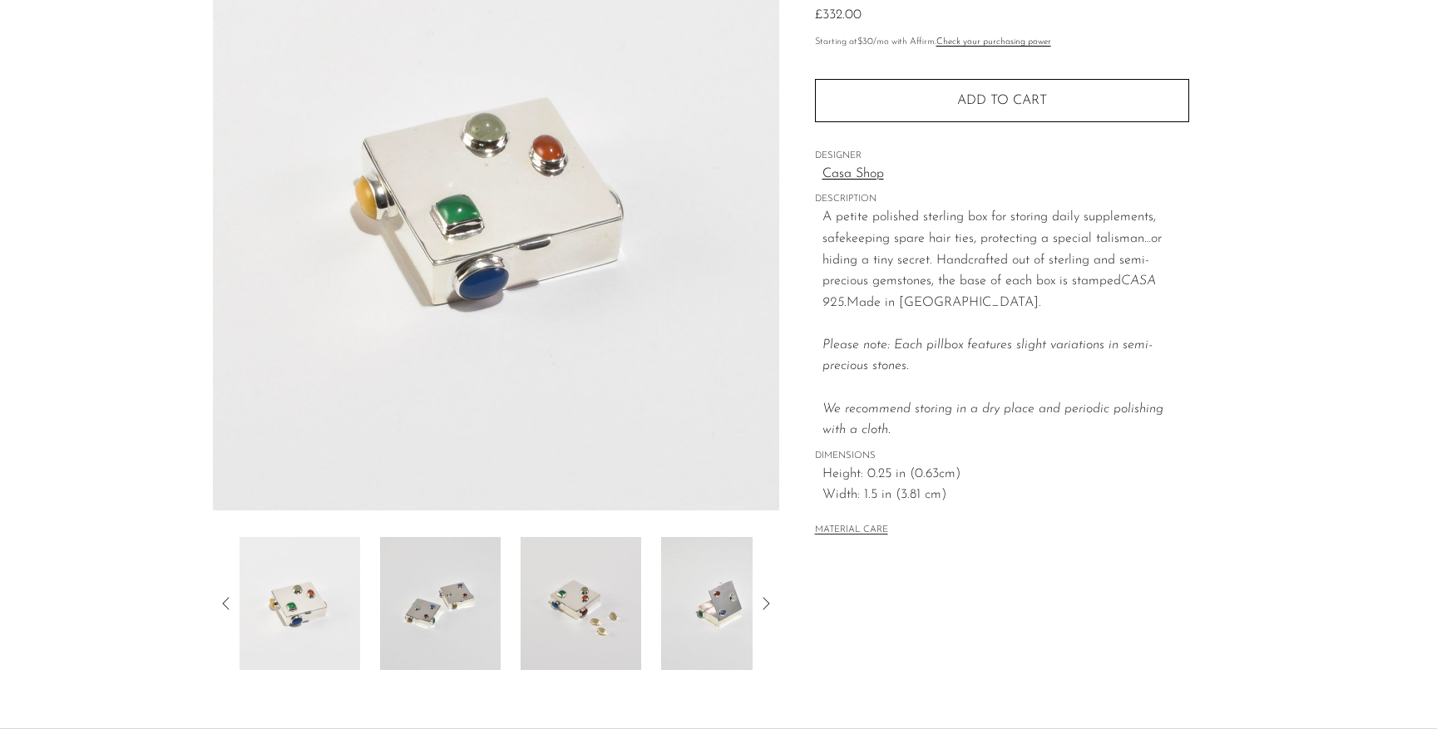
scroll to position [191, 0]
click at [491, 605] on img at bounding box center [440, 602] width 121 height 133
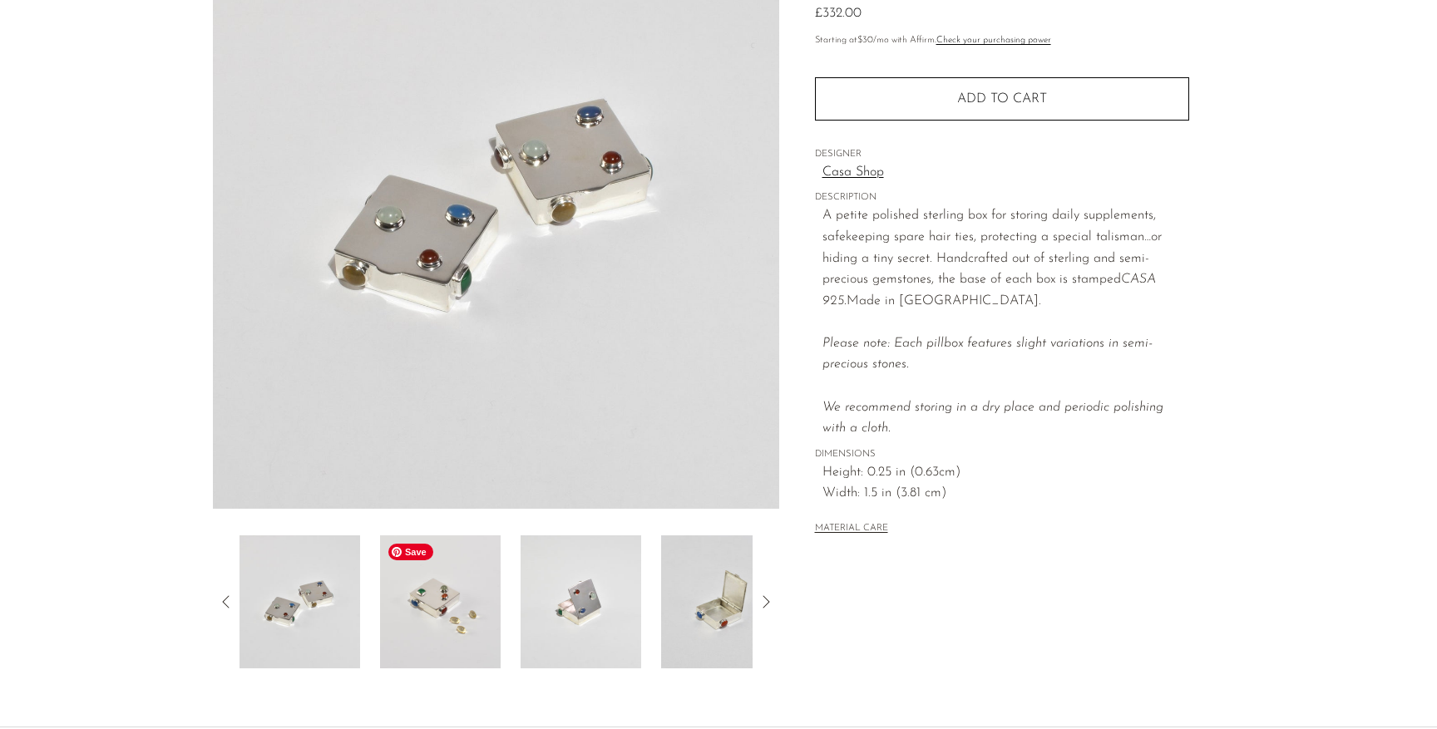
click at [492, 622] on img at bounding box center [440, 602] width 121 height 133
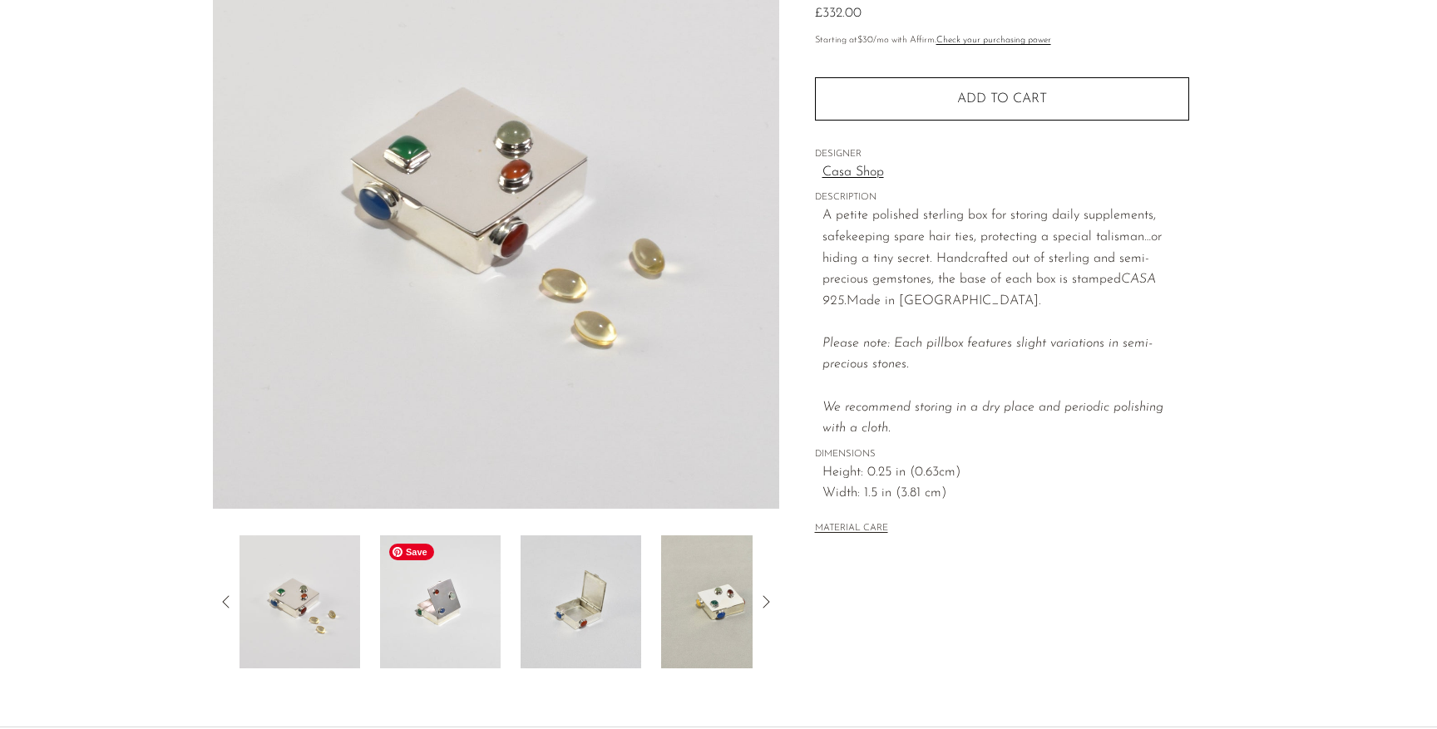
click at [505, 625] on div at bounding box center [495, 602] width 513 height 133
click at [470, 637] on img at bounding box center [440, 602] width 121 height 133
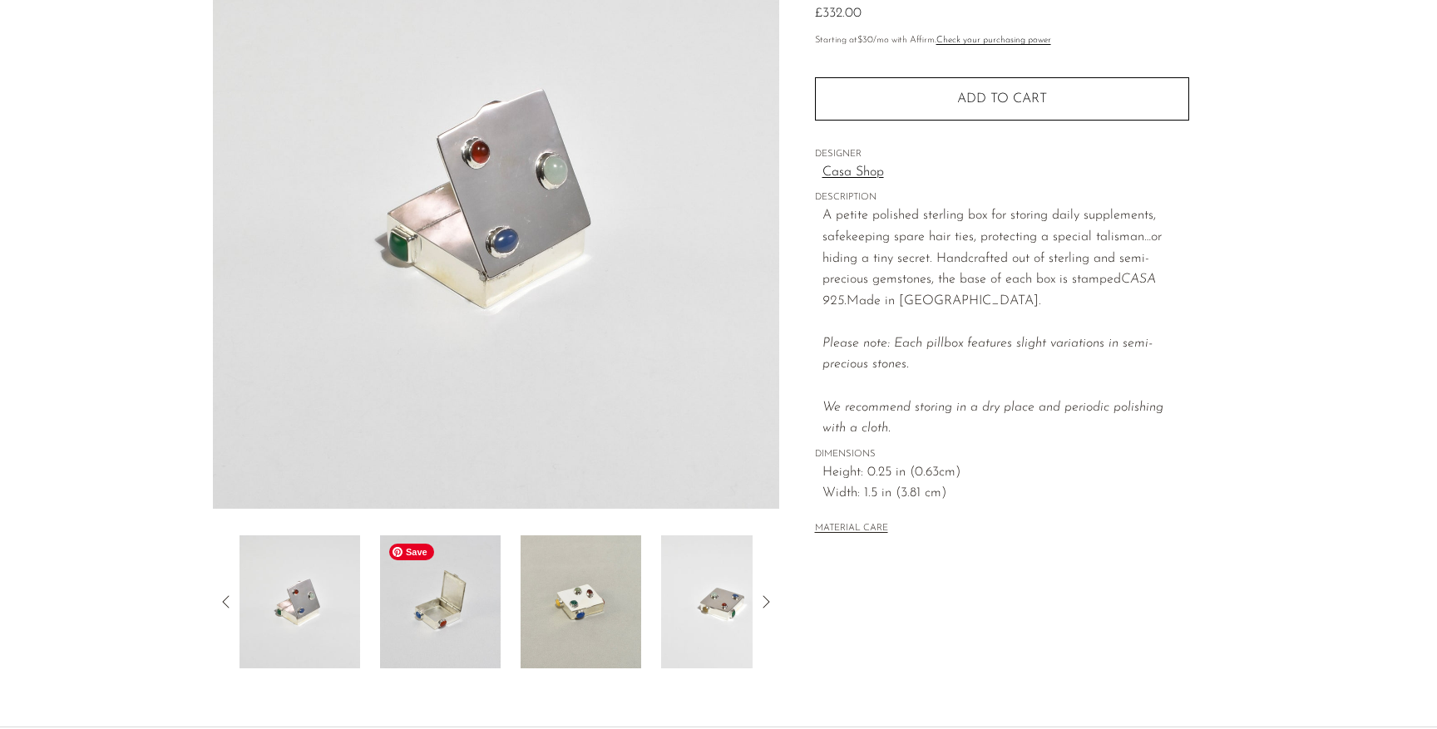
click at [482, 638] on img at bounding box center [440, 602] width 121 height 133
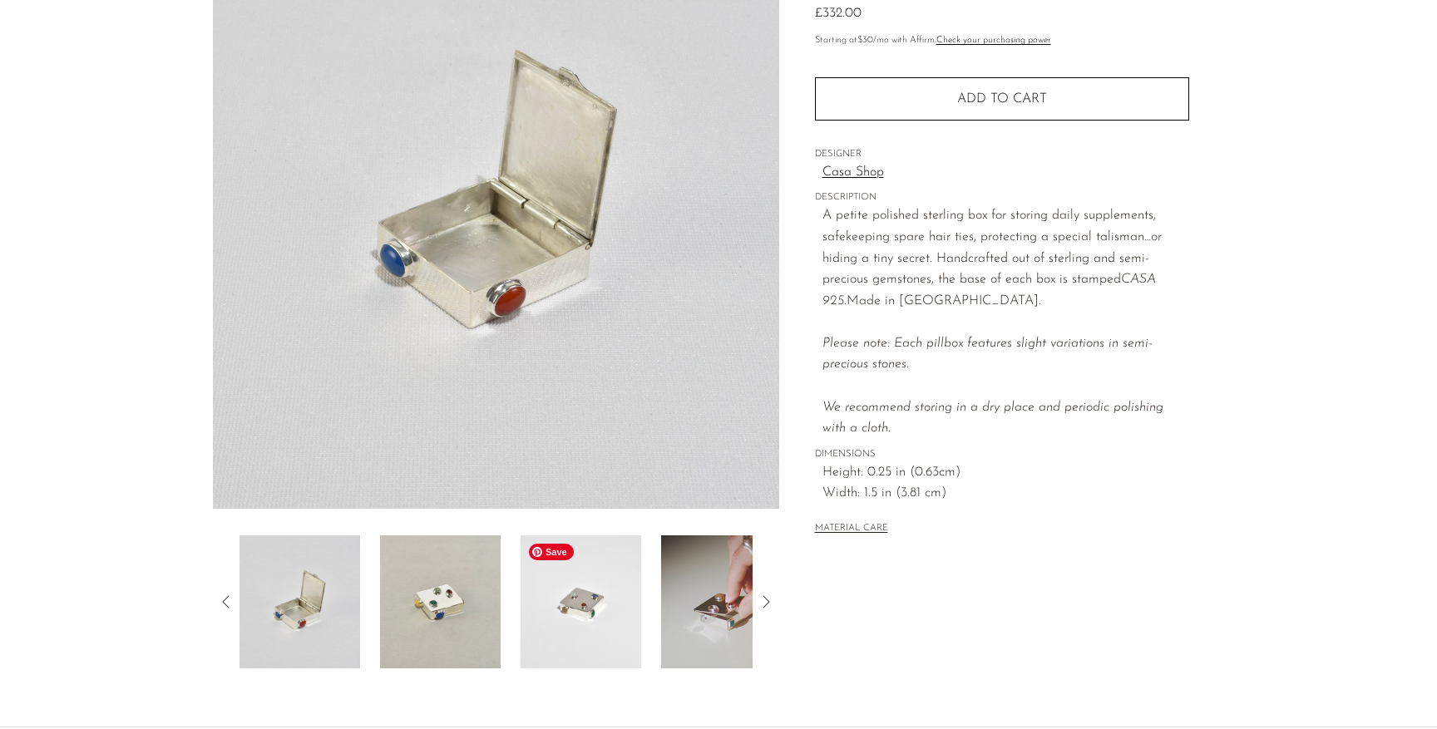
click at [541, 640] on img at bounding box center [581, 602] width 121 height 133
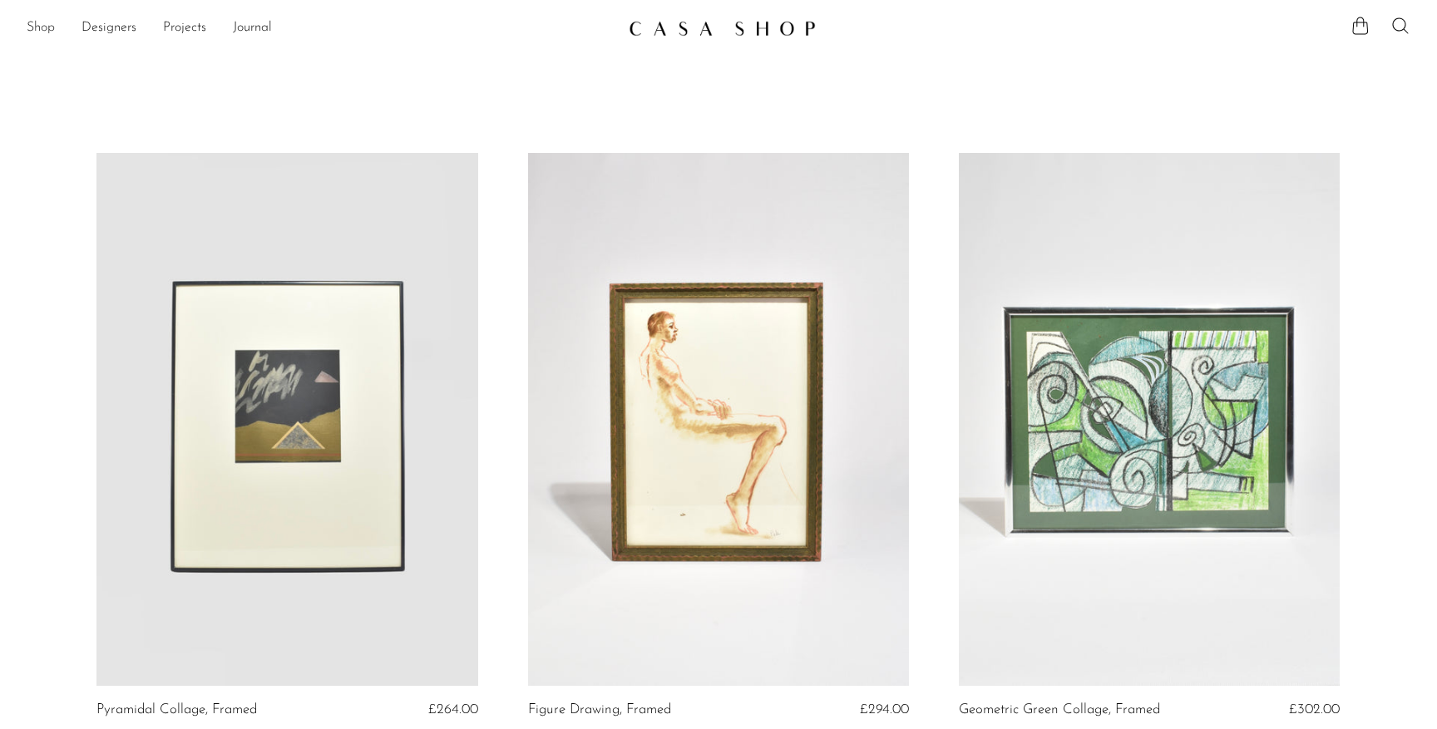
click at [44, 34] on link "Shop" at bounding box center [41, 28] width 28 height 22
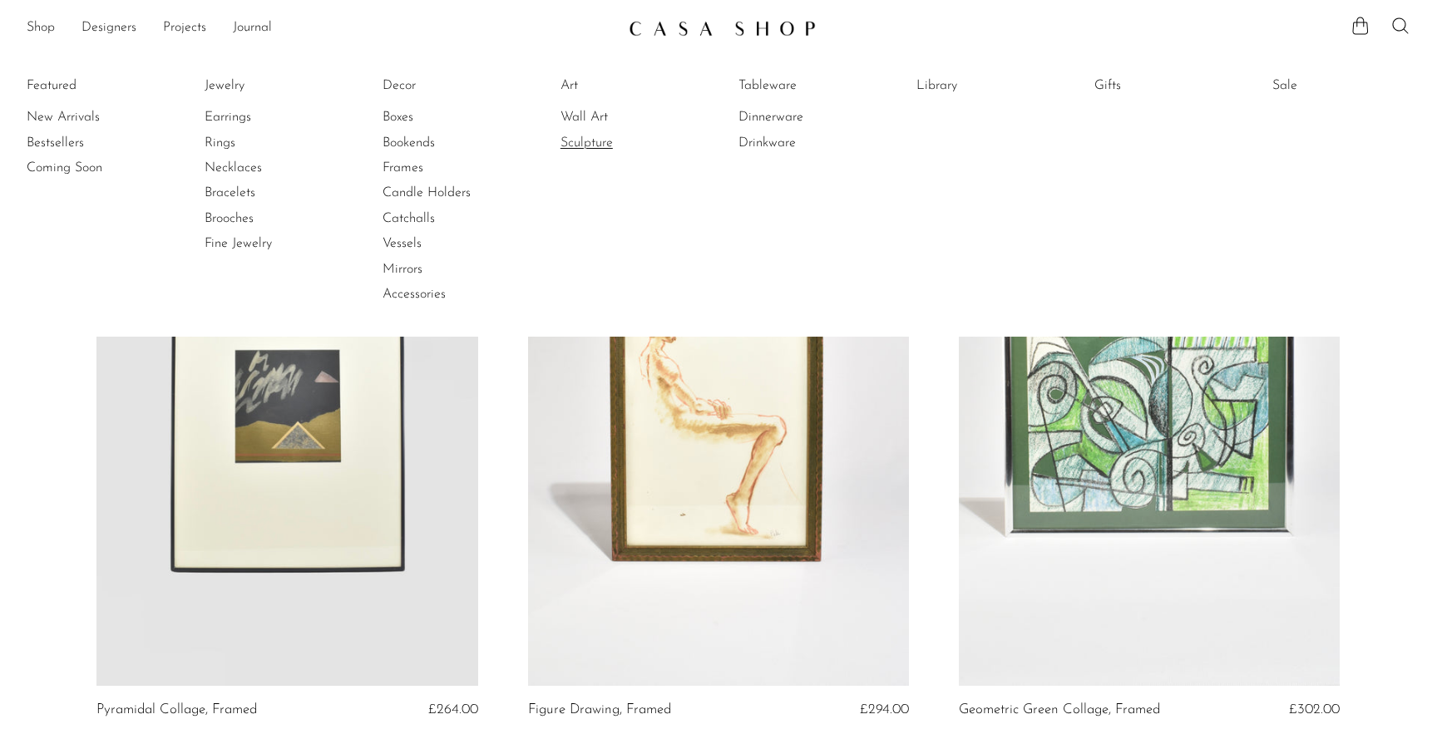
click at [585, 144] on link "Sculpture" at bounding box center [622, 143] width 125 height 18
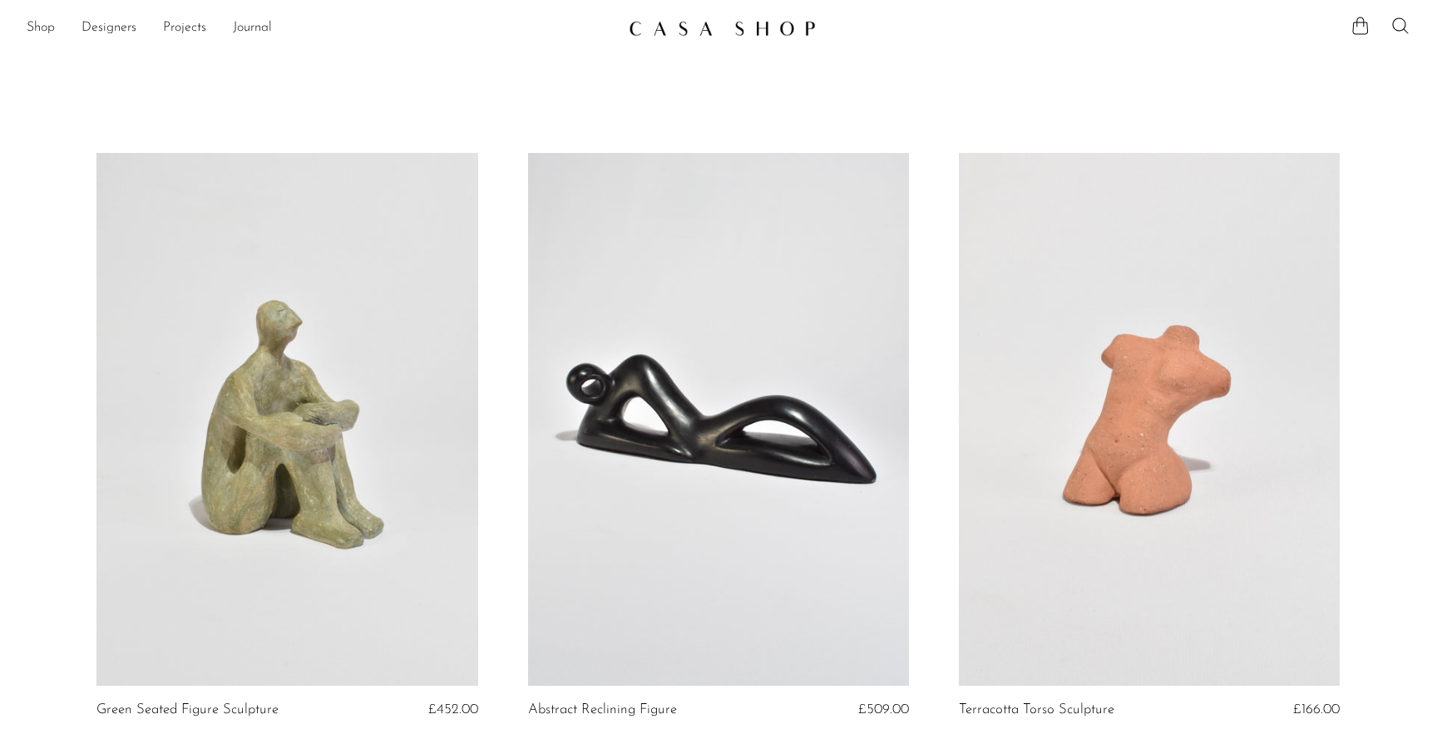
click at [48, 34] on link "Shop" at bounding box center [41, 28] width 28 height 22
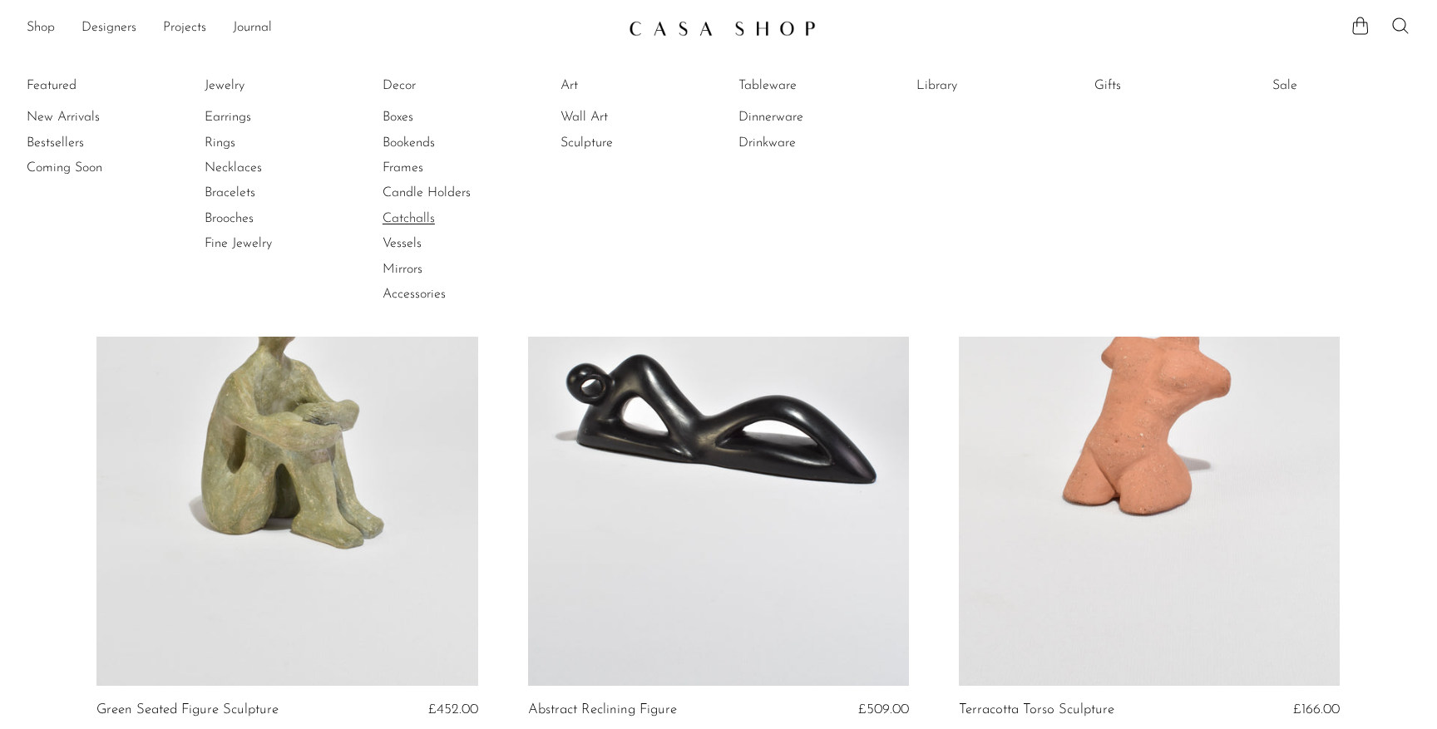
click at [427, 220] on link "Catchalls" at bounding box center [445, 219] width 125 height 18
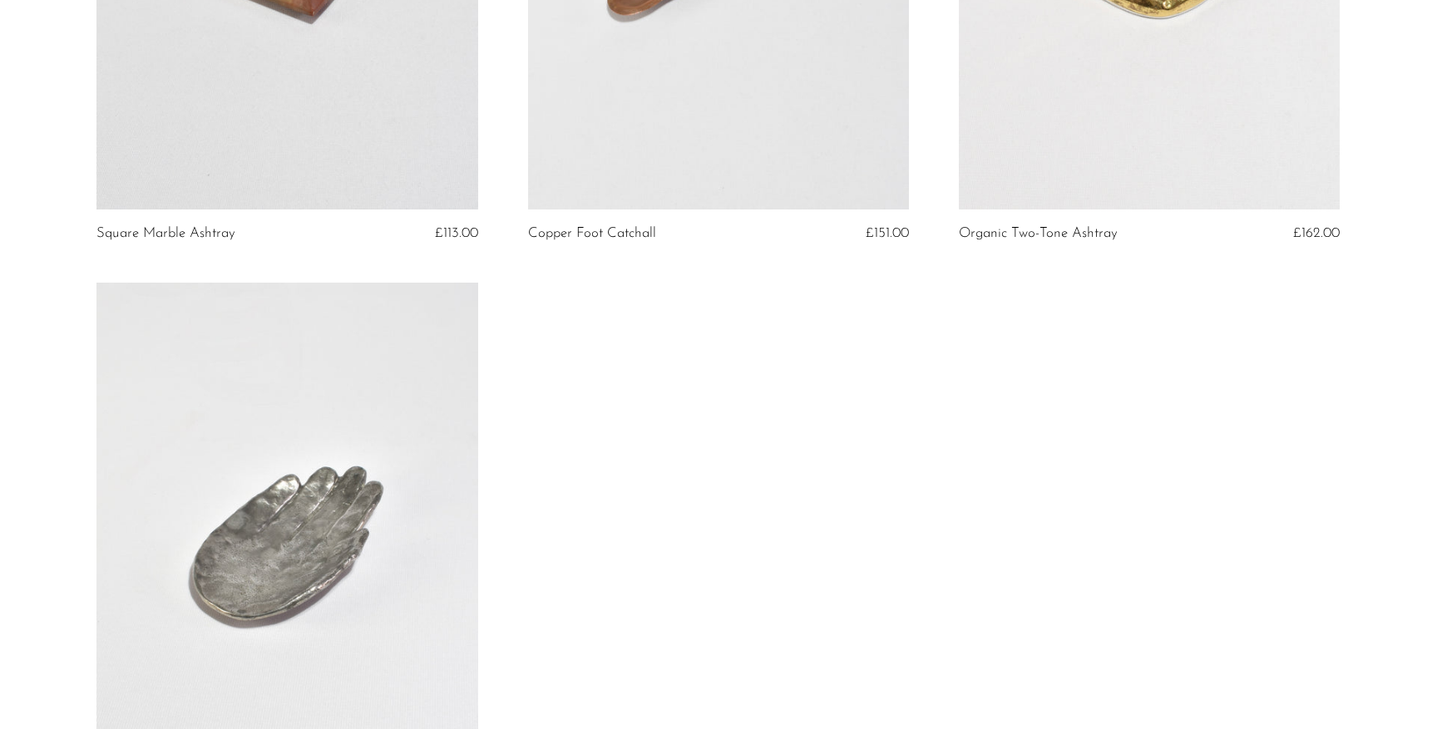
scroll to position [2646, 0]
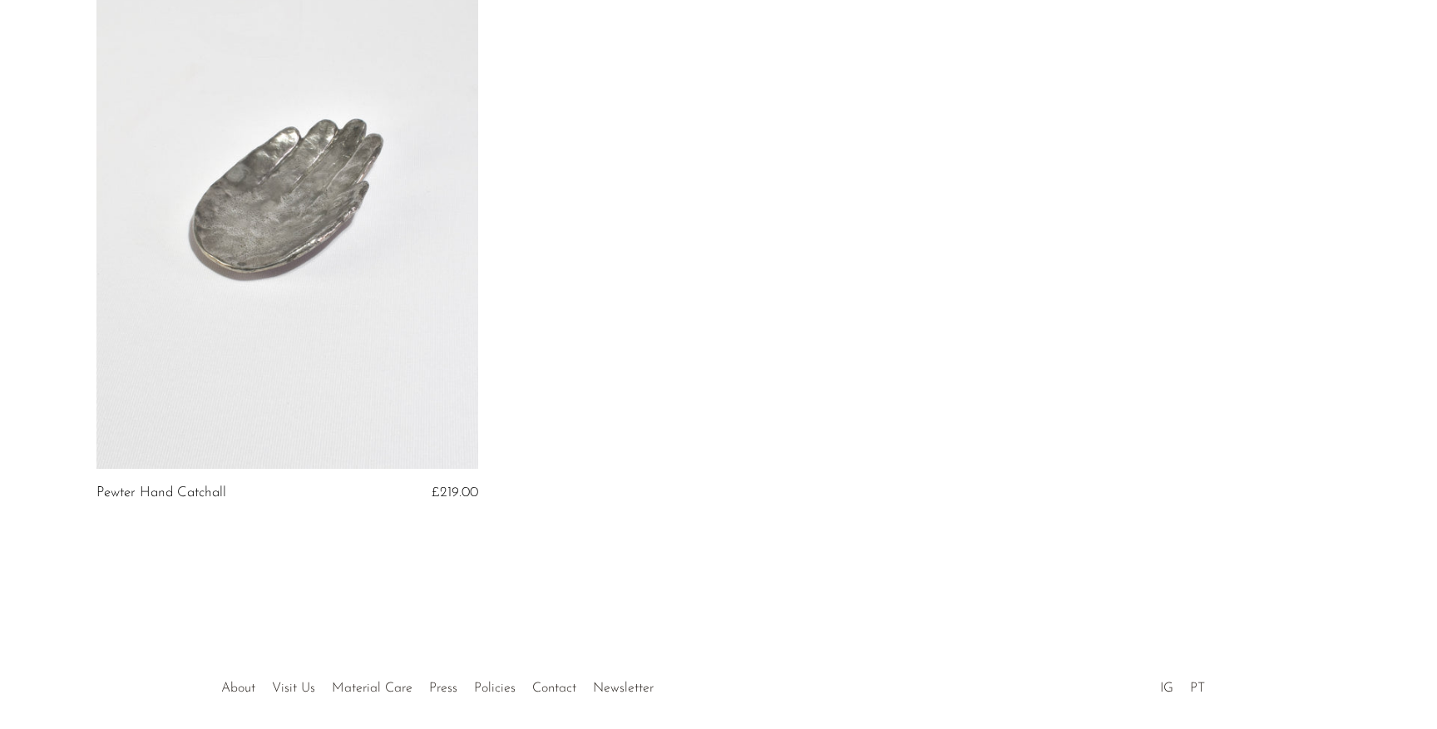
click at [339, 309] on link at bounding box center [286, 202] width 381 height 534
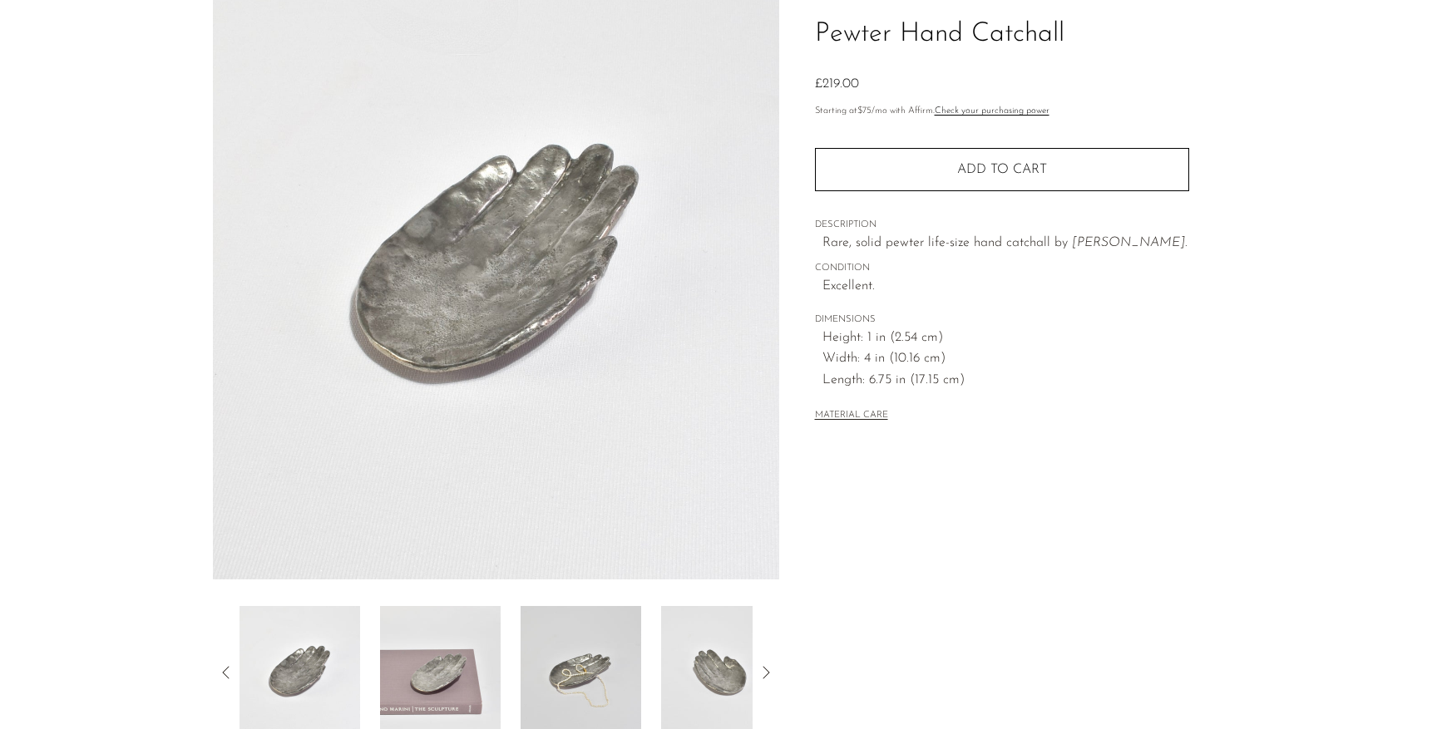
scroll to position [353, 0]
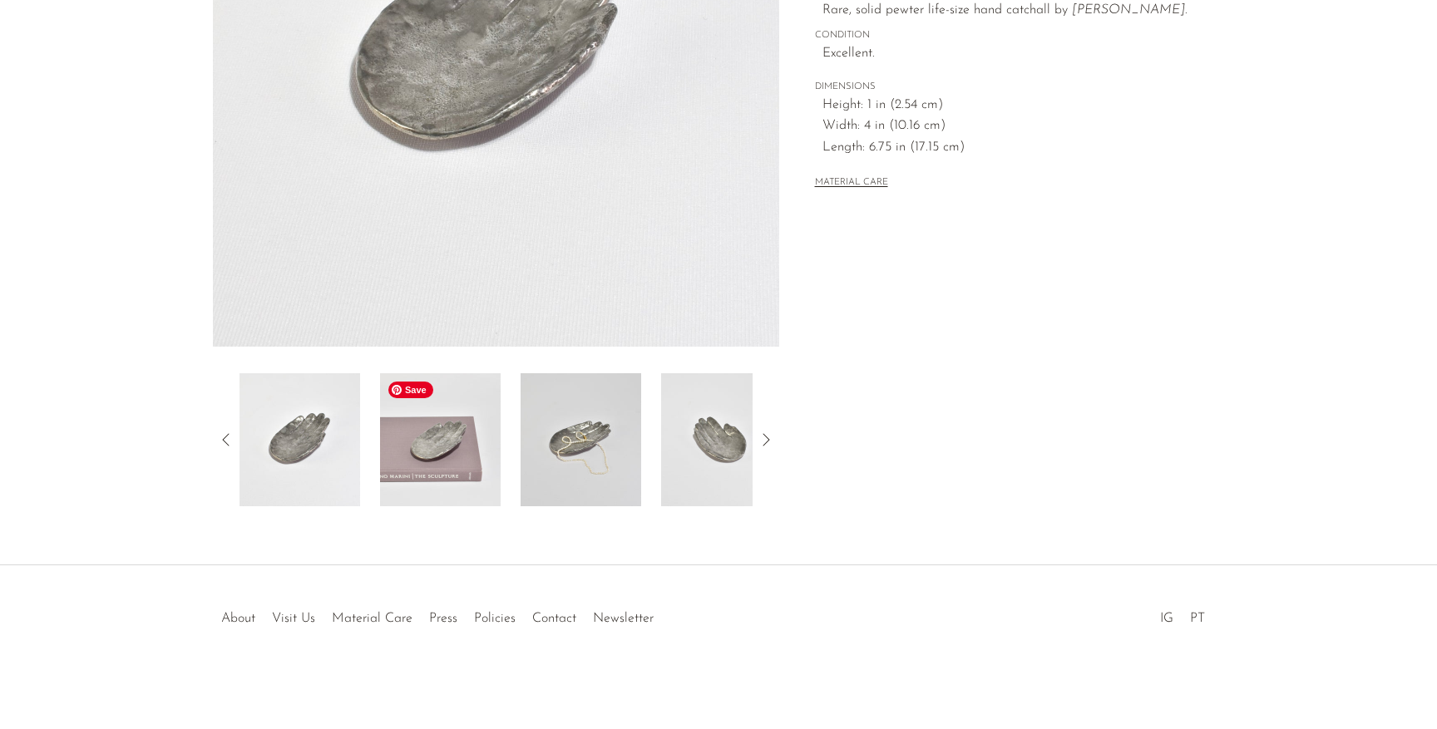
click at [441, 462] on img at bounding box center [440, 439] width 121 height 133
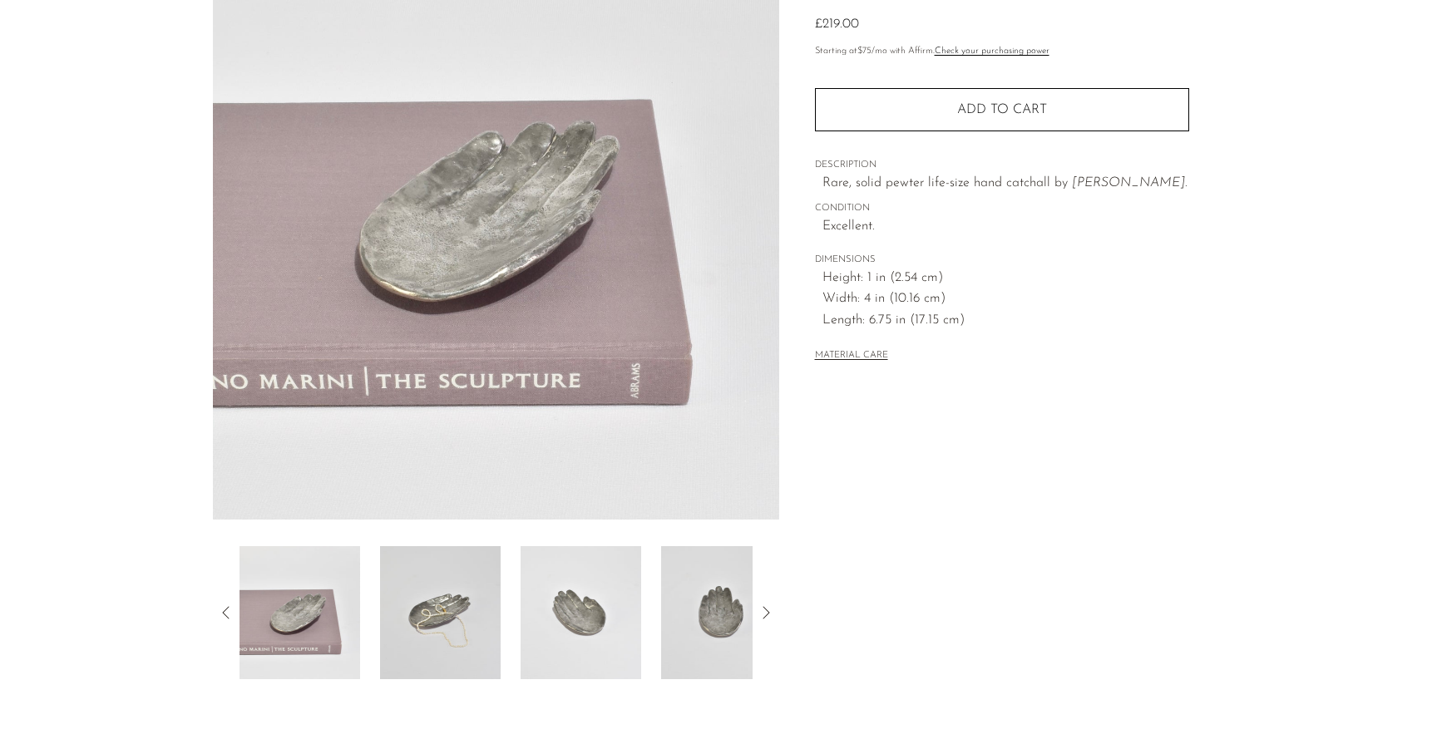
scroll to position [175, 0]
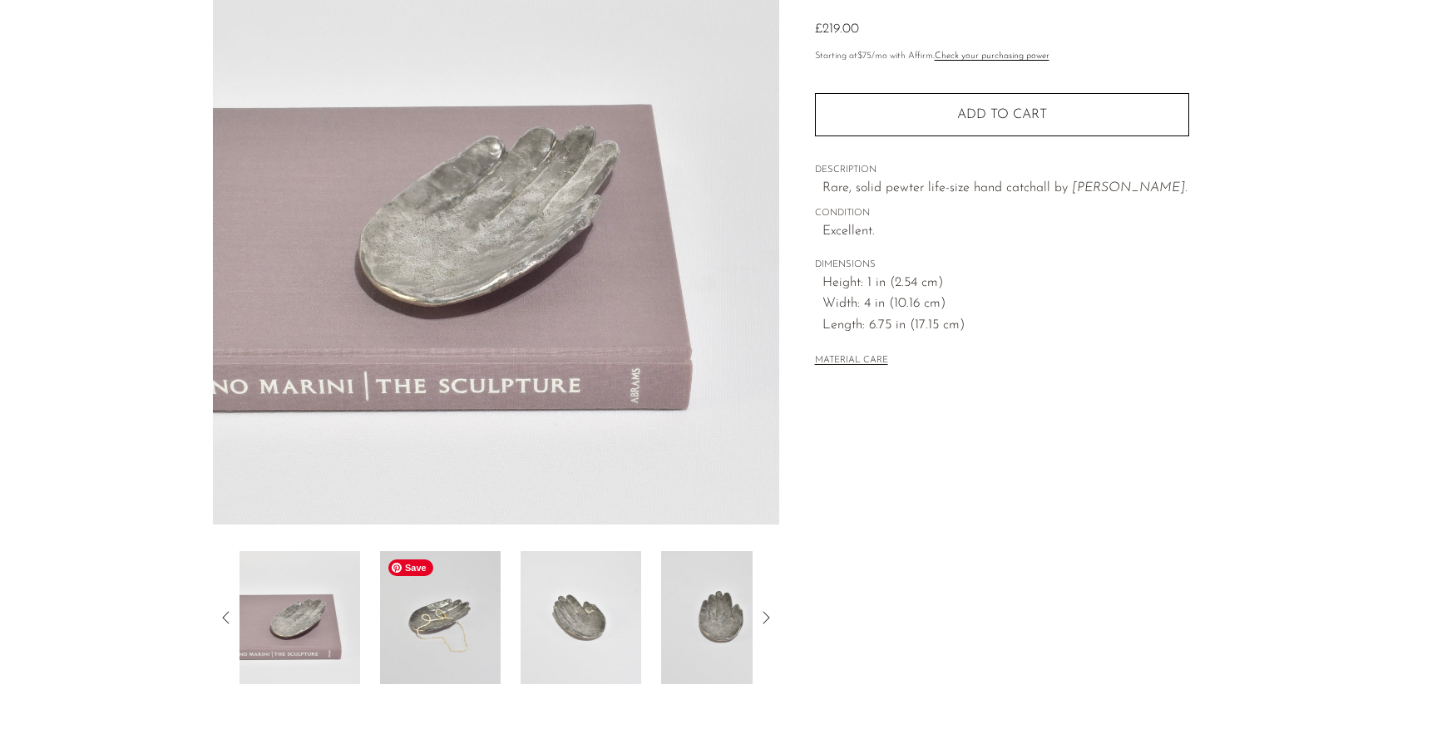
click at [429, 679] on img at bounding box center [440, 617] width 121 height 133
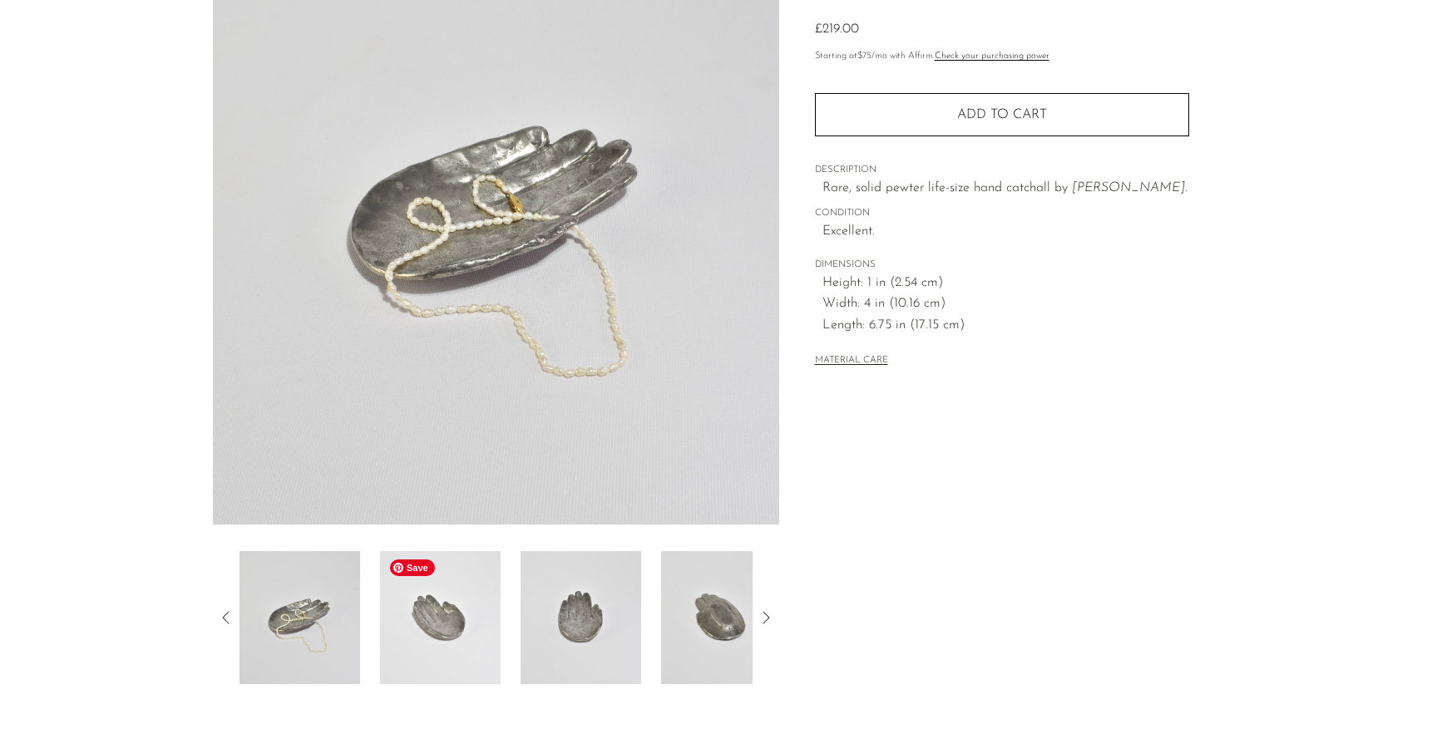
click at [457, 648] on img at bounding box center [440, 617] width 121 height 133
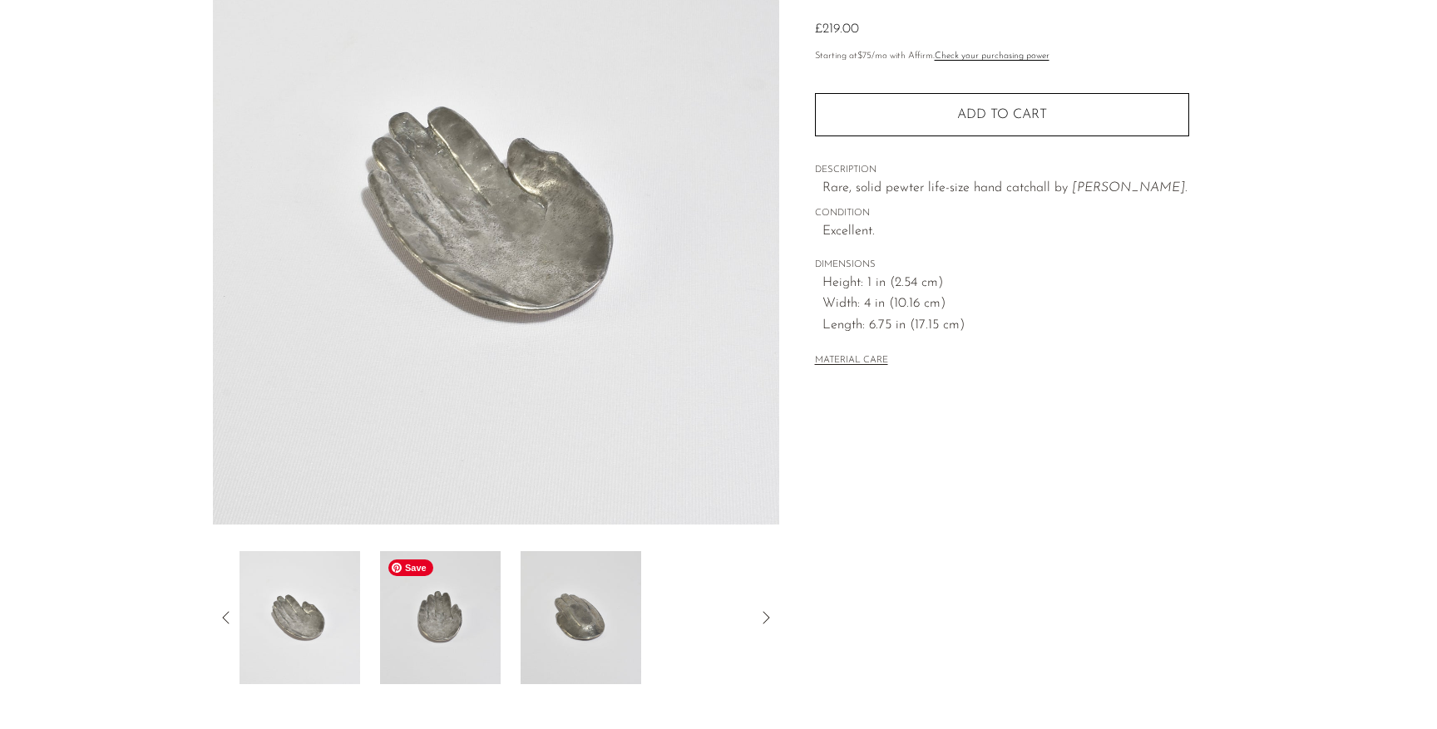
click at [465, 654] on img at bounding box center [440, 617] width 121 height 133
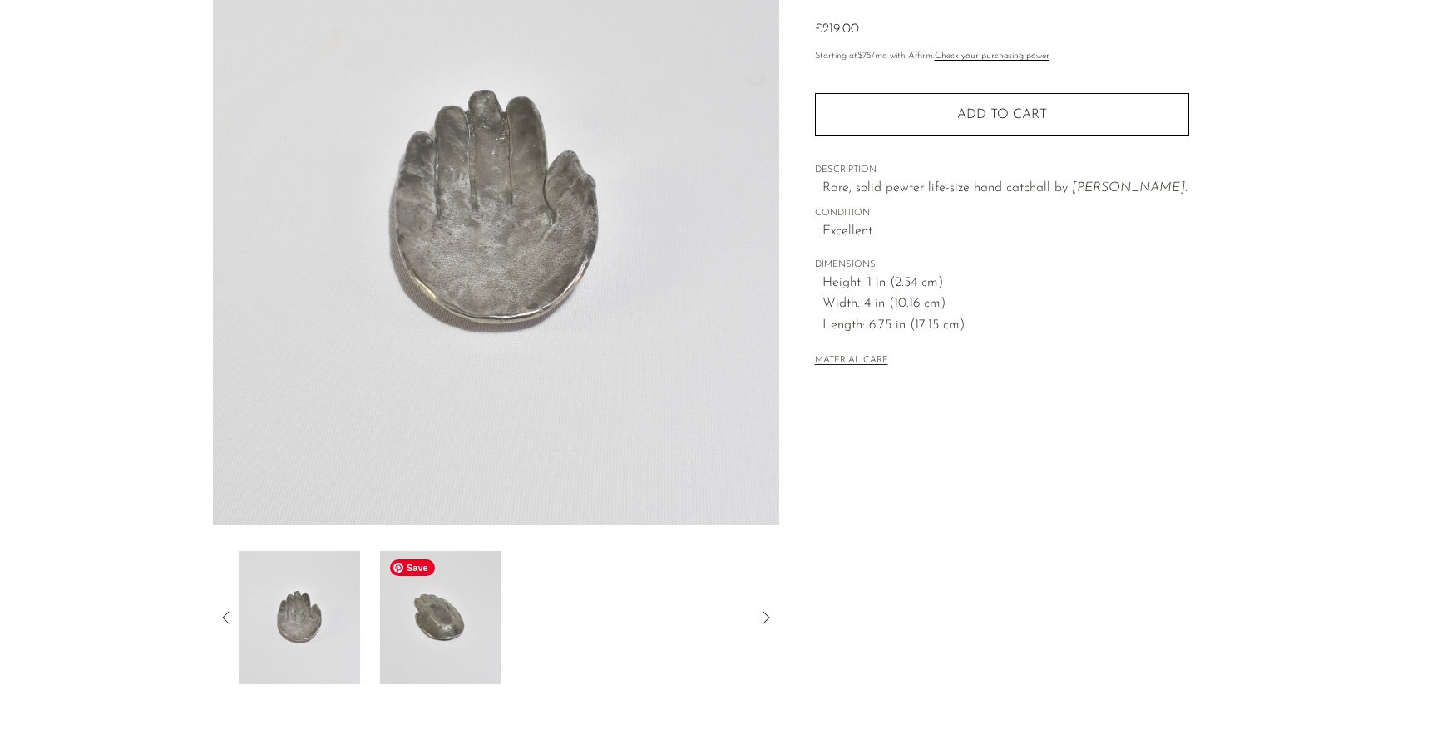
click at [476, 652] on img at bounding box center [440, 617] width 121 height 133
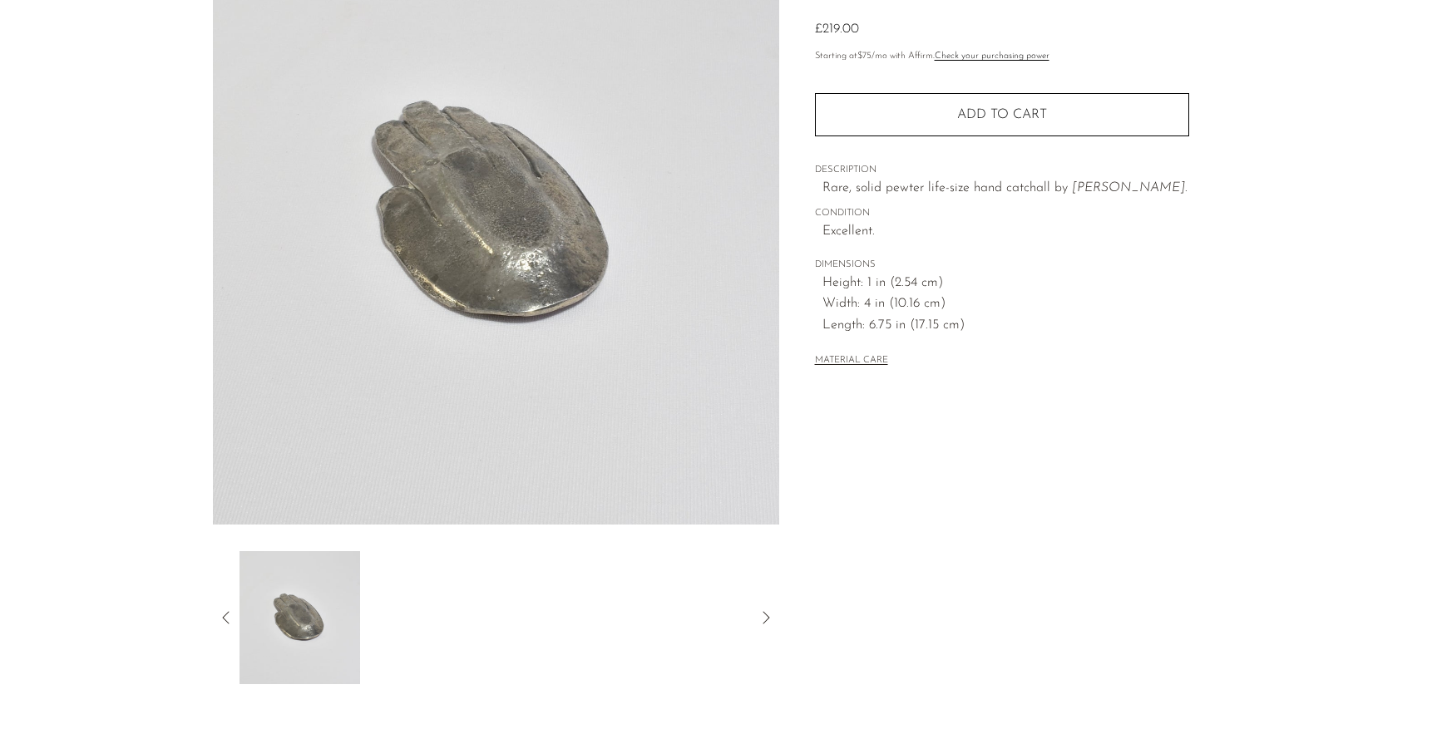
scroll to position [0, 0]
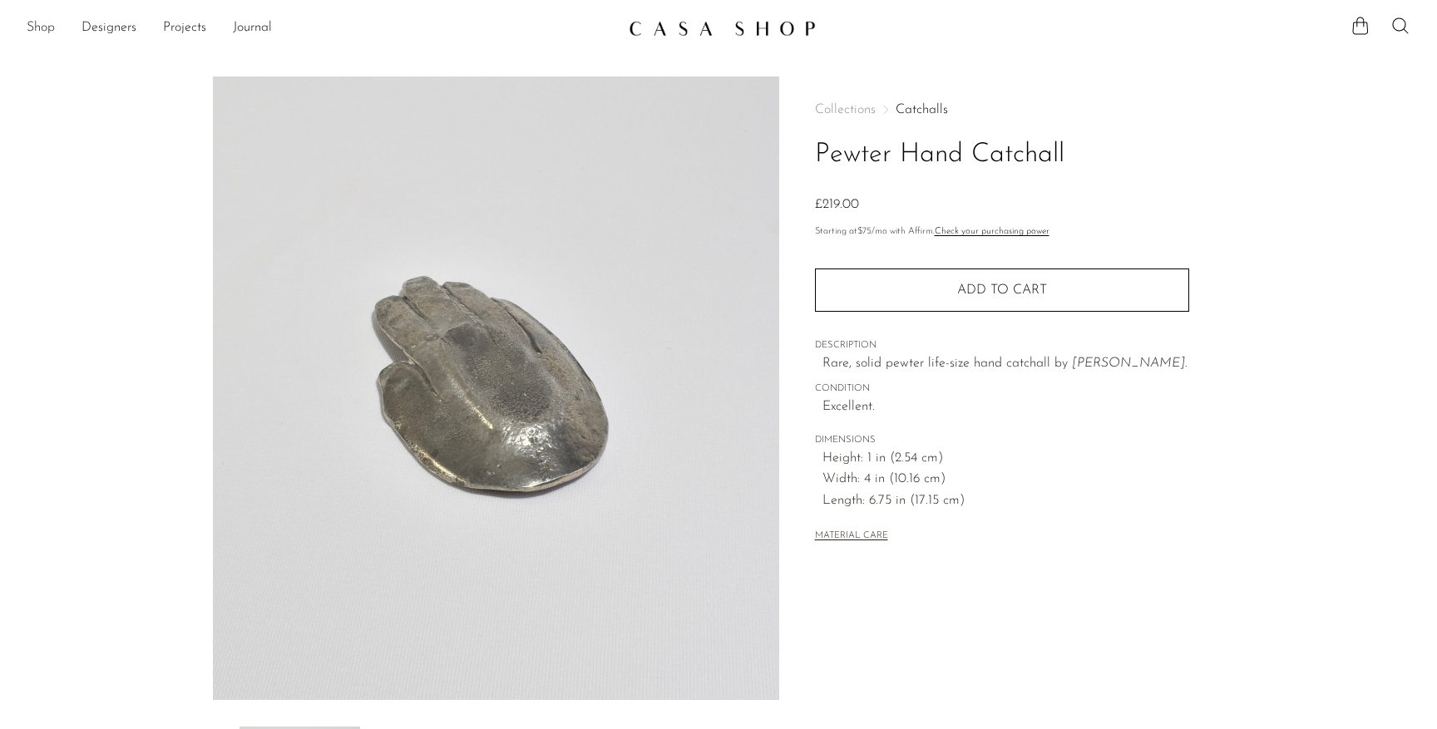
click at [38, 26] on link "Shop" at bounding box center [41, 28] width 28 height 22
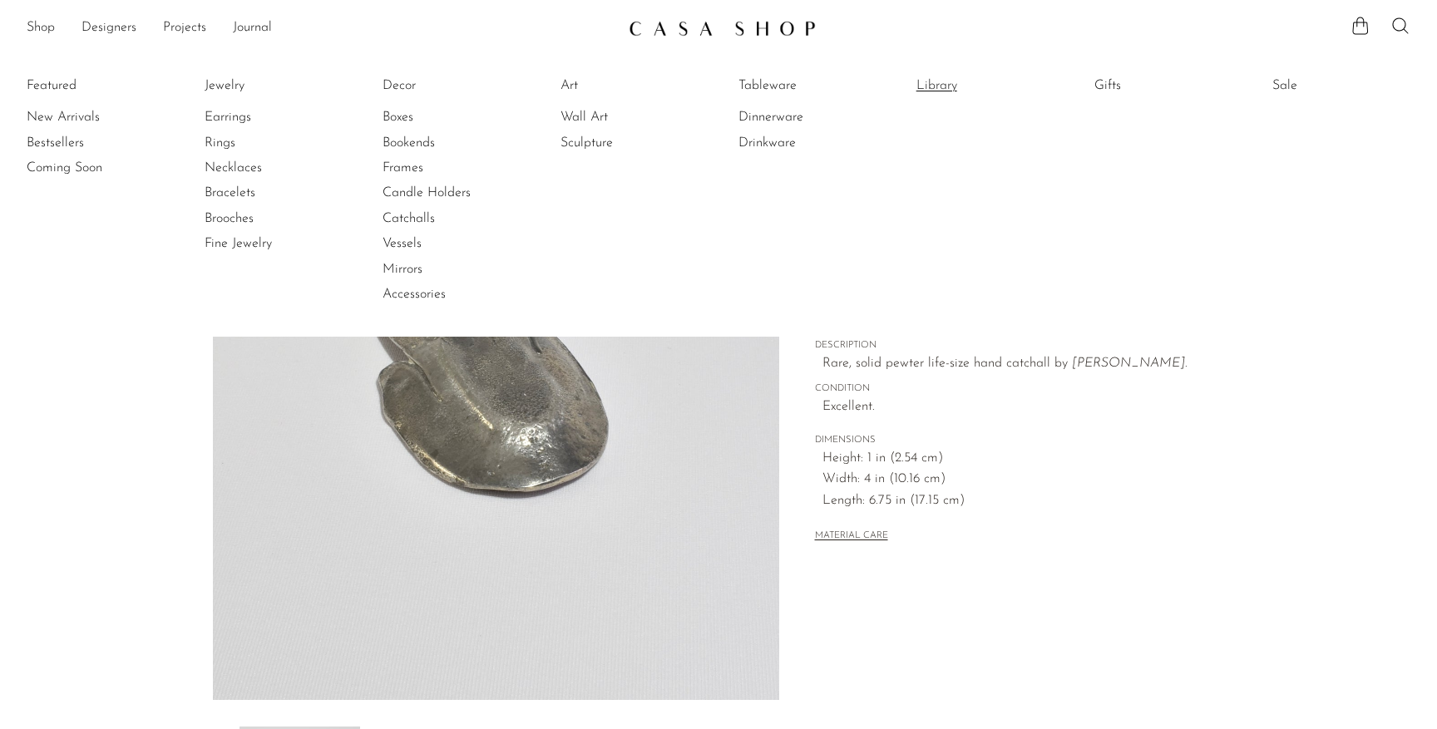
click at [929, 86] on link "Library" at bounding box center [978, 86] width 125 height 18
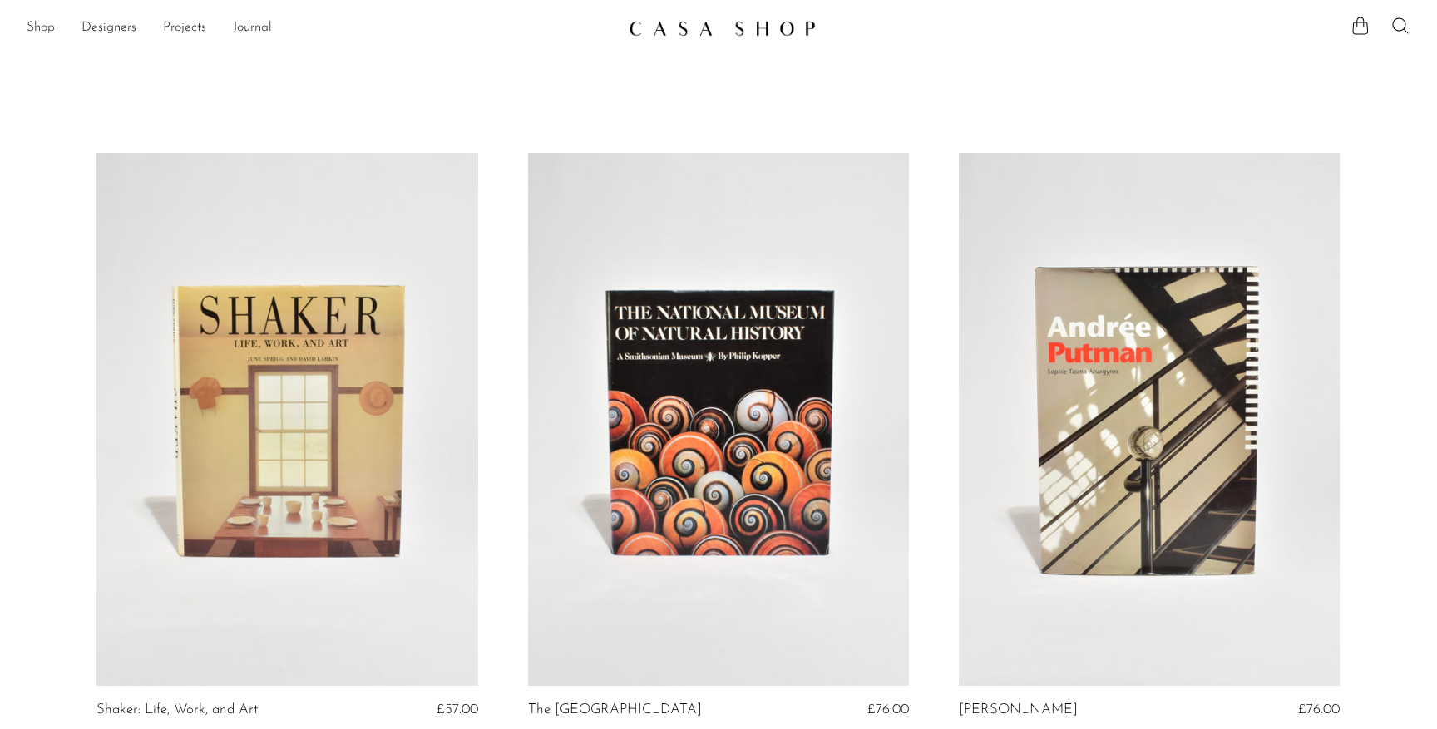
click at [42, 37] on link "Shop" at bounding box center [41, 28] width 28 height 22
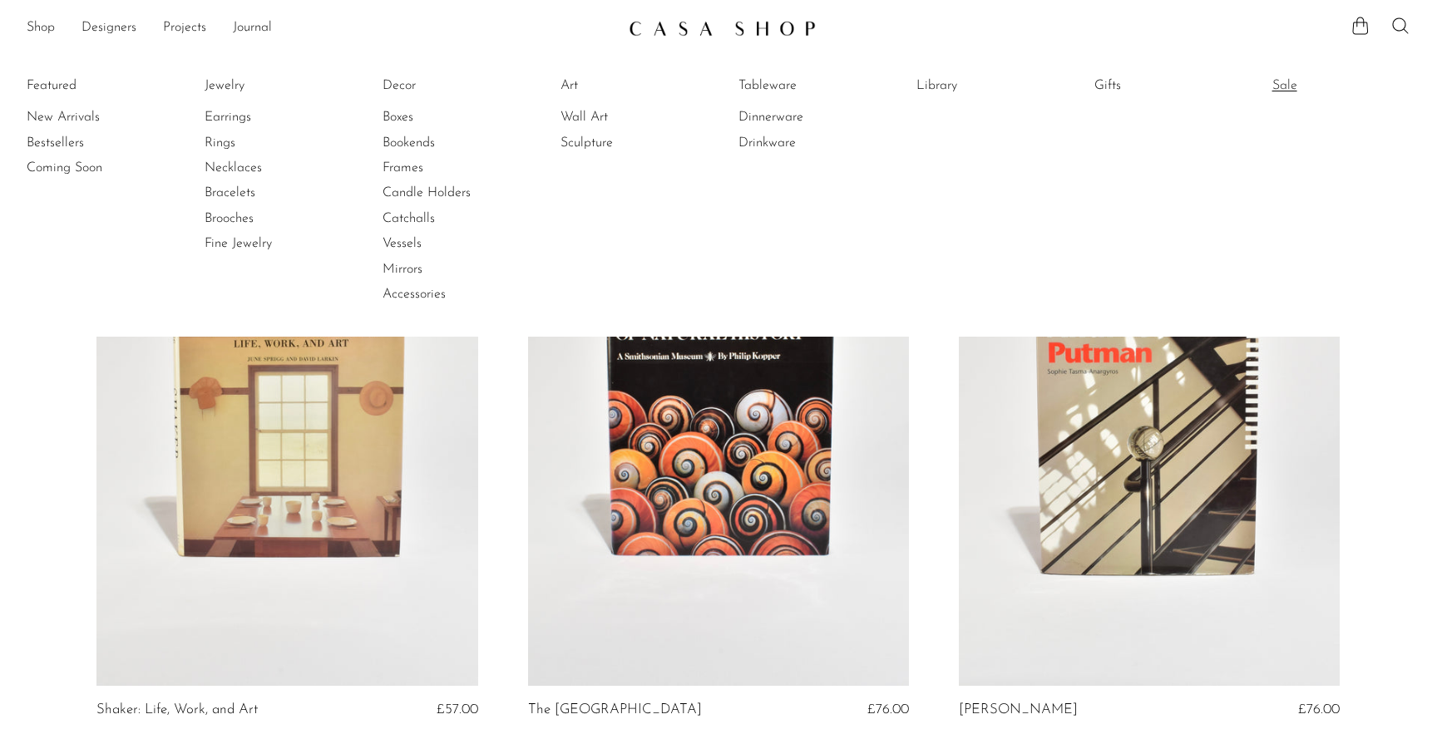
click at [1277, 90] on link "Sale" at bounding box center [1334, 86] width 125 height 18
